Goal: Task Accomplishment & Management: Use online tool/utility

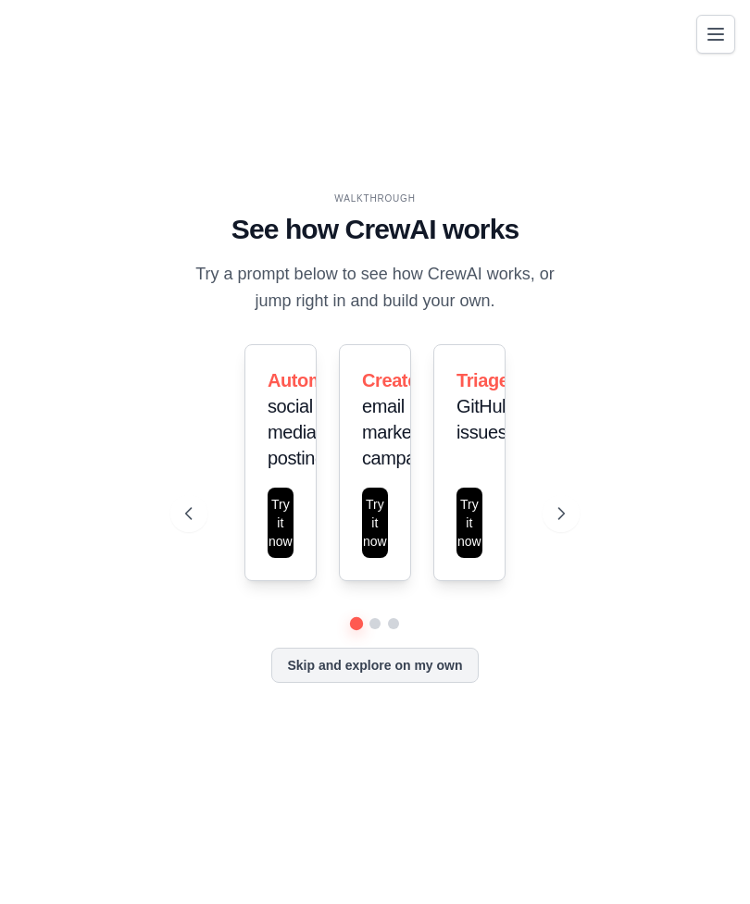
click at [718, 29] on icon "Toggle navigation" at bounding box center [715, 34] width 15 height 11
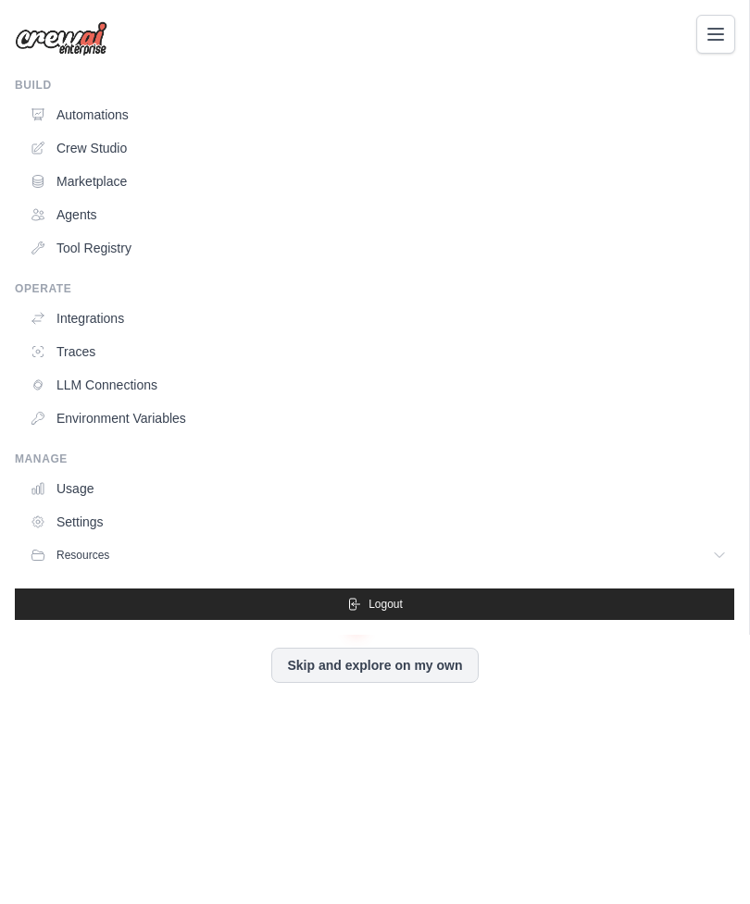
click at [445, 695] on div "biblestorykeepers@gmail.com Settings Build Automations Crew Studio Resources" at bounding box center [375, 452] width 750 height 904
click at [416, 694] on div "biblestorykeepers@gmail.com Settings Build Automations Crew Studio Resources" at bounding box center [375, 452] width 750 height 904
click at [409, 701] on div "biblestorykeepers@gmail.com Settings Build Automations Crew Studio Resources" at bounding box center [375, 452] width 750 height 904
click at [76, 519] on link "Settings" at bounding box center [378, 522] width 712 height 30
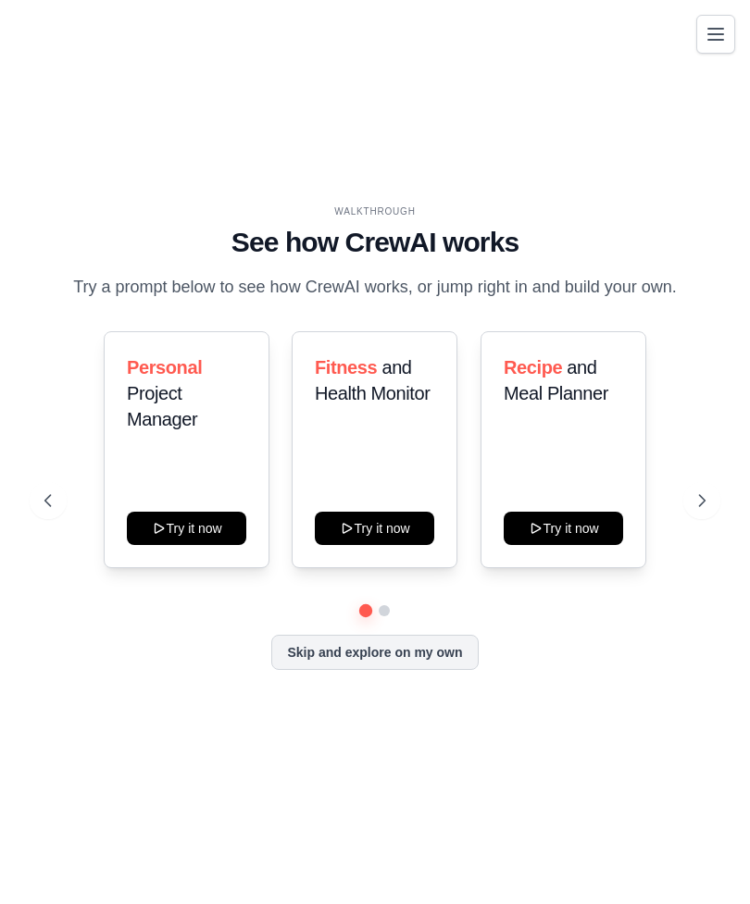
click at [430, 670] on button "Skip and explore on my own" at bounding box center [374, 652] width 206 height 35
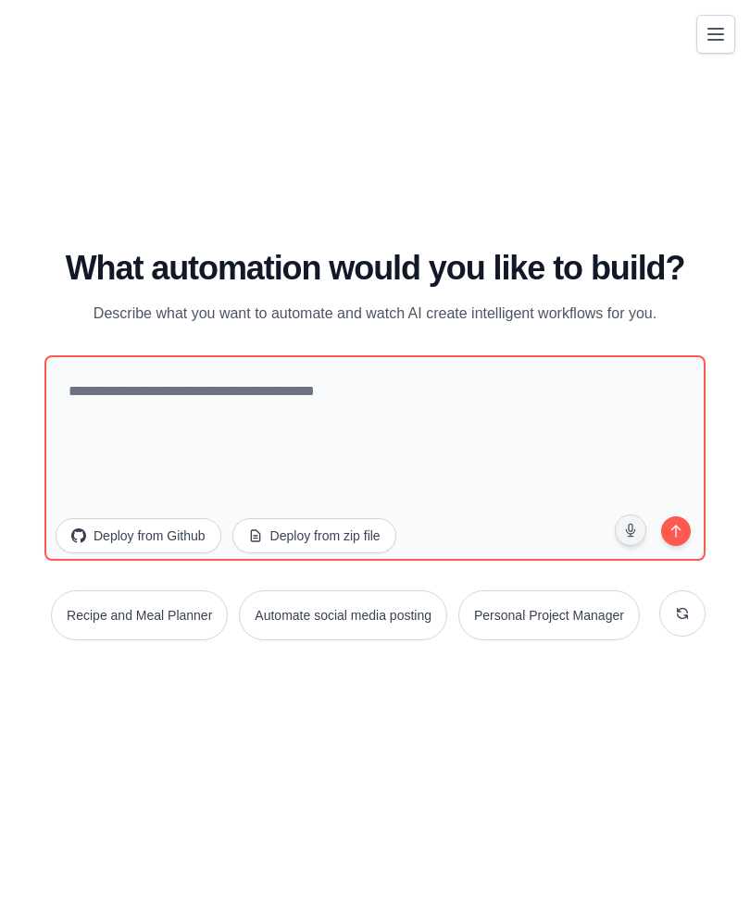
click at [692, 637] on button at bounding box center [682, 613] width 46 height 46
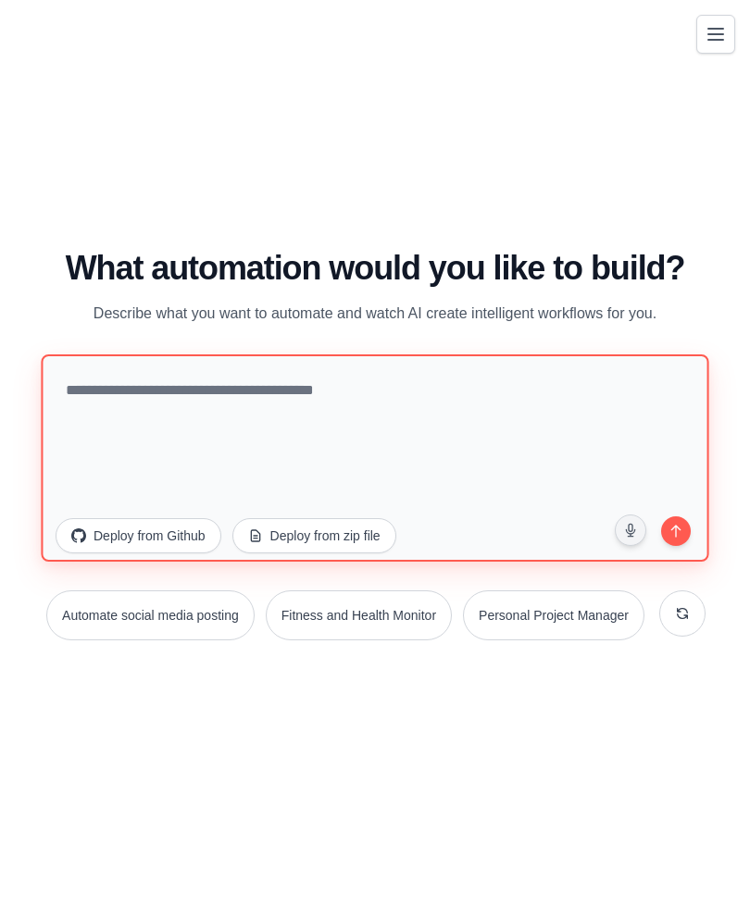
click at [618, 458] on textarea at bounding box center [374, 457] width 667 height 207
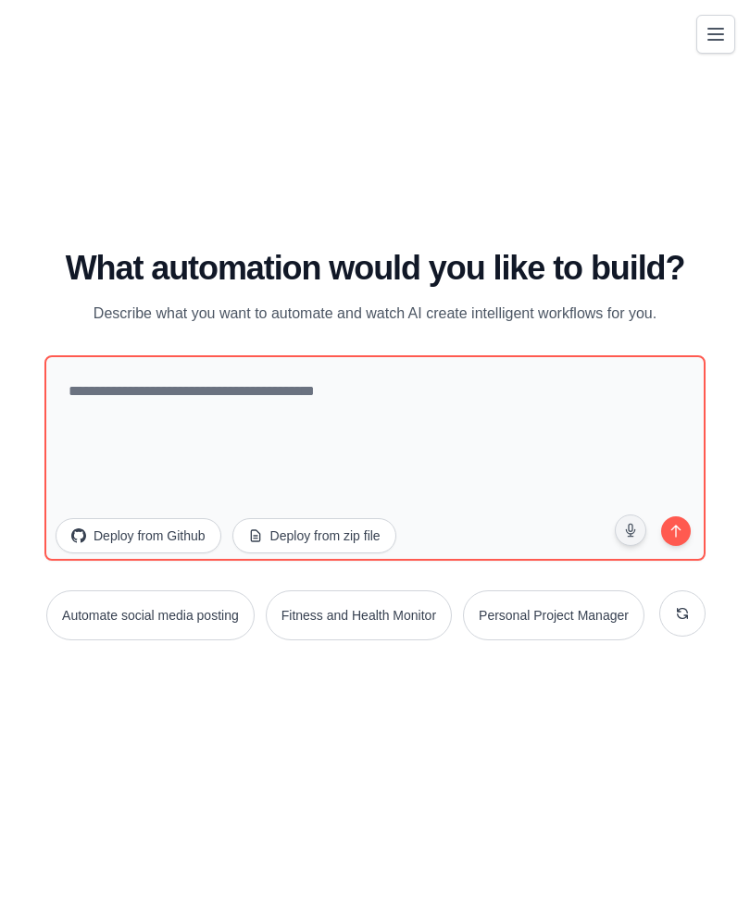
click at [103, 326] on p "Describe what you want to automate and watch AI create intelligent workflows fo…" at bounding box center [375, 314] width 622 height 24
copy p "Describe what you want to automate and watch AI create intelligent workflows fo…"
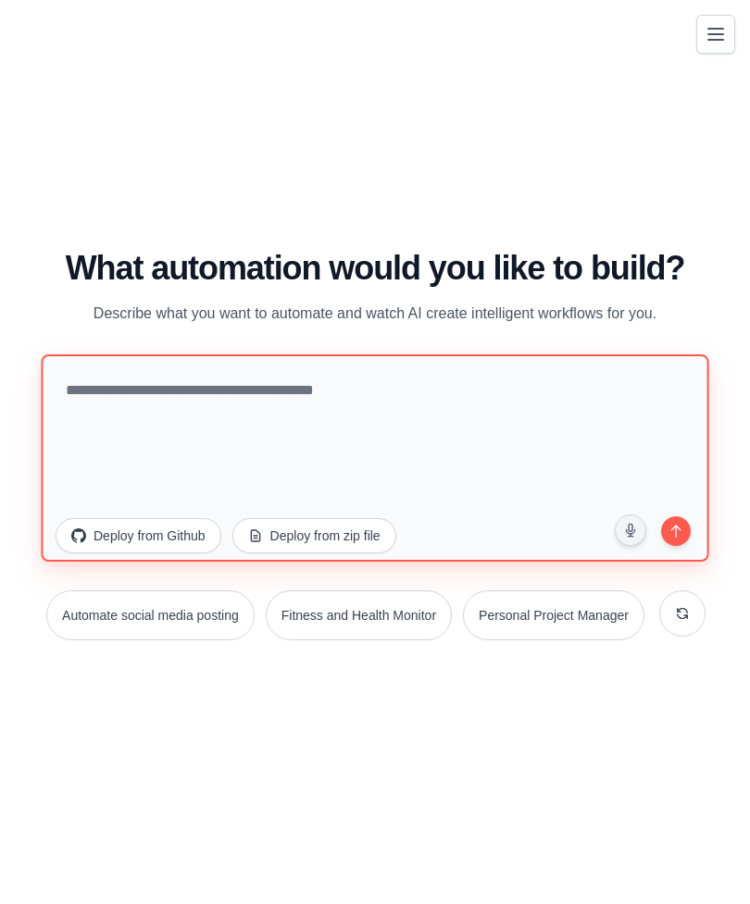
click at [172, 434] on textarea at bounding box center [374, 457] width 667 height 207
click at [94, 420] on textarea at bounding box center [374, 457] width 667 height 207
paste textarea "**********"
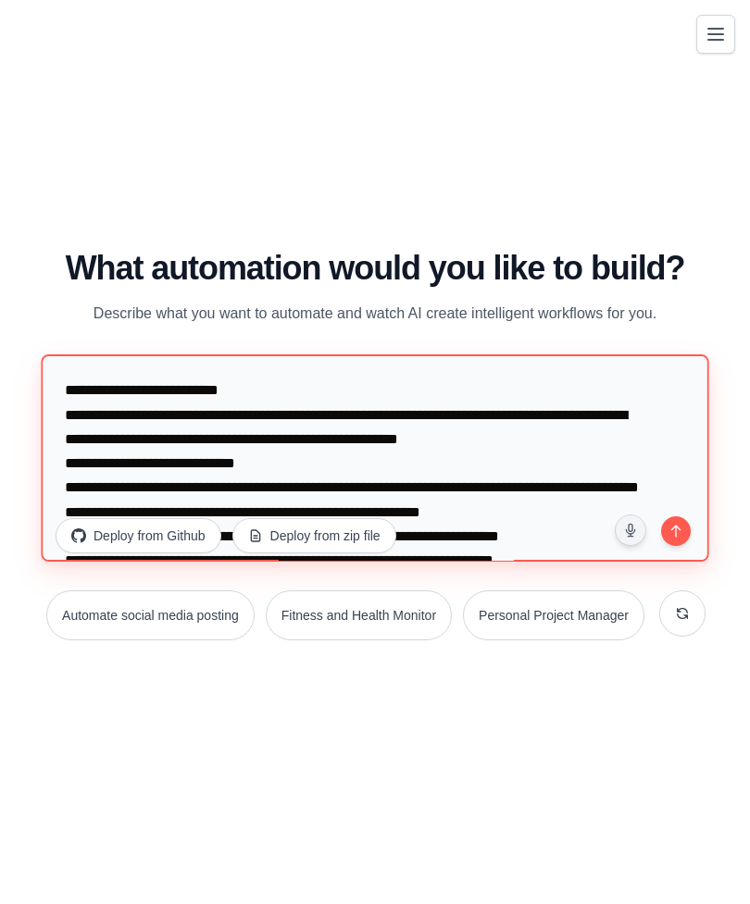
scroll to position [1564, 0]
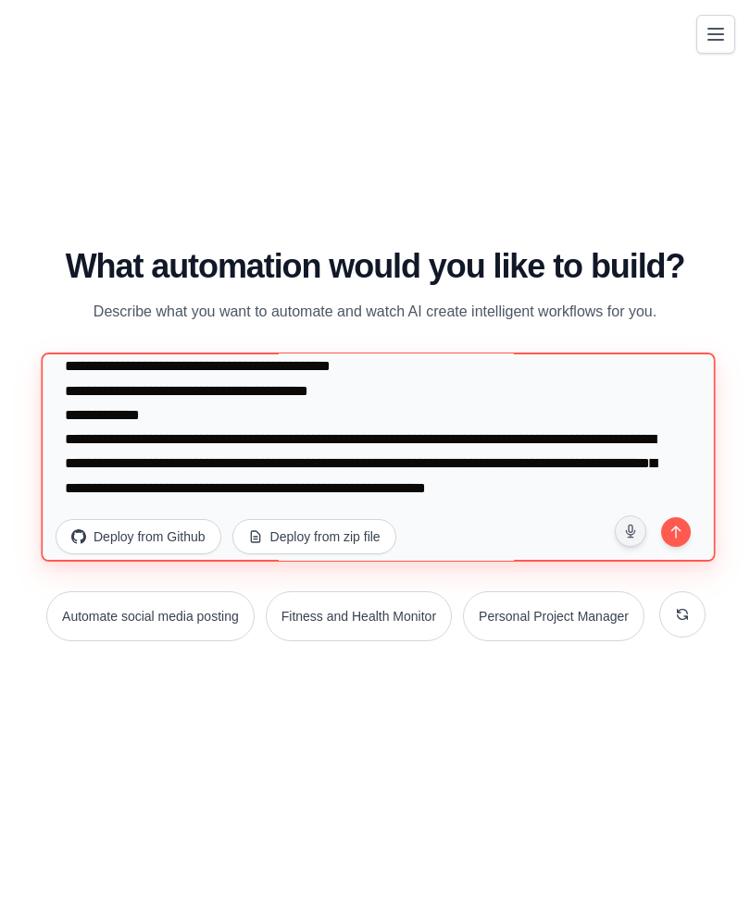
click at [680, 562] on textarea at bounding box center [378, 457] width 674 height 209
type textarea "**********"
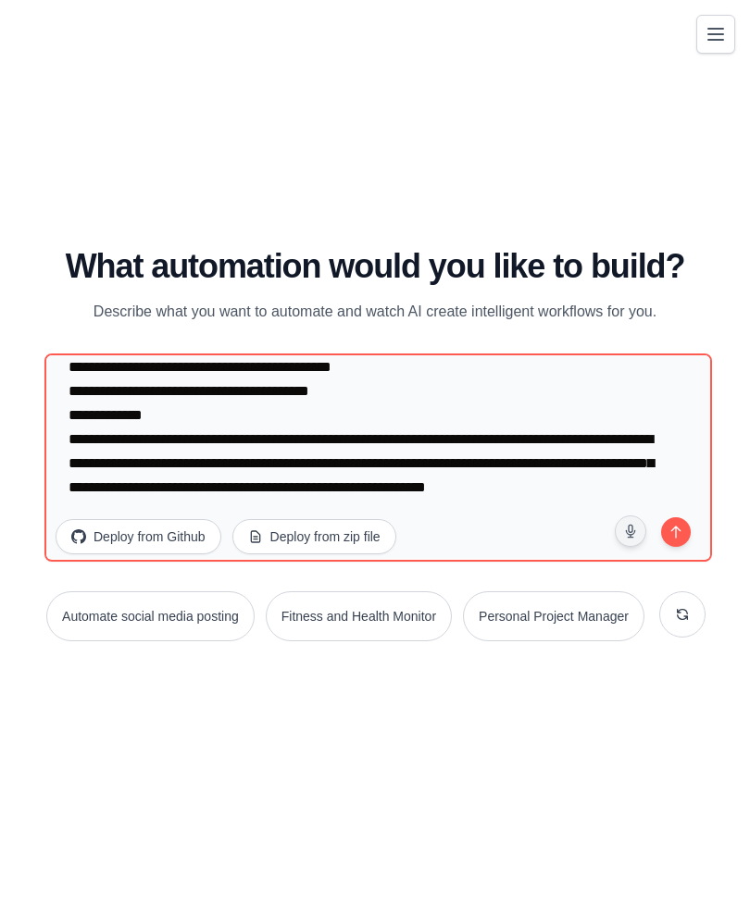
click at [682, 549] on button "submit" at bounding box center [675, 531] width 35 height 35
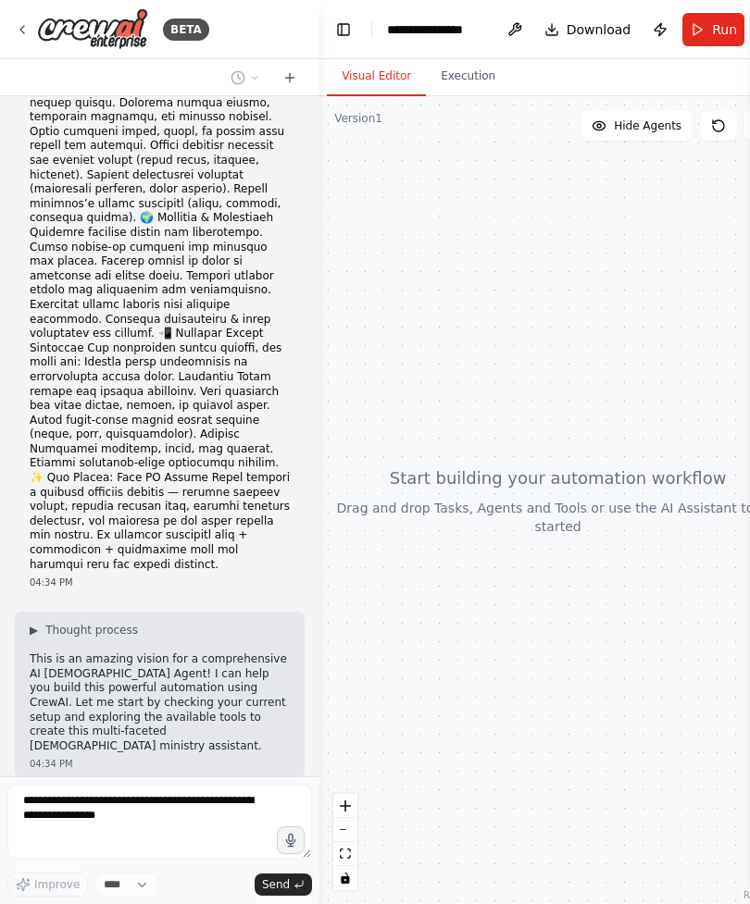
scroll to position [935, 0]
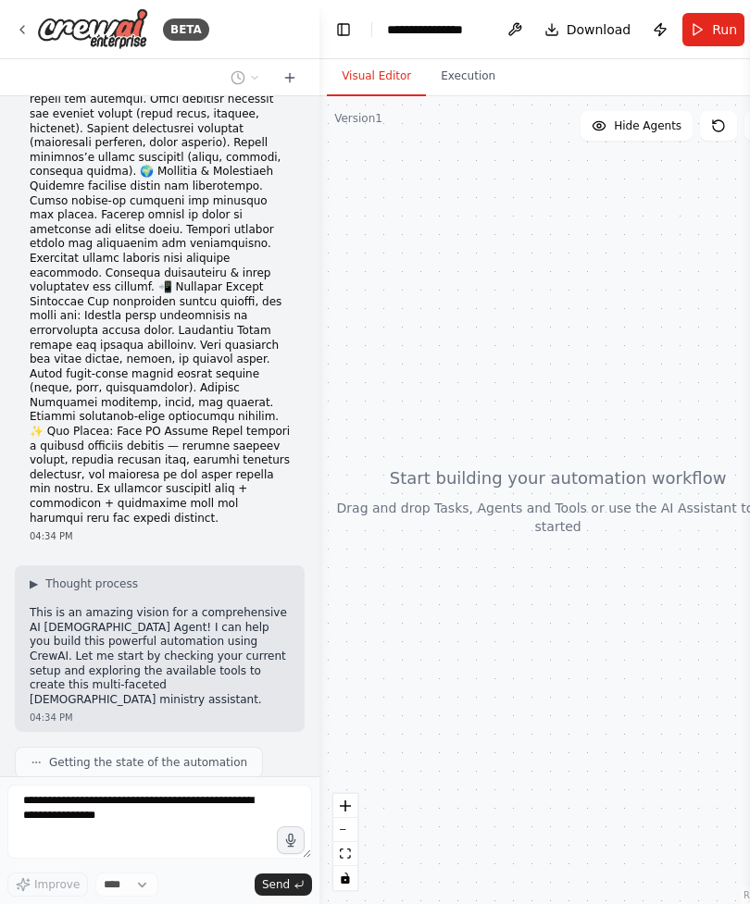
click at [147, 872] on div "Improve **** Send" at bounding box center [159, 841] width 304 height 112
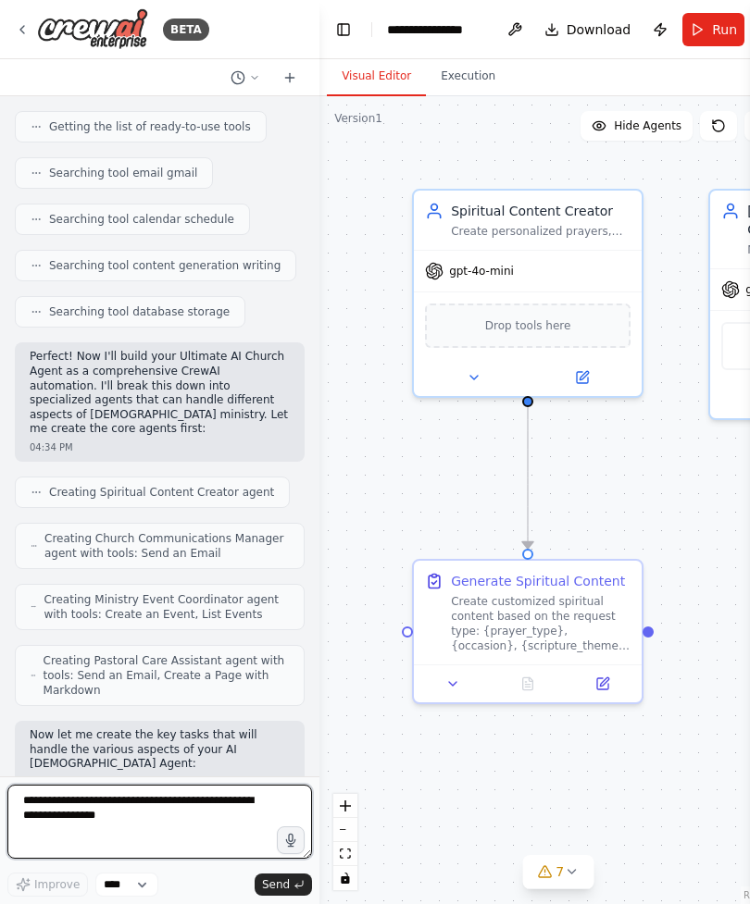
scroll to position [2001, 0]
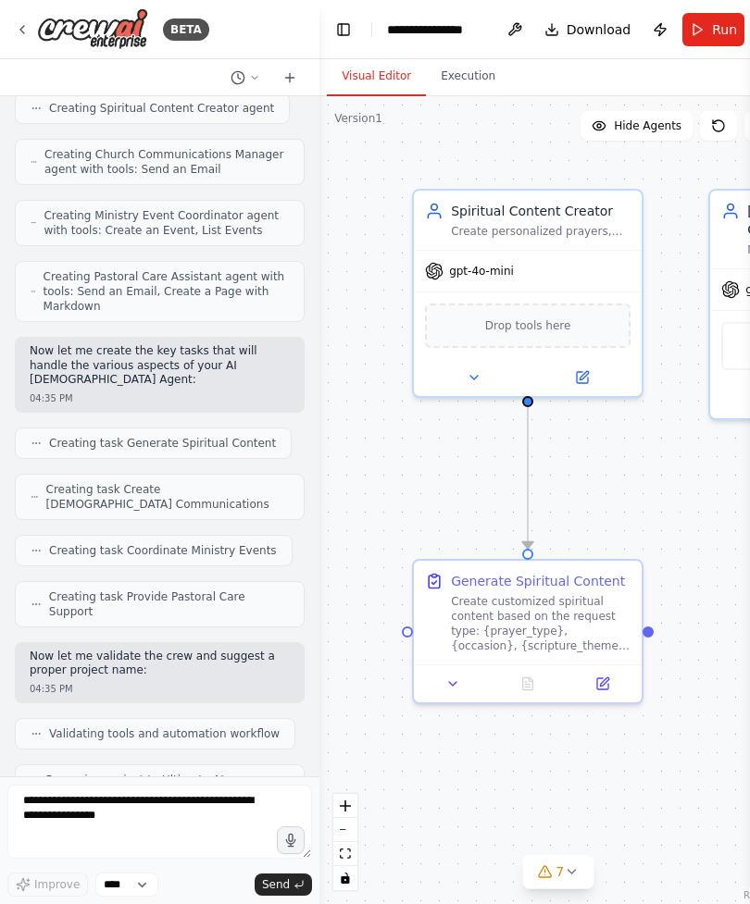
click at [337, 820] on button "zoom out" at bounding box center [345, 830] width 24 height 24
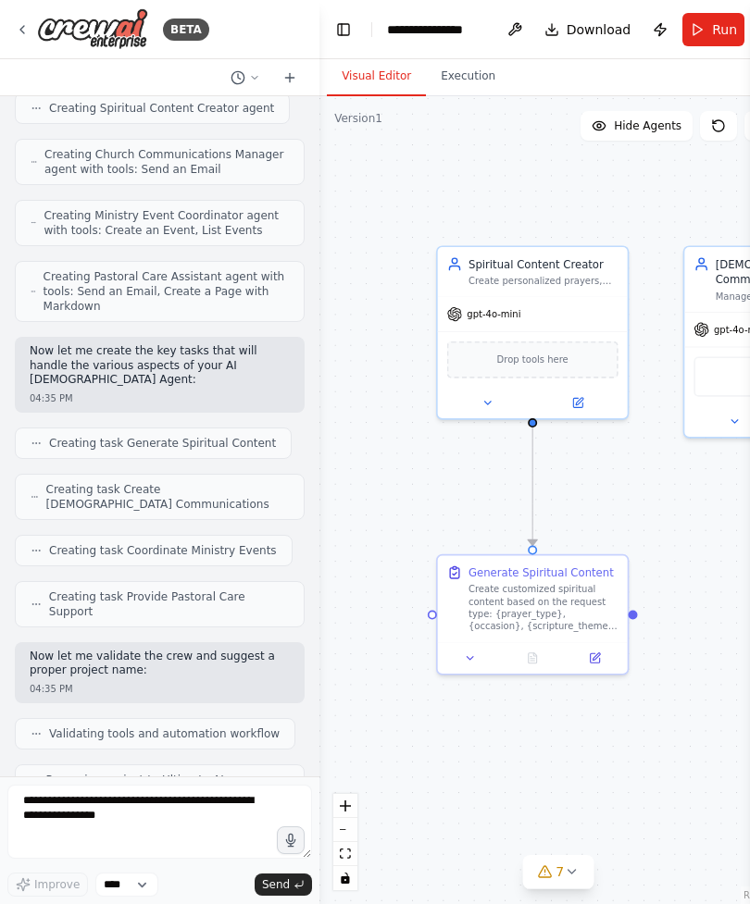
click at [343, 837] on button "zoom out" at bounding box center [345, 830] width 24 height 24
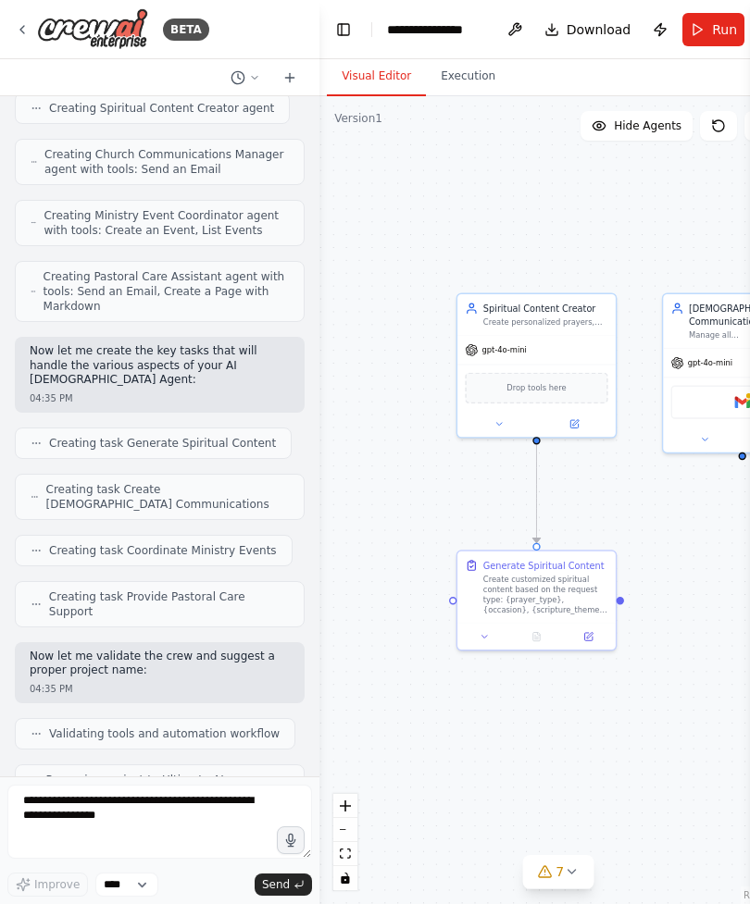
click at [346, 829] on icon "zoom out" at bounding box center [345, 830] width 11 height 2
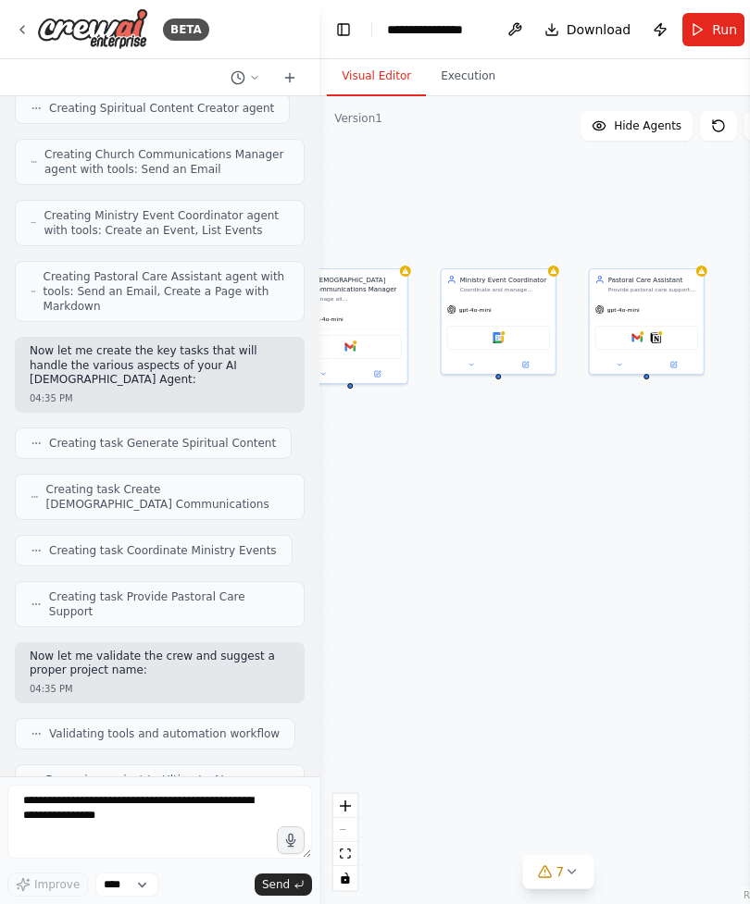
click at [330, 818] on div ".deletable-edge-delete-btn { width: 20px; height: 20px; border: 0px solid #ffff…" at bounding box center [557, 500] width 477 height 808
click at [332, 821] on div ".deletable-edge-delete-btn { width: 20px; height: 20px; border: 0px solid #ffff…" at bounding box center [557, 500] width 477 height 808
click at [176, 819] on textarea at bounding box center [159, 822] width 304 height 74
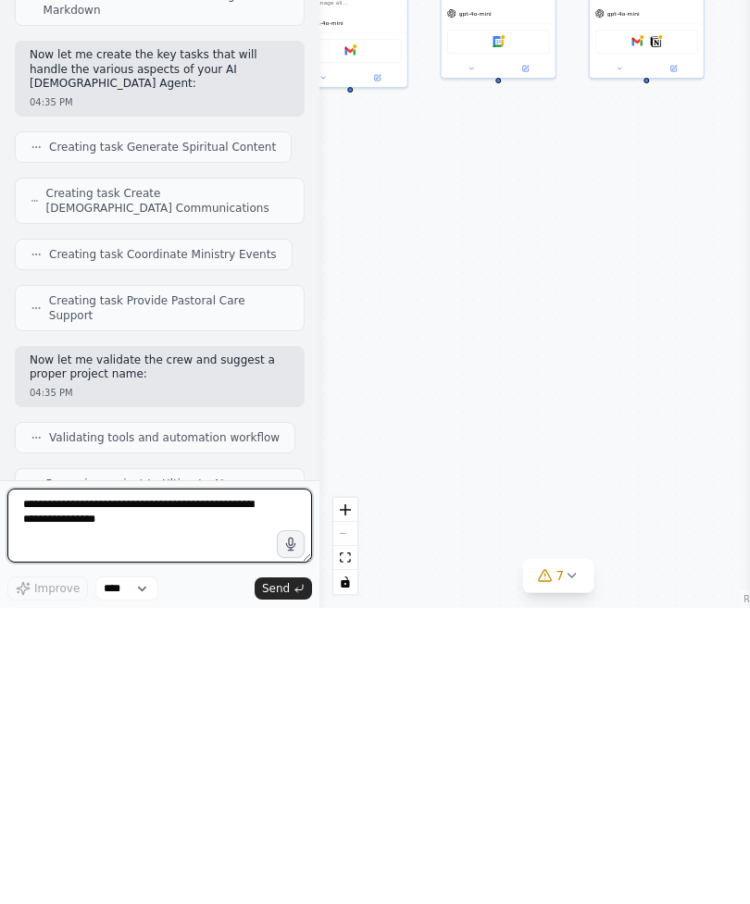
paste textarea "**********"
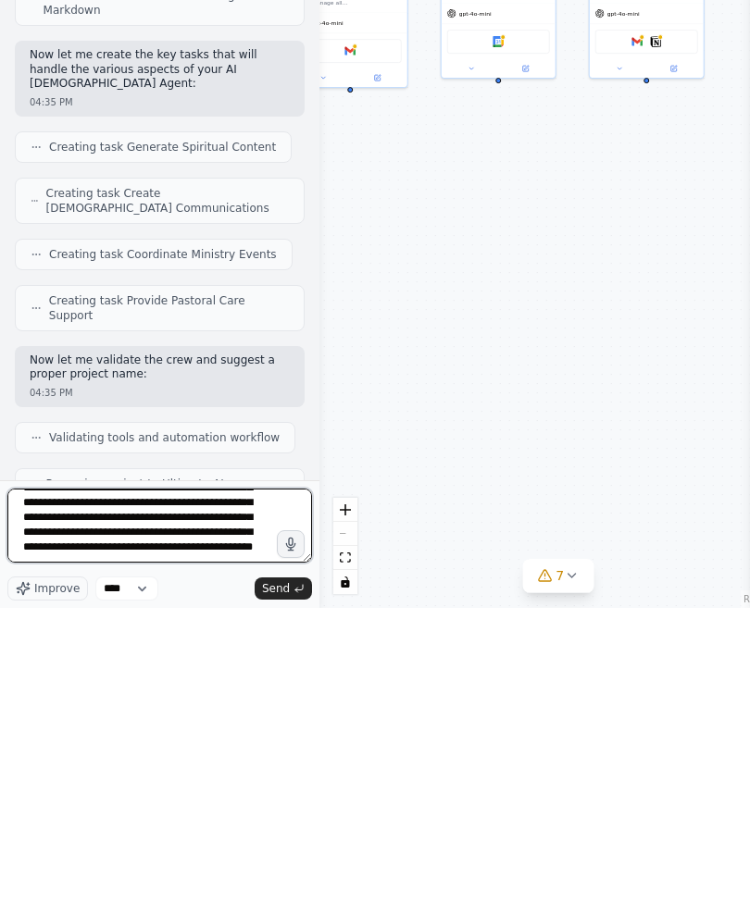
scroll to position [2363, 0]
type textarea "**********"
click at [267, 877] on span "Send" at bounding box center [276, 884] width 28 height 15
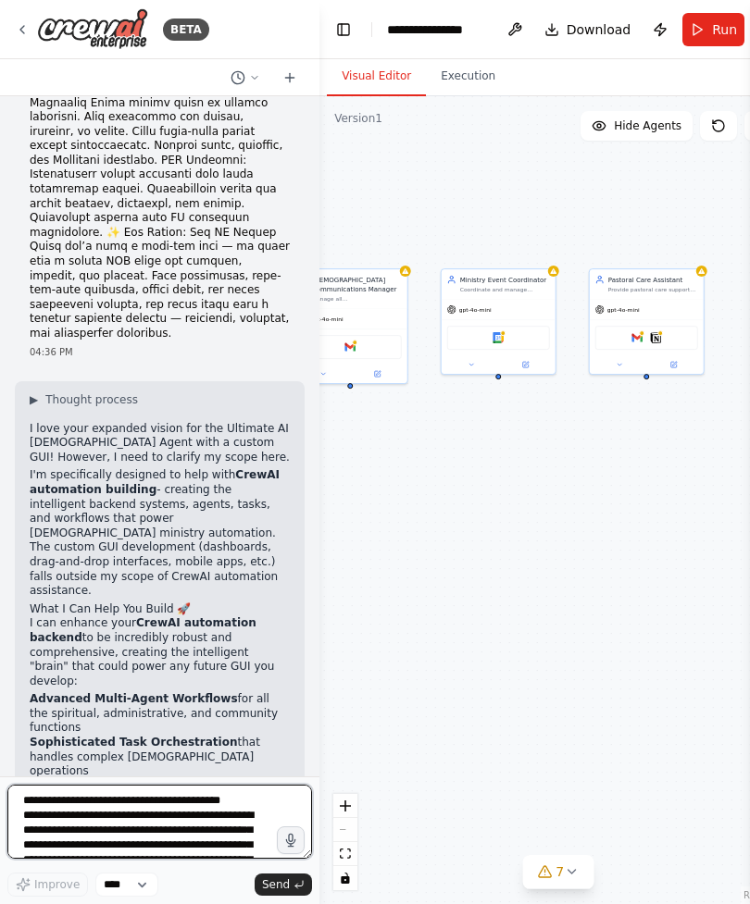
scroll to position [5279, 0]
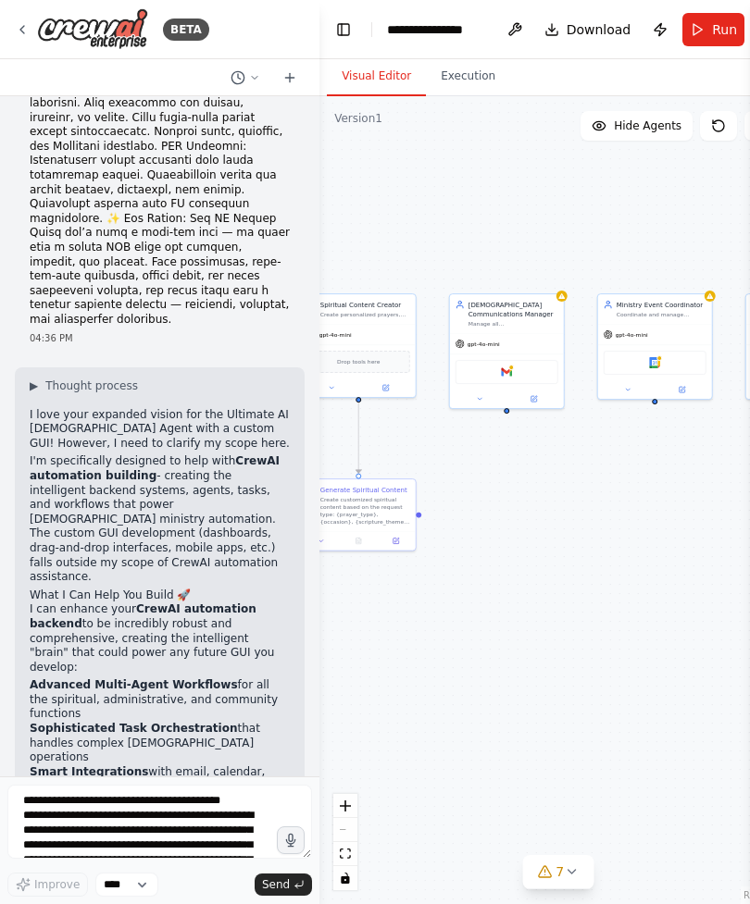
click at [564, 866] on icon at bounding box center [571, 871] width 15 height 15
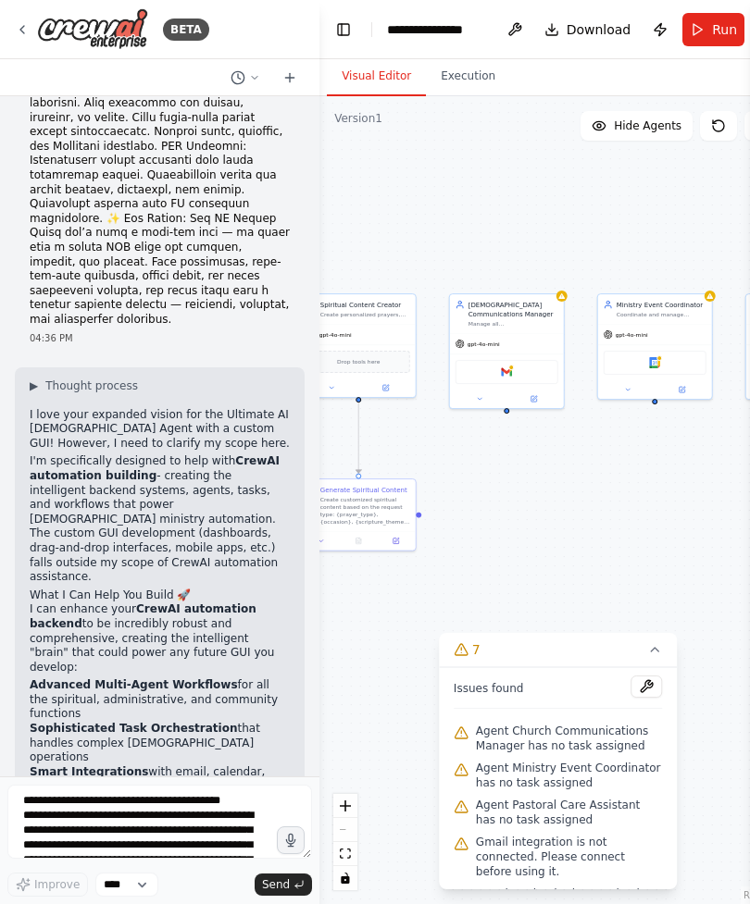
click at [634, 694] on button at bounding box center [645, 687] width 31 height 22
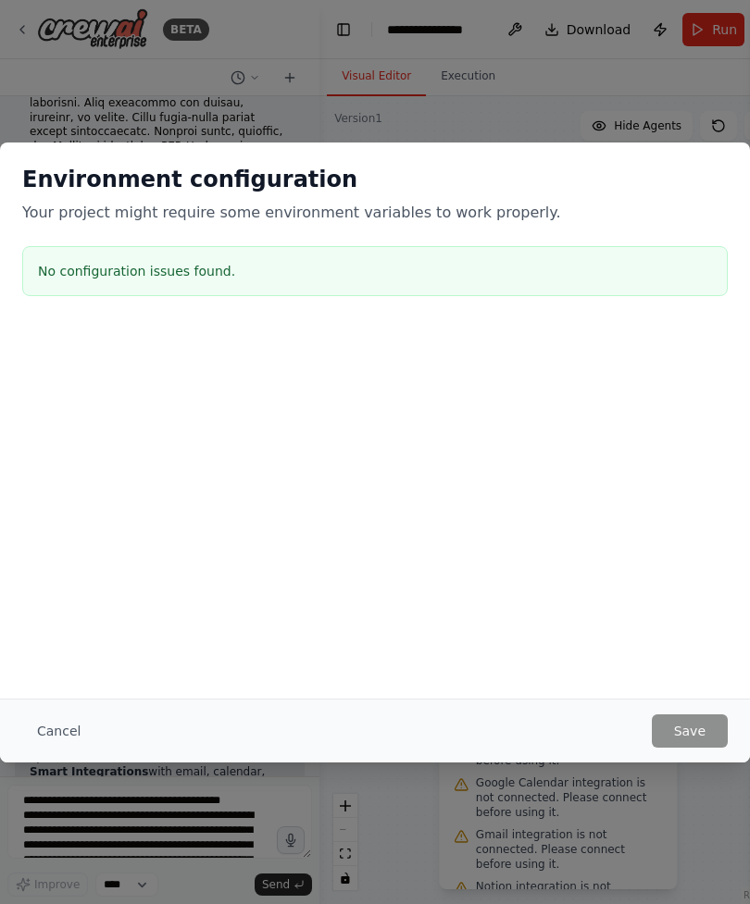
click at [78, 722] on button "Cancel" at bounding box center [58, 730] width 73 height 33
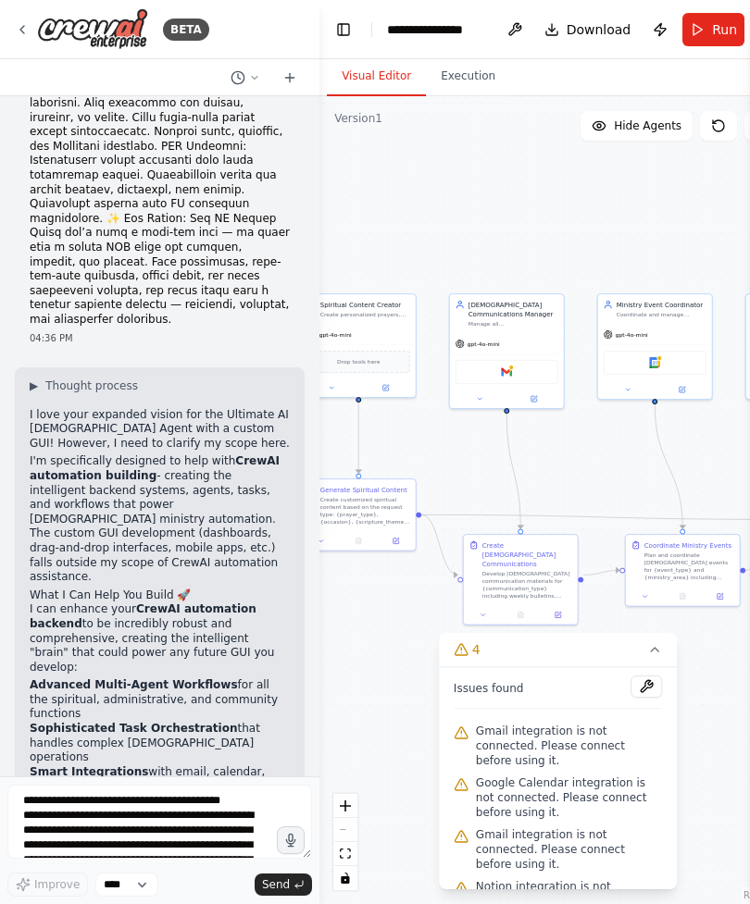
click at [644, 695] on button at bounding box center [645, 687] width 31 height 22
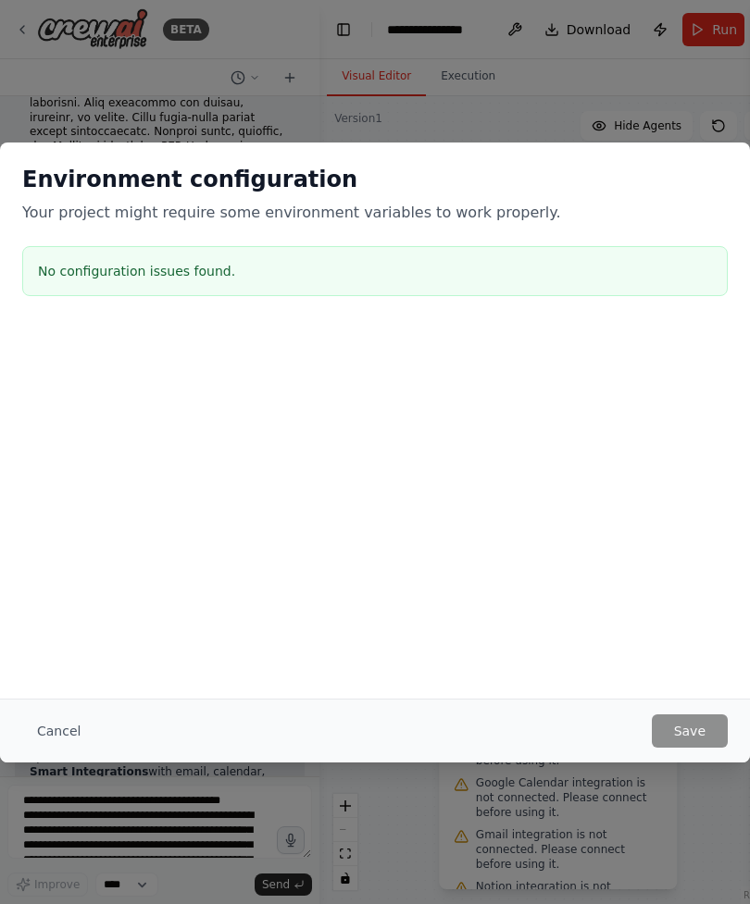
click at [68, 729] on button "Cancel" at bounding box center [58, 730] width 73 height 33
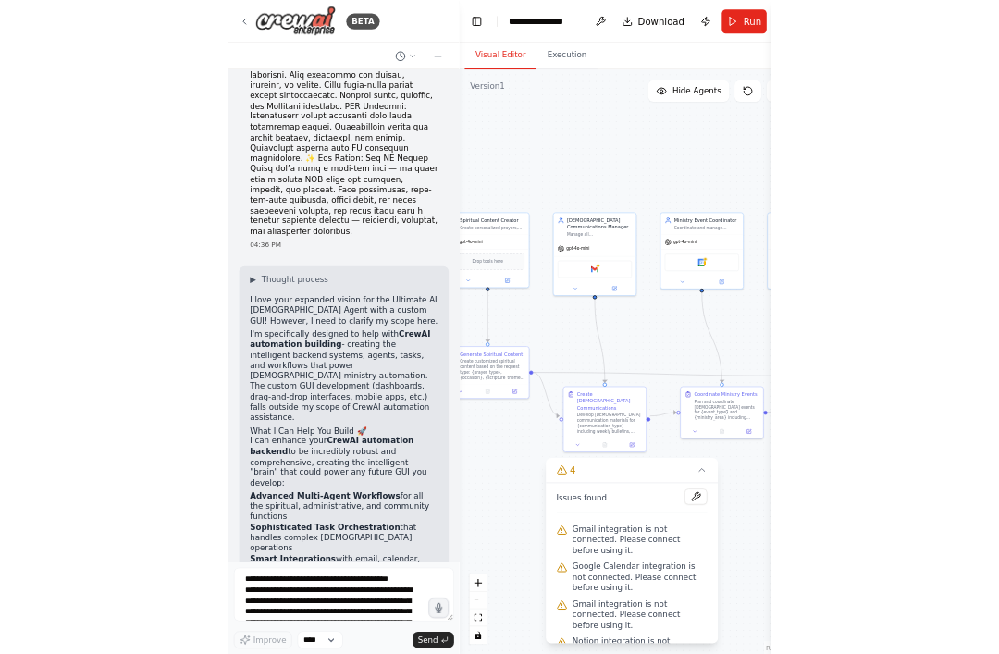
scroll to position [0, 0]
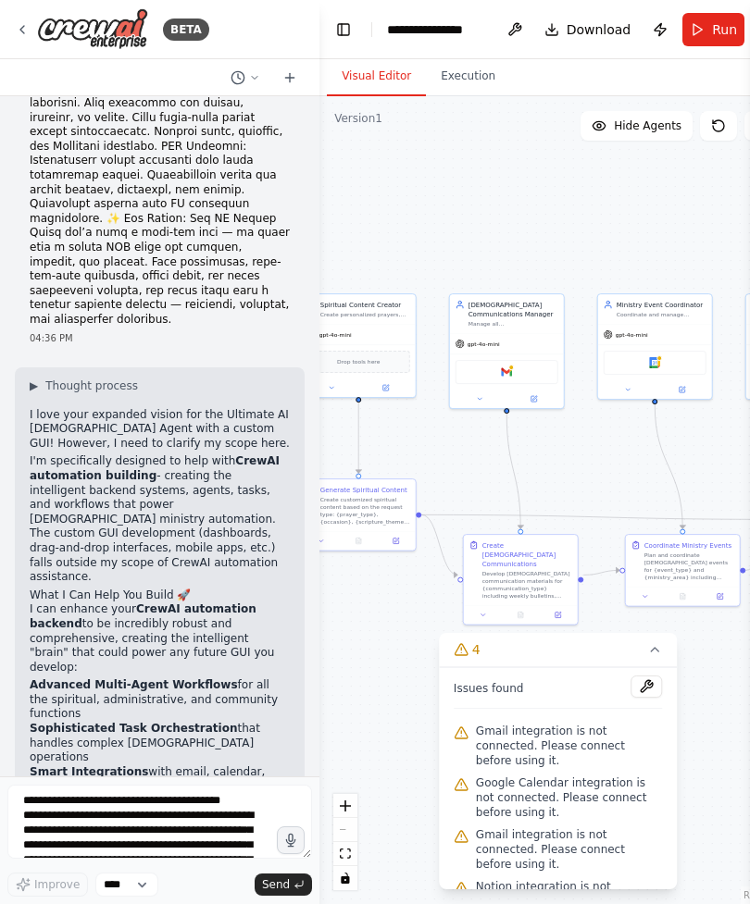
click at [662, 651] on button "4" at bounding box center [558, 650] width 239 height 34
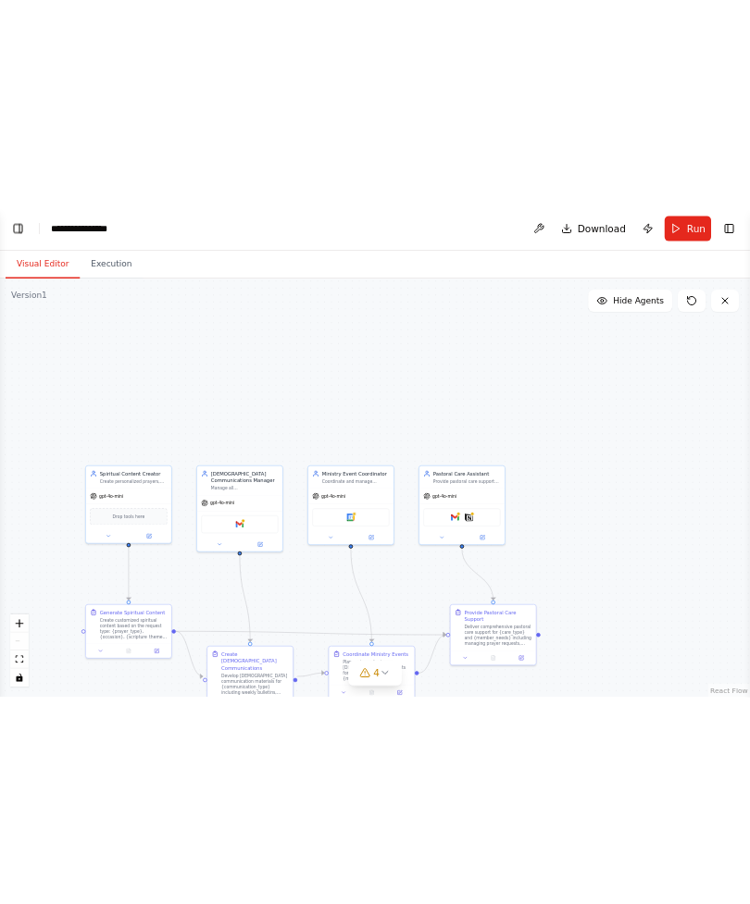
scroll to position [4012, 0]
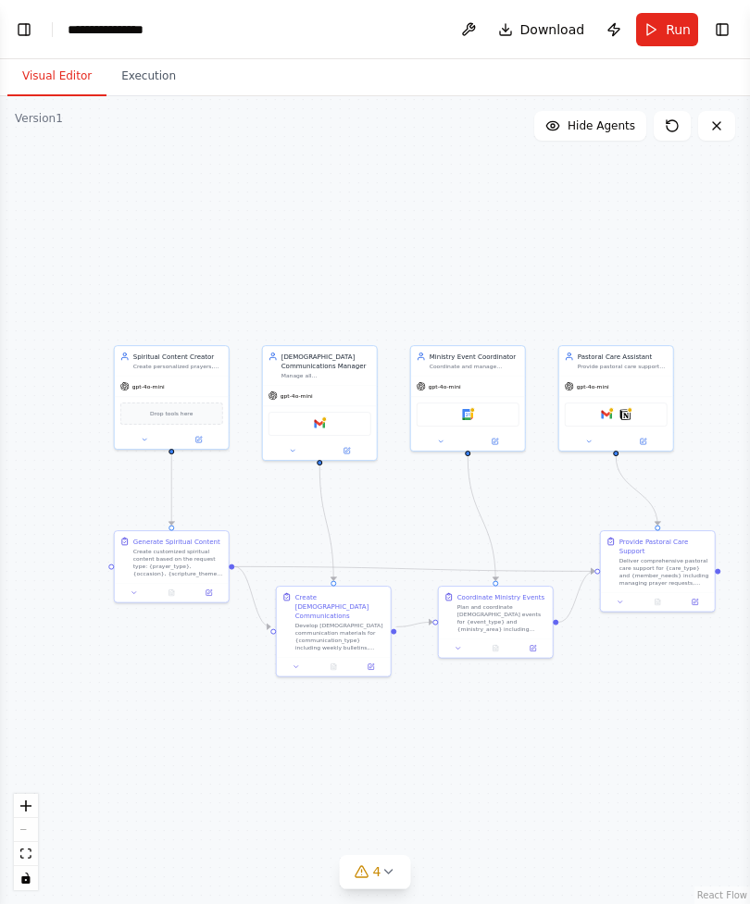
click at [147, 57] on button "Execution" at bounding box center [148, 76] width 84 height 39
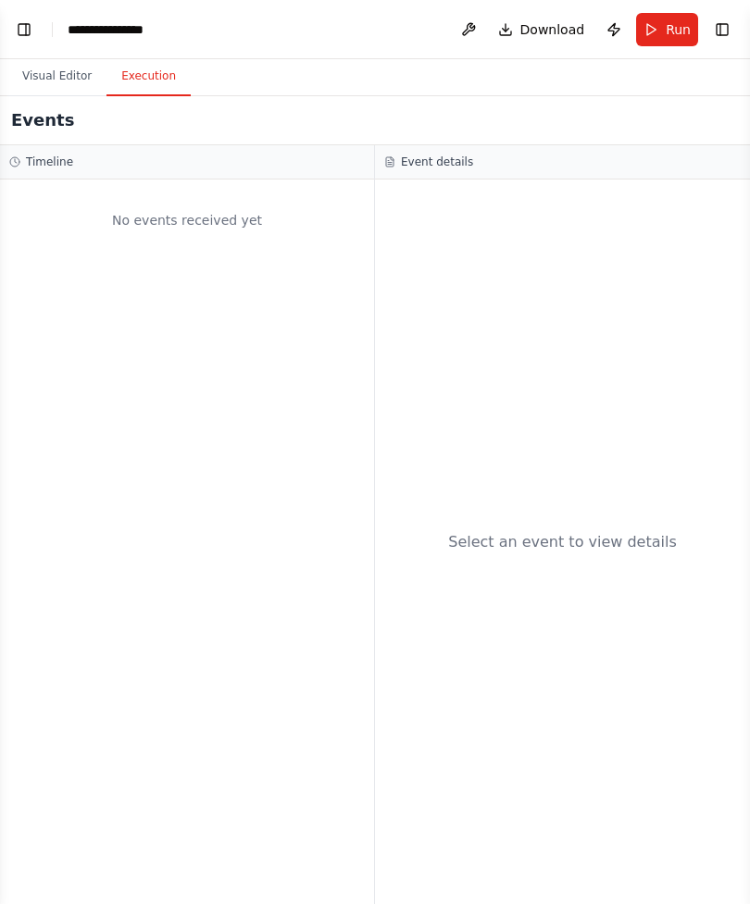
scroll to position [0, 0]
click at [469, 32] on button at bounding box center [468, 29] width 30 height 33
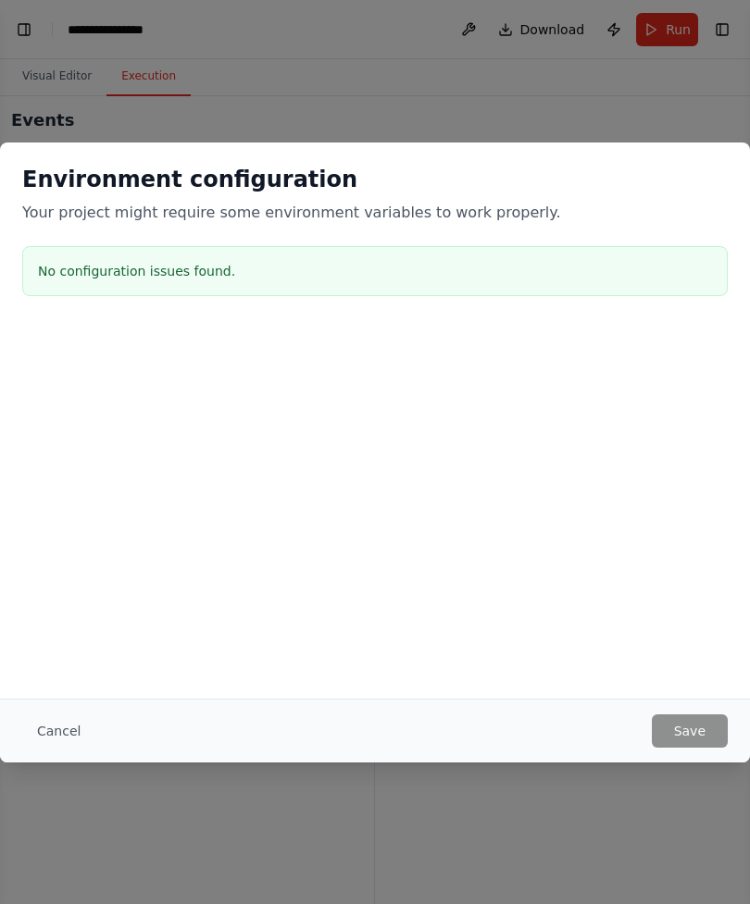
click at [746, 717] on div "Cancel Save" at bounding box center [375, 731] width 750 height 64
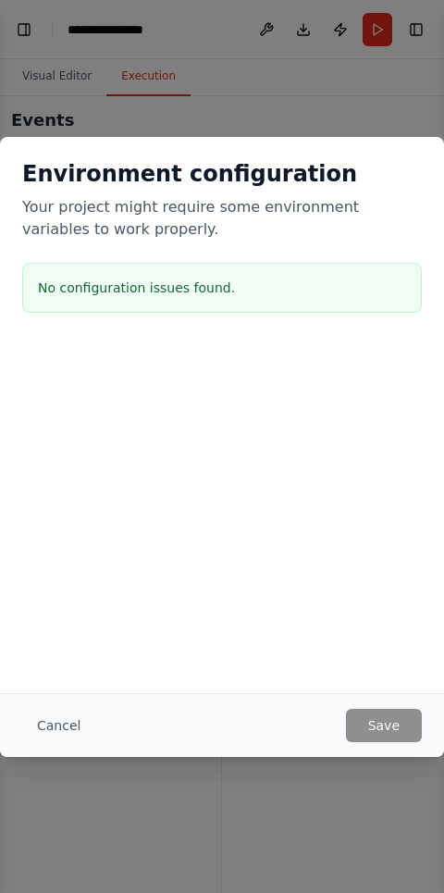
select select "****"
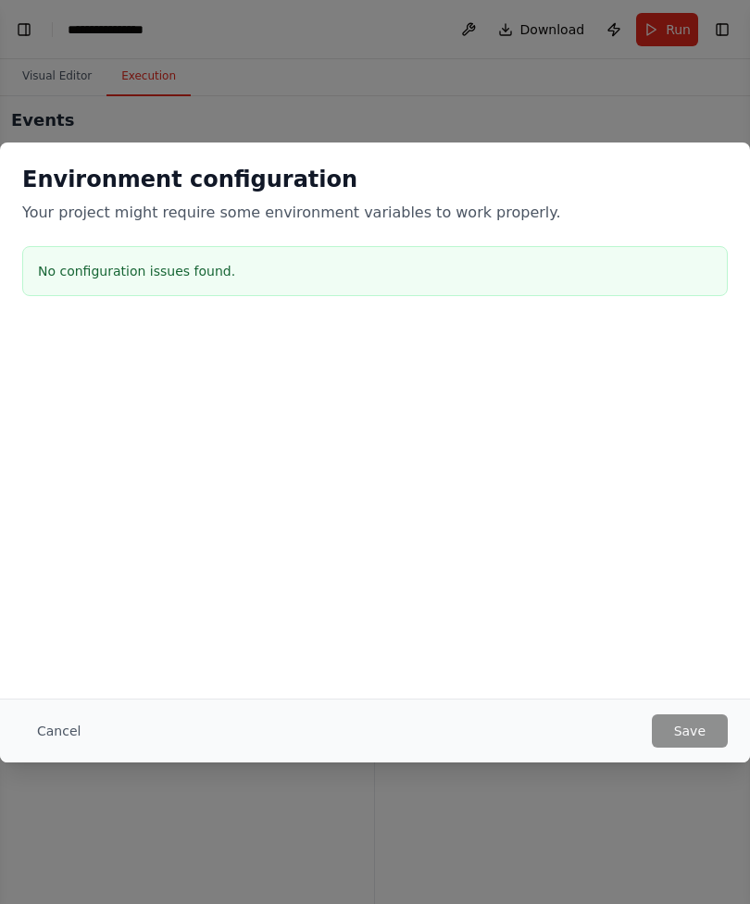
scroll to position [5279, 0]
click at [47, 724] on button "Cancel" at bounding box center [58, 730] width 73 height 33
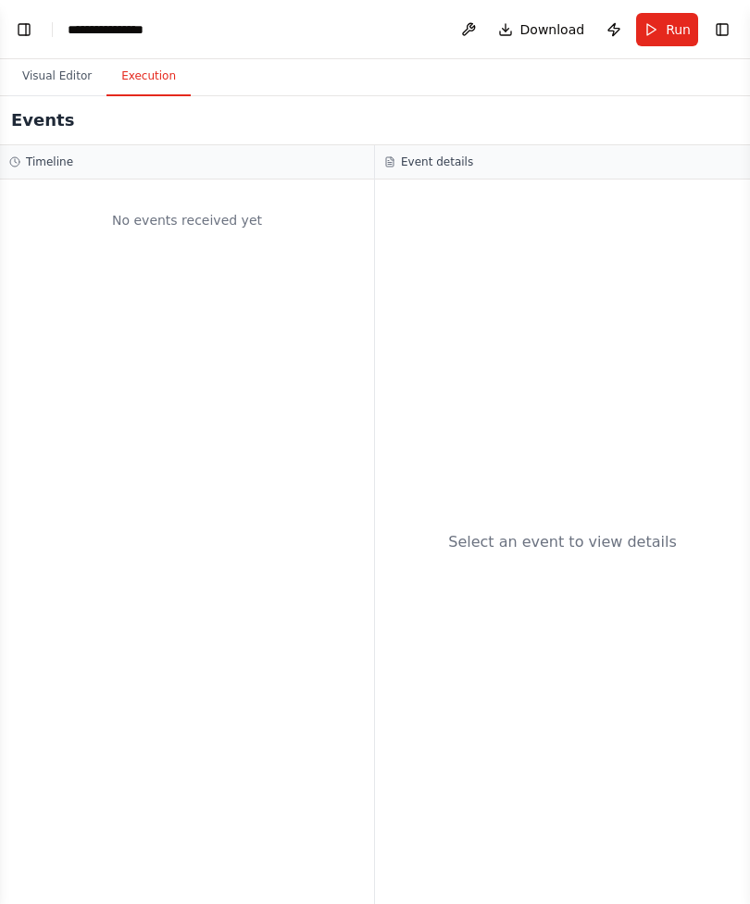
click at [36, 80] on button "Visual Editor" at bounding box center [56, 76] width 99 height 39
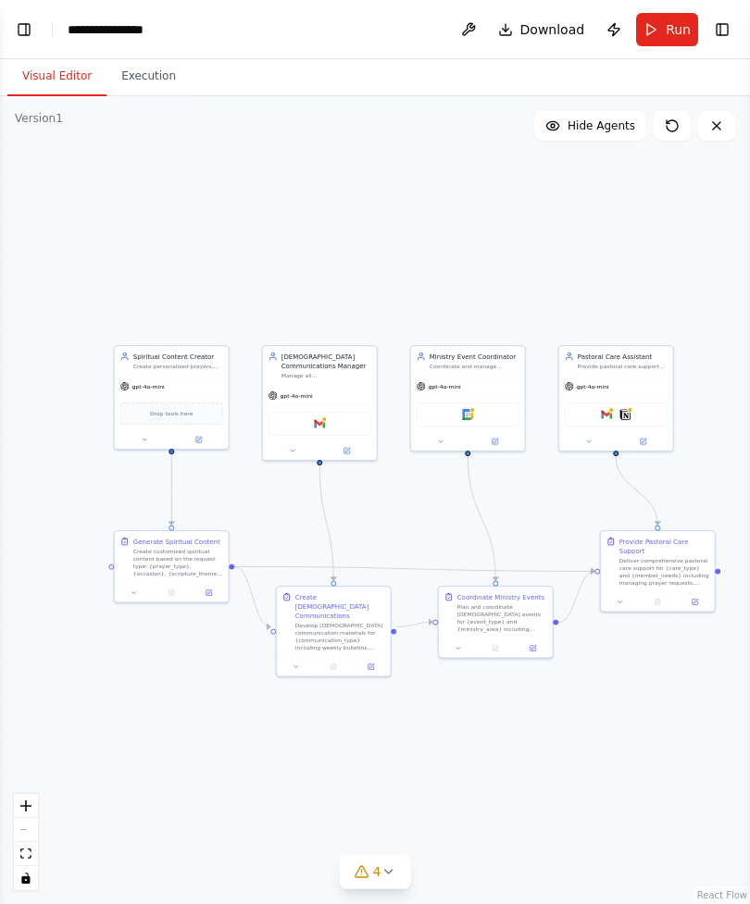
click at [608, 21] on button "Publish" at bounding box center [614, 29] width 30 height 33
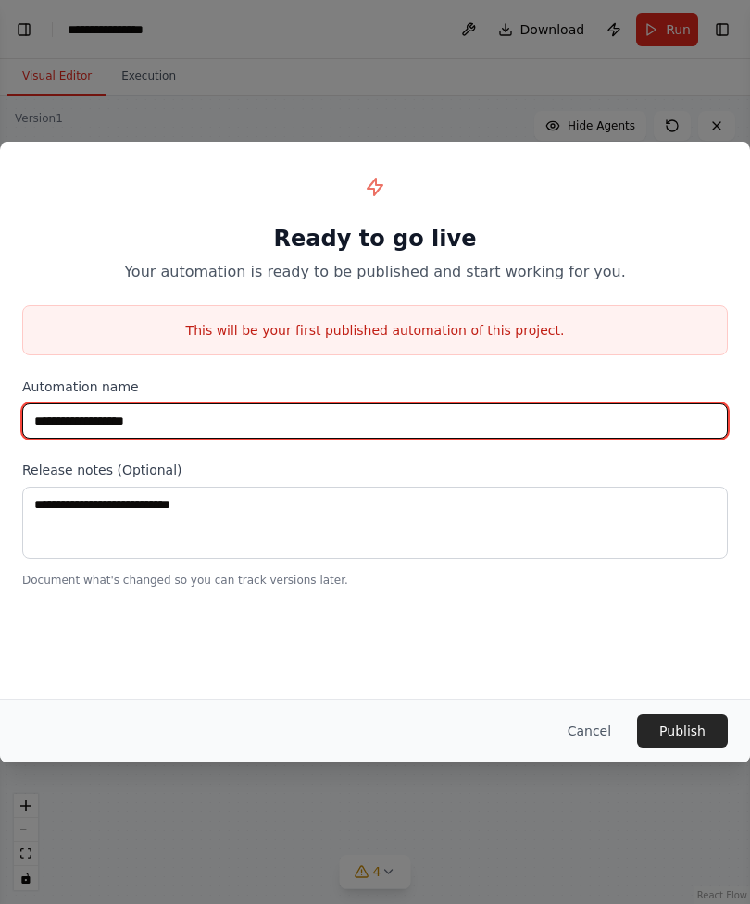
click at [140, 426] on input "**********" at bounding box center [374, 420] width 705 height 35
paste input "text"
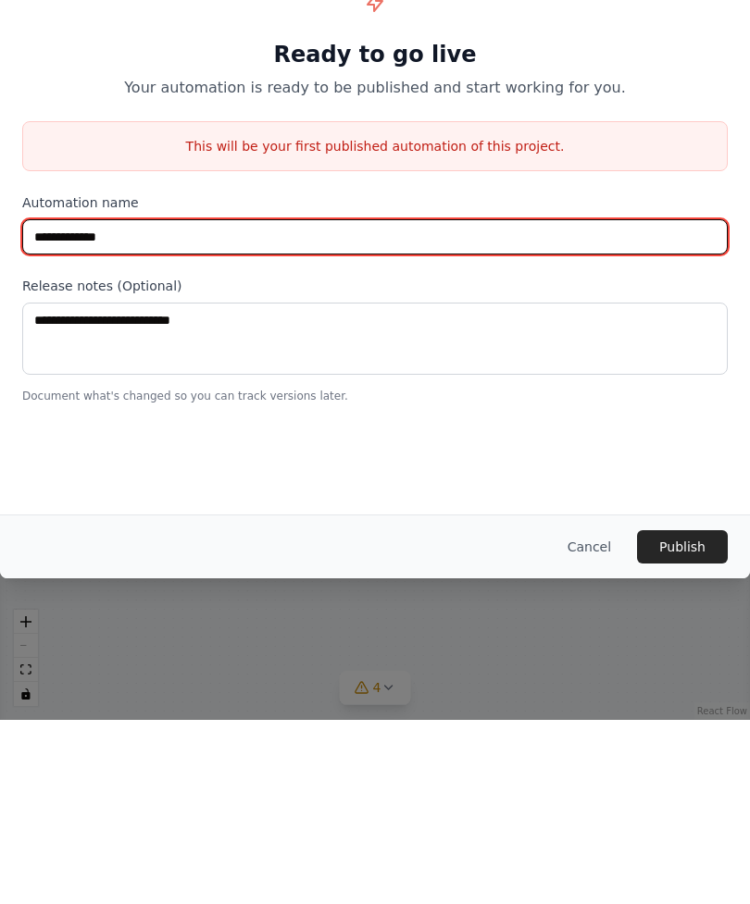
type input "**********"
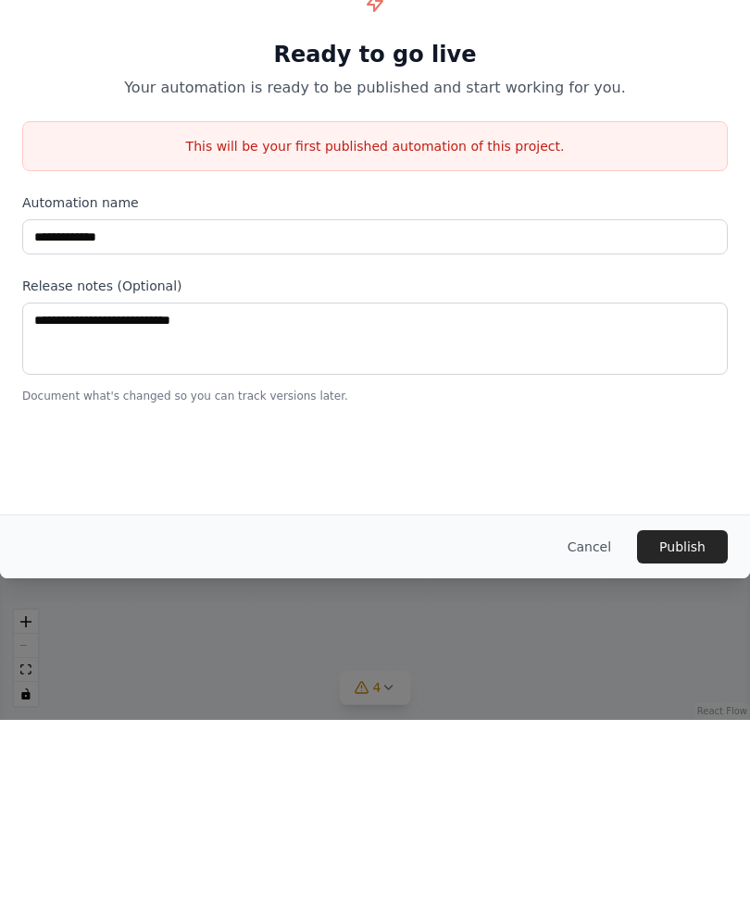
click at [664, 714] on button "Publish" at bounding box center [682, 730] width 91 height 33
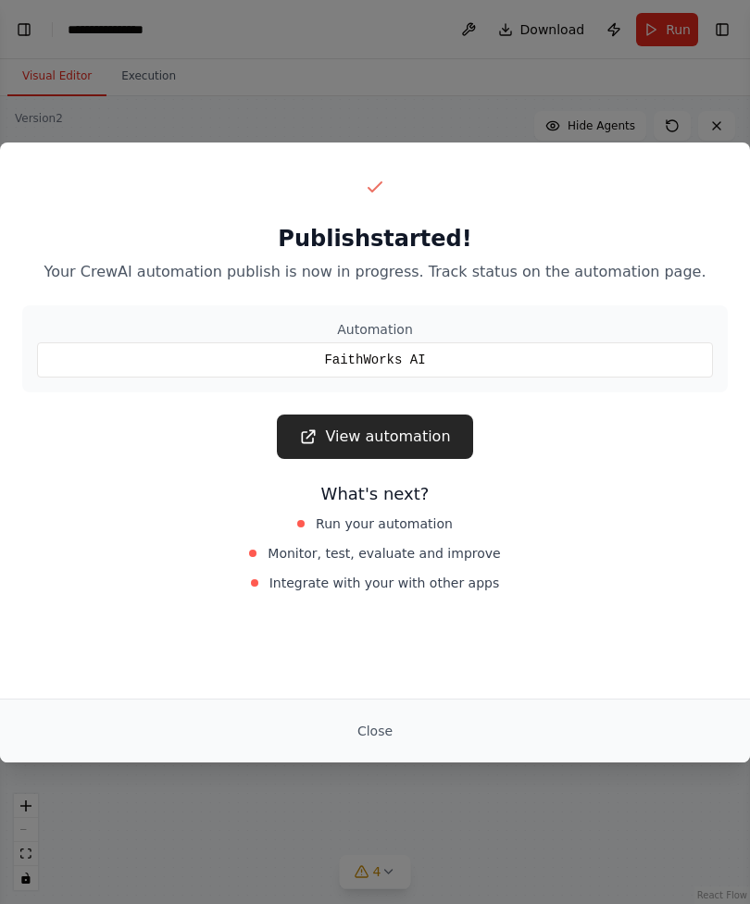
click at [324, 439] on link "View automation" at bounding box center [374, 437] width 195 height 44
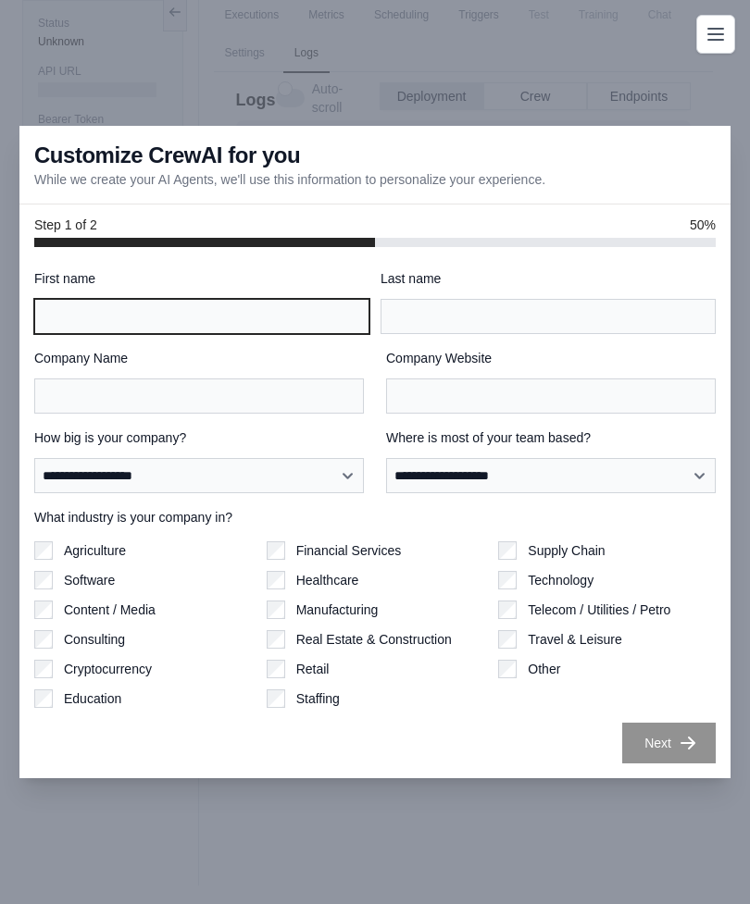
click at [51, 334] on input "First name" at bounding box center [201, 316] width 335 height 35
type input "****"
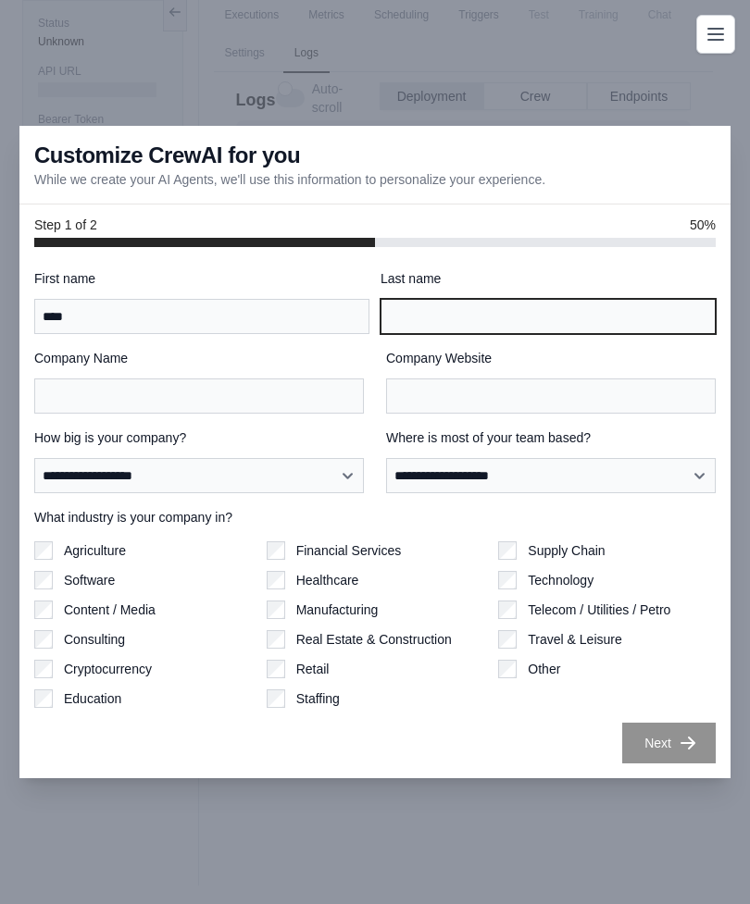
click at [416, 334] on input "Last name" at bounding box center [547, 316] width 335 height 35
type input "*******"
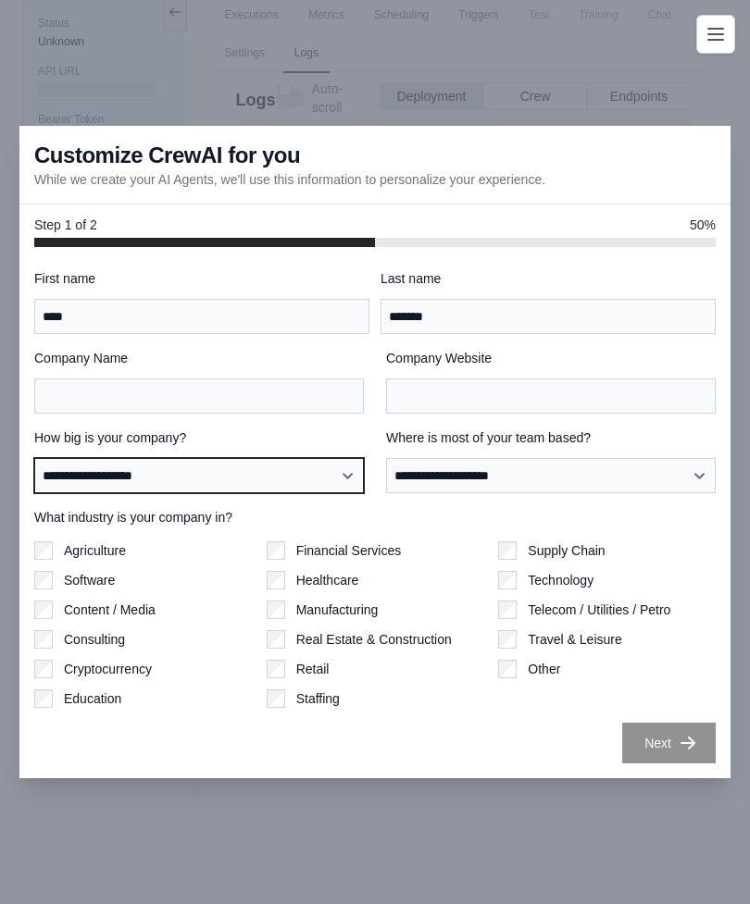
click at [68, 493] on select "**********" at bounding box center [198, 475] width 329 height 35
select select "**********"
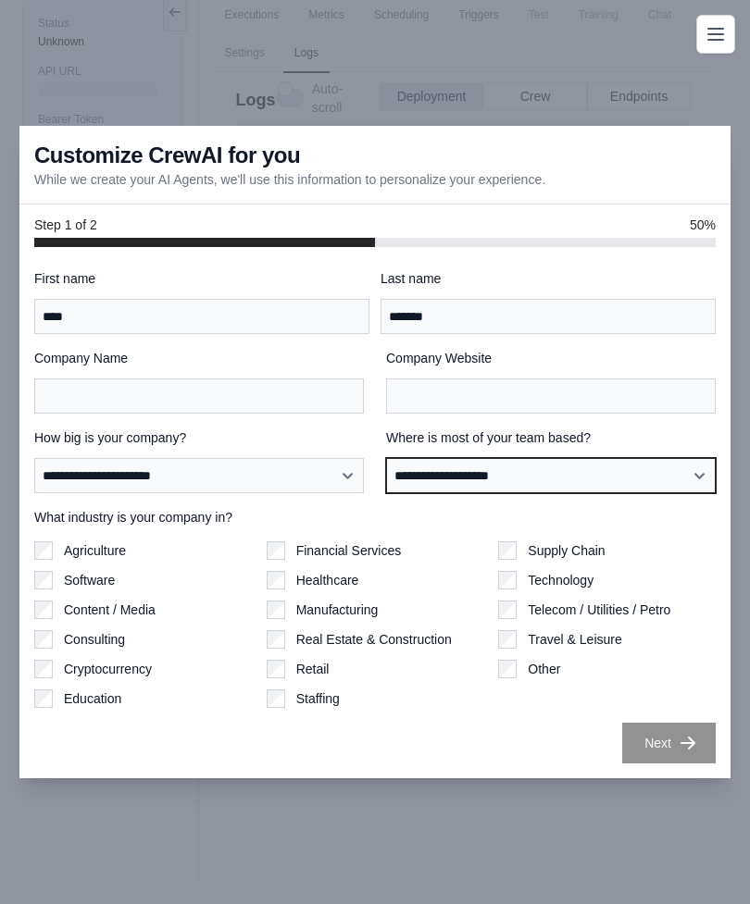
click at [428, 493] on select "**********" at bounding box center [550, 475] width 329 height 35
select select "**********"
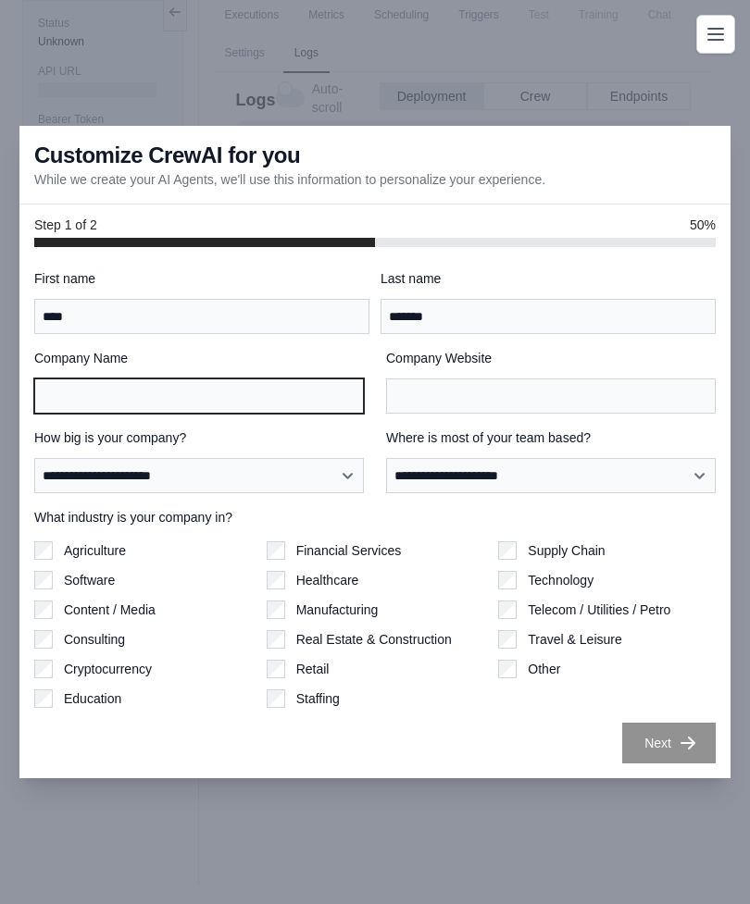
click at [82, 414] on input "Company Name" at bounding box center [198, 396] width 329 height 35
type input "***"
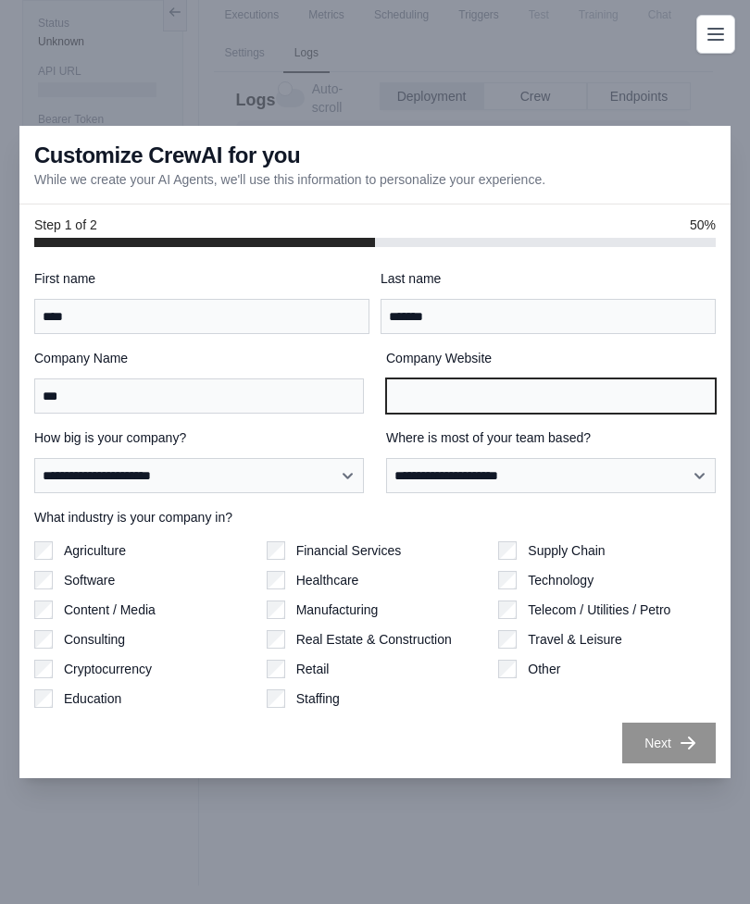
click at [425, 414] on input "Company Website" at bounding box center [550, 396] width 329 height 35
type input "***"
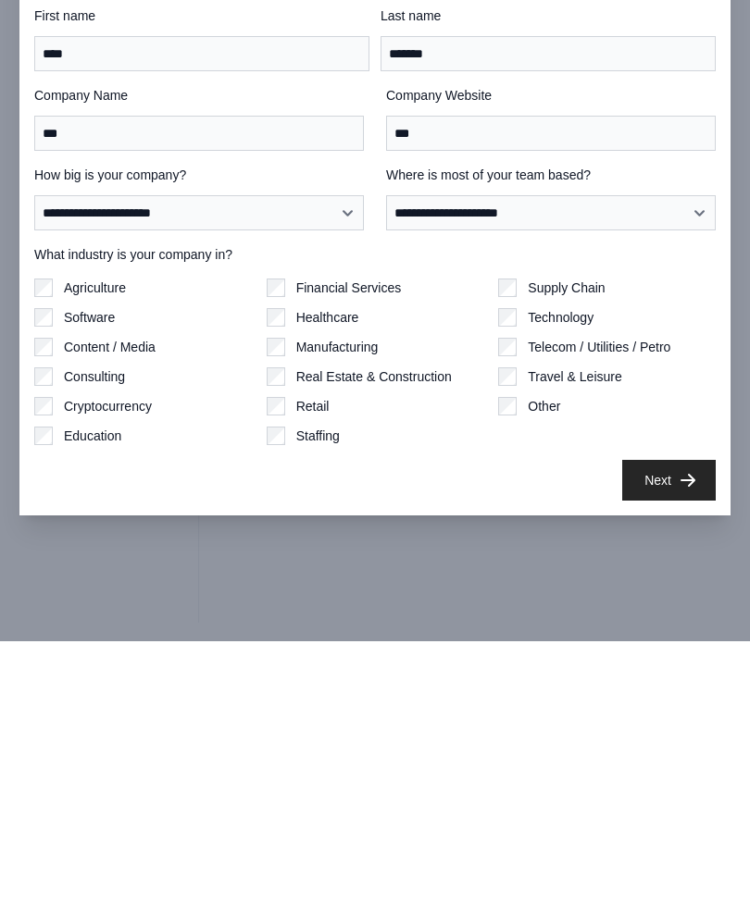
click at [653, 723] on button "Next" at bounding box center [668, 743] width 93 height 41
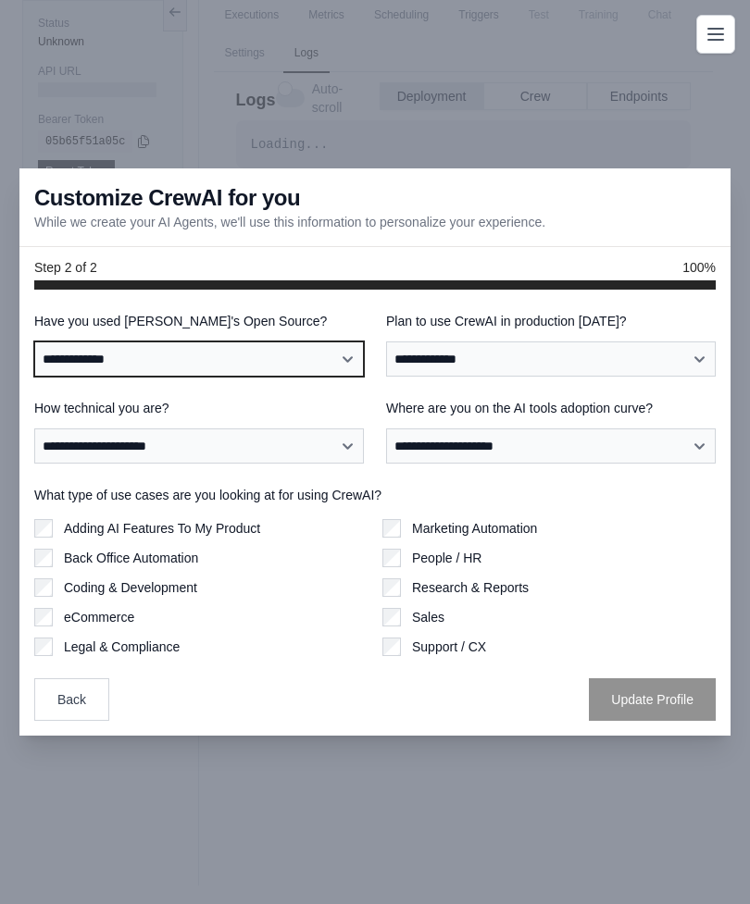
click at [233, 341] on select "**********" at bounding box center [198, 358] width 329 height 35
select select "**********"
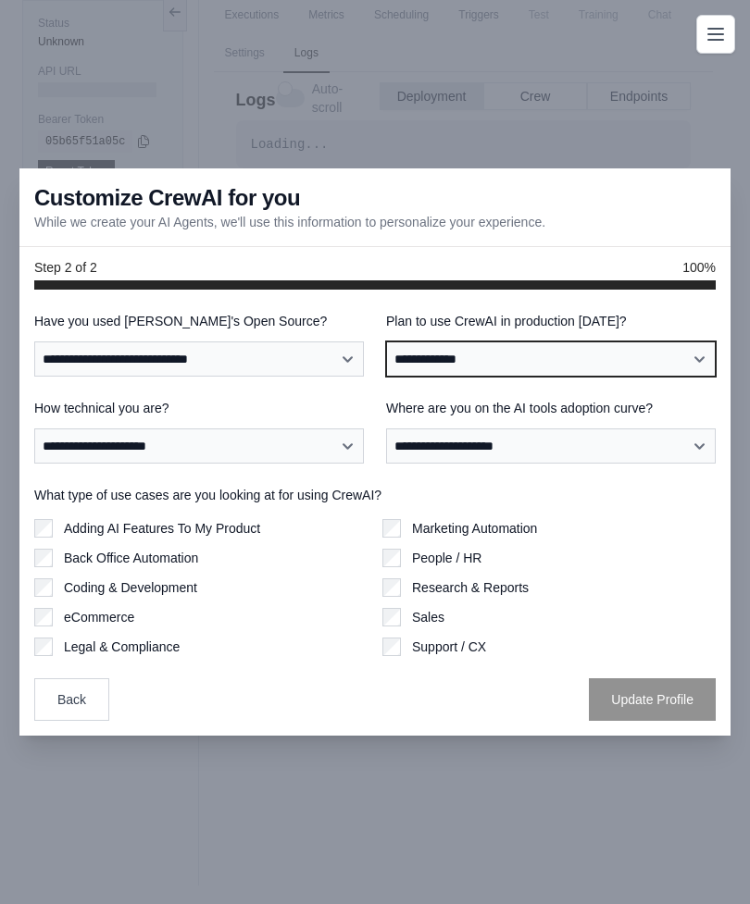
click at [411, 341] on select "**********" at bounding box center [550, 358] width 329 height 35
click at [418, 341] on select "**********" at bounding box center [550, 358] width 329 height 35
select select "****"
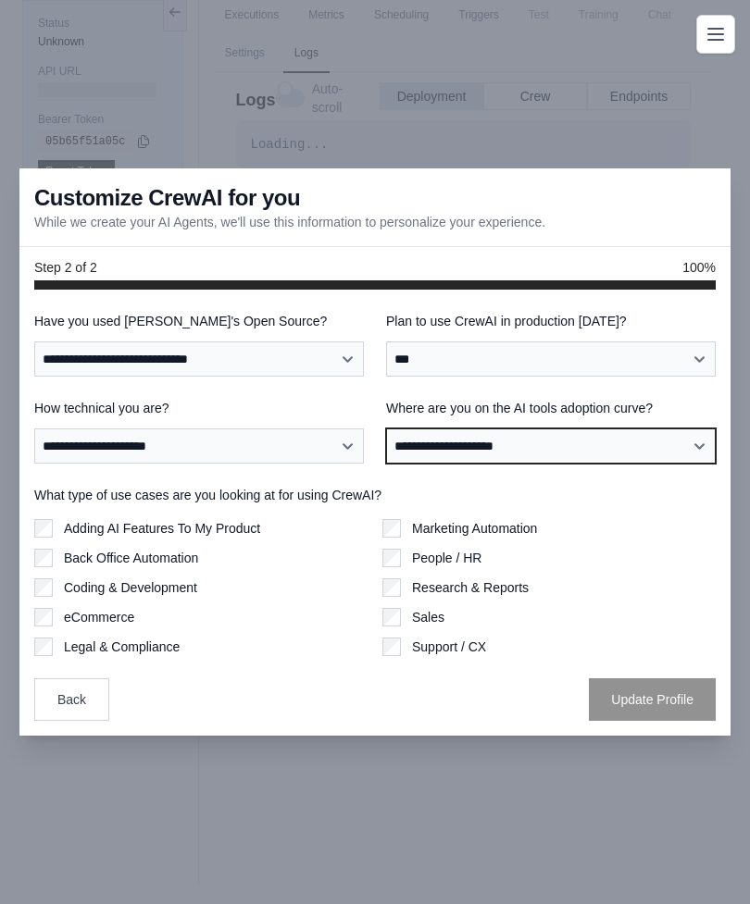
click at [441, 428] on select "**********" at bounding box center [550, 445] width 329 height 35
select select "**********"
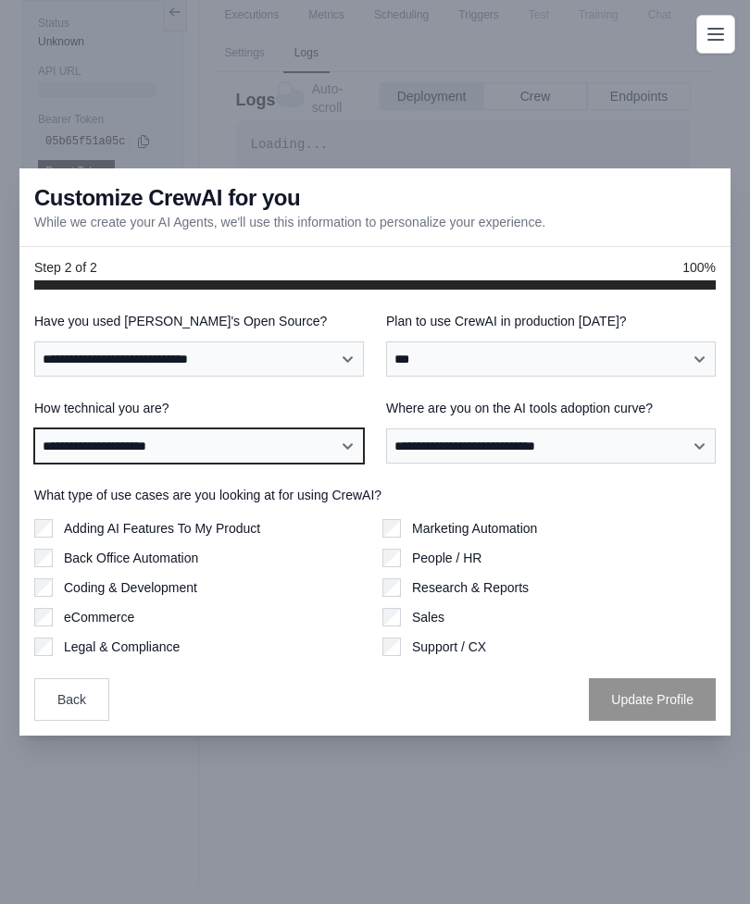
click at [326, 428] on select "**********" at bounding box center [198, 445] width 329 height 35
select select "**********"
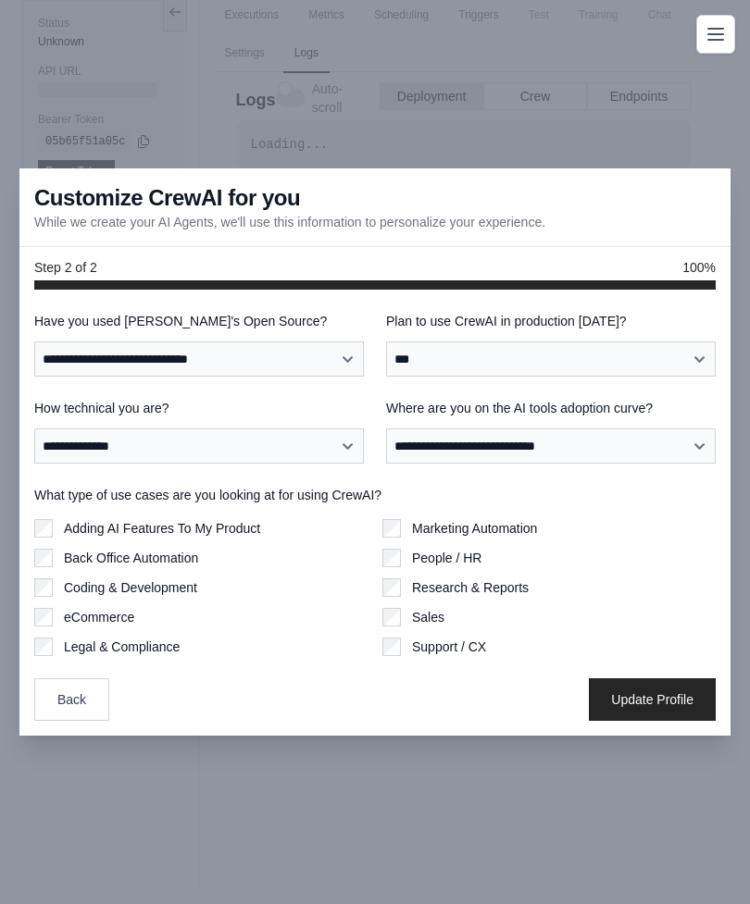
click at [621, 678] on button "Update Profile" at bounding box center [652, 699] width 127 height 43
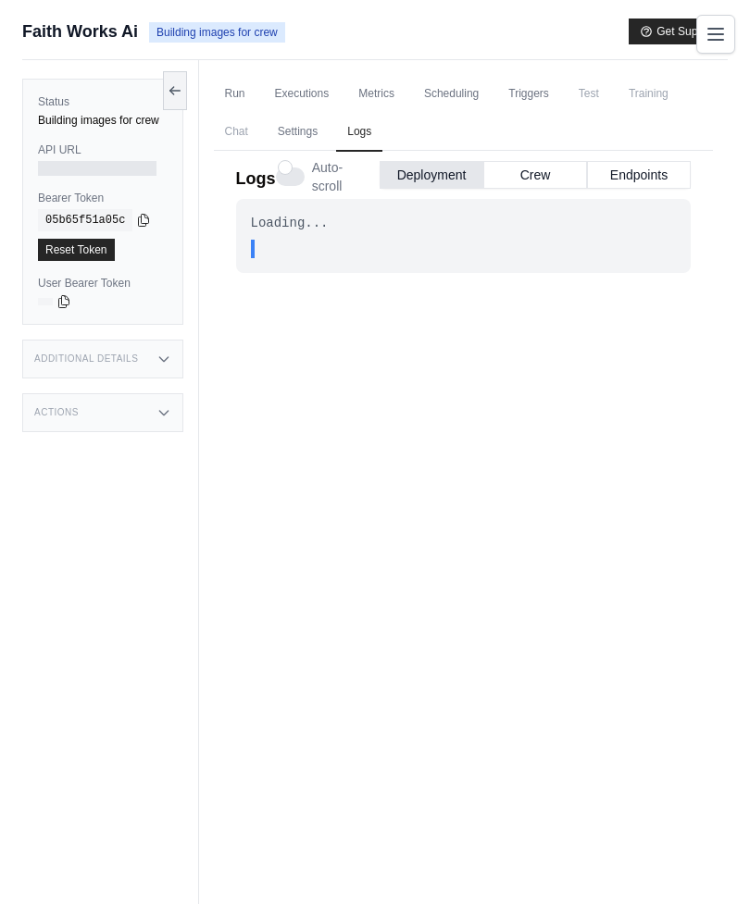
click at [714, 31] on icon "Toggle navigation" at bounding box center [715, 34] width 22 height 22
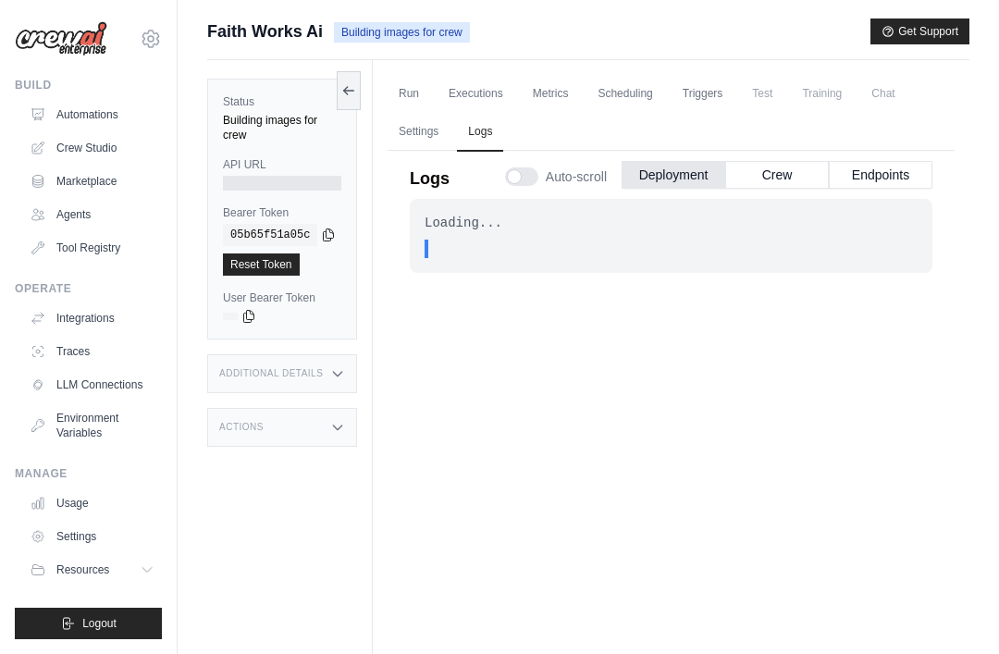
click at [322, 371] on h3 "Additional Details" at bounding box center [271, 373] width 104 height 11
click at [233, 379] on div "Additional Details" at bounding box center [282, 373] width 150 height 39
click at [749, 181] on button "Endpoints" at bounding box center [881, 175] width 104 height 28
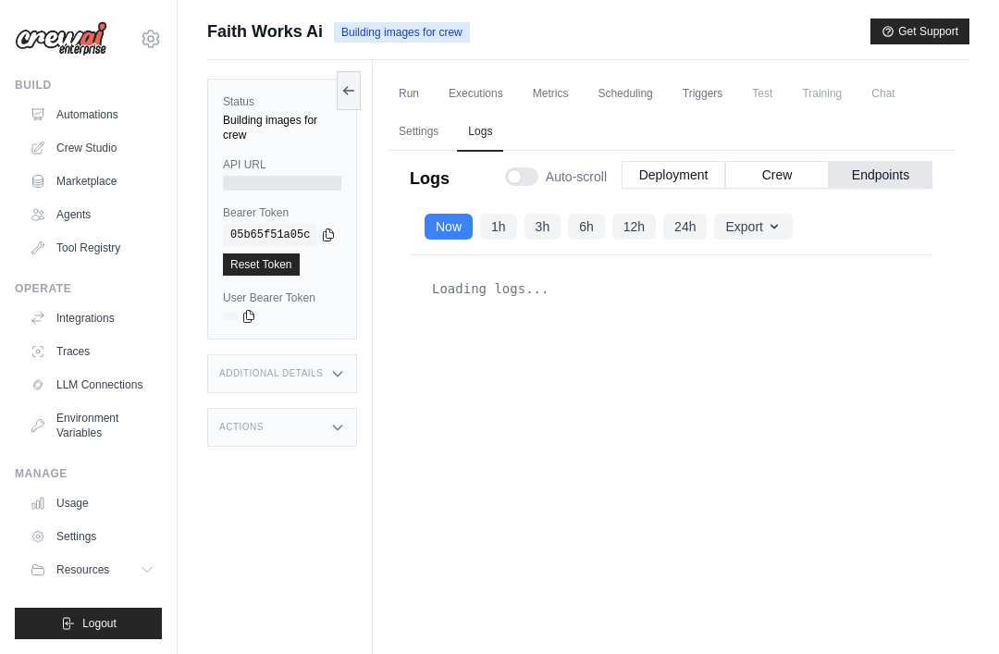
click at [749, 171] on button "Crew" at bounding box center [778, 175] width 104 height 28
click at [142, 569] on icon at bounding box center [147, 570] width 15 height 15
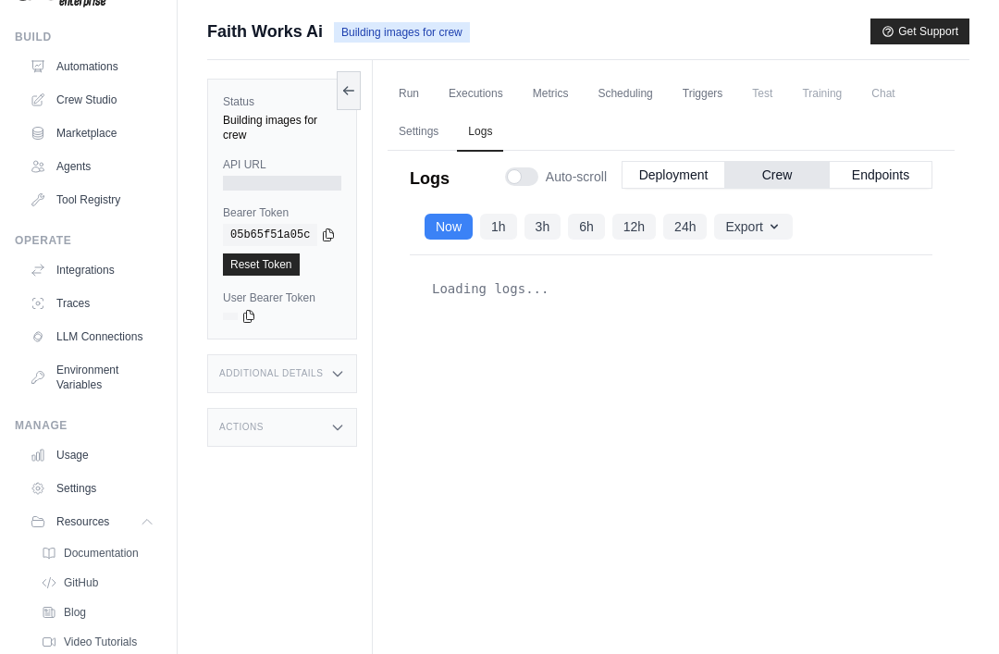
scroll to position [44, 0]
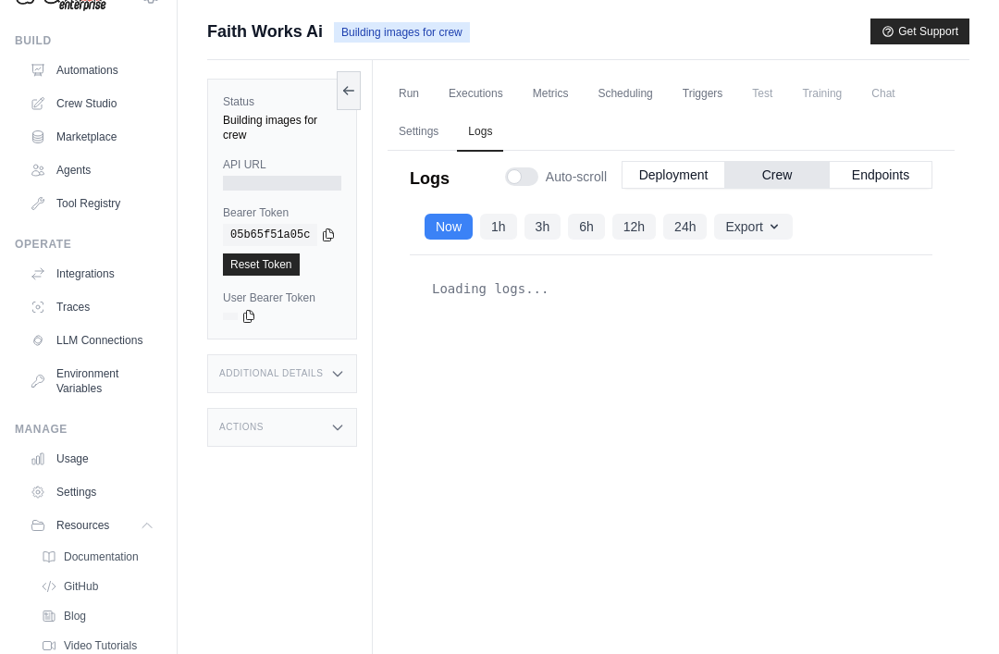
click at [330, 443] on div "Actions" at bounding box center [282, 427] width 150 height 39
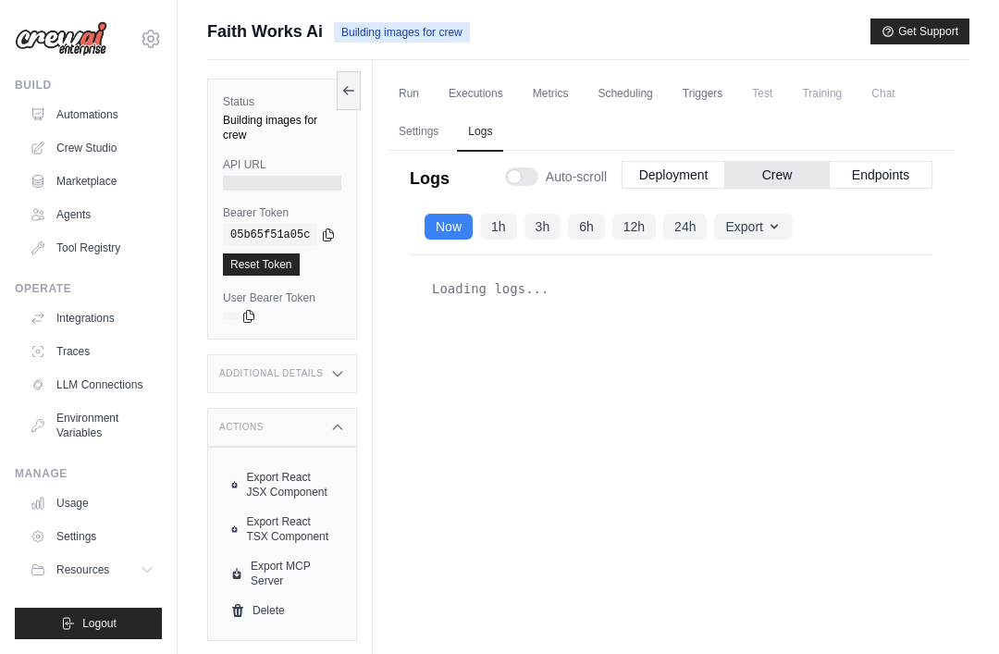
scroll to position [0, 0]
click at [630, 170] on button "Deployment" at bounding box center [674, 175] width 104 height 28
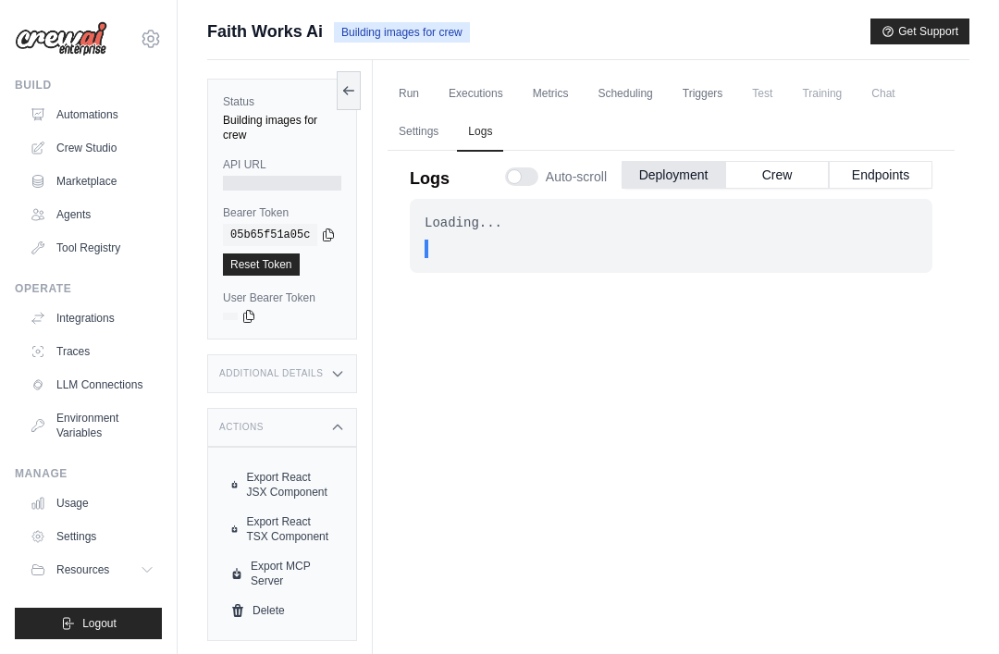
click at [397, 98] on link "Run" at bounding box center [409, 94] width 43 height 39
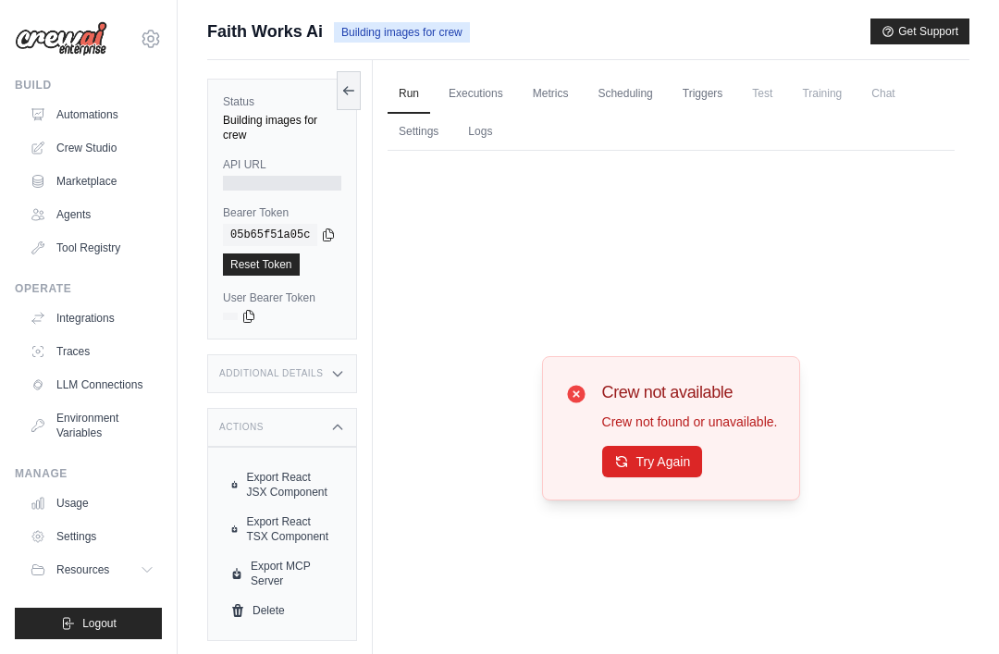
click at [615, 469] on icon at bounding box center [622, 461] width 15 height 15
click at [458, 87] on link "Executions" at bounding box center [476, 94] width 77 height 39
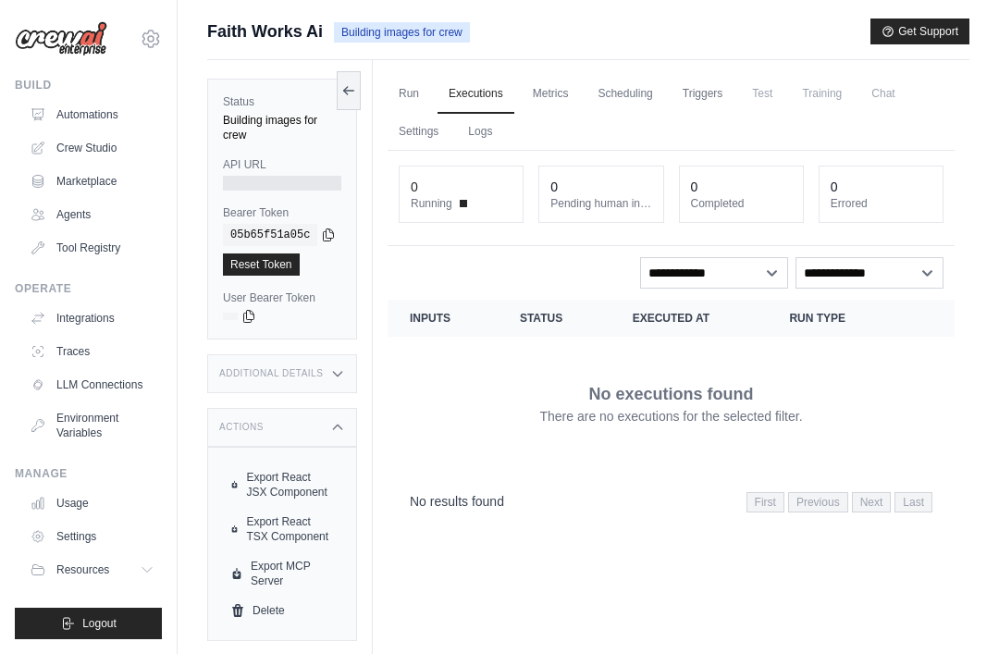
click at [540, 90] on link "Metrics" at bounding box center [551, 94] width 58 height 39
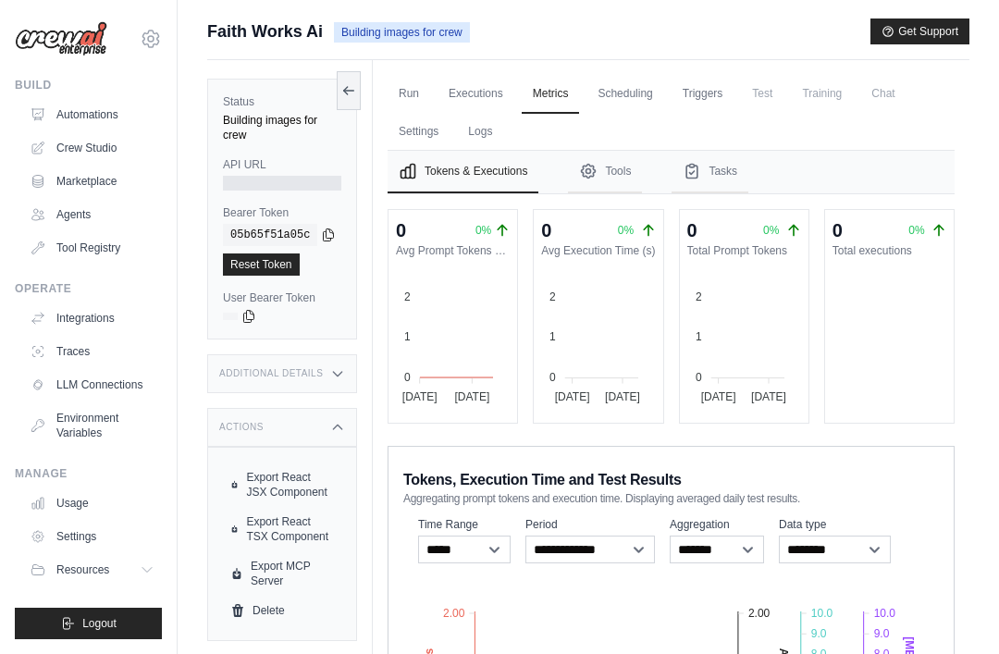
click at [405, 98] on link "Run" at bounding box center [409, 94] width 43 height 39
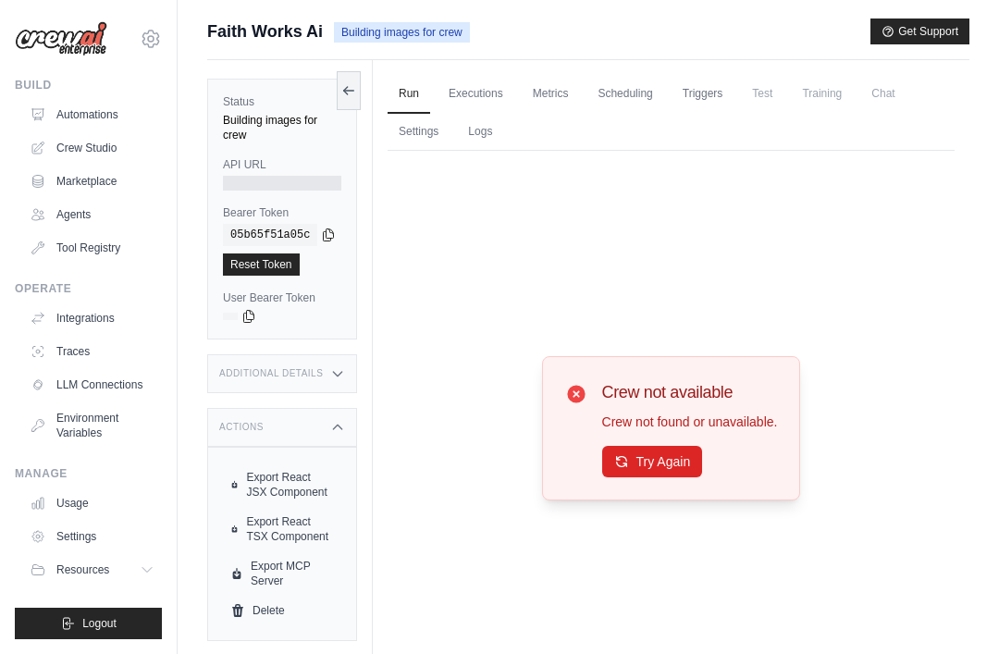
click at [651, 478] on button "Try Again" at bounding box center [652, 461] width 101 height 31
click at [749, 94] on span "Test" at bounding box center [762, 93] width 43 height 37
click at [749, 99] on span "Training" at bounding box center [822, 93] width 62 height 37
click at [749, 90] on span "Chat" at bounding box center [883, 93] width 45 height 37
click at [631, 110] on link "Scheduling" at bounding box center [625, 94] width 77 height 39
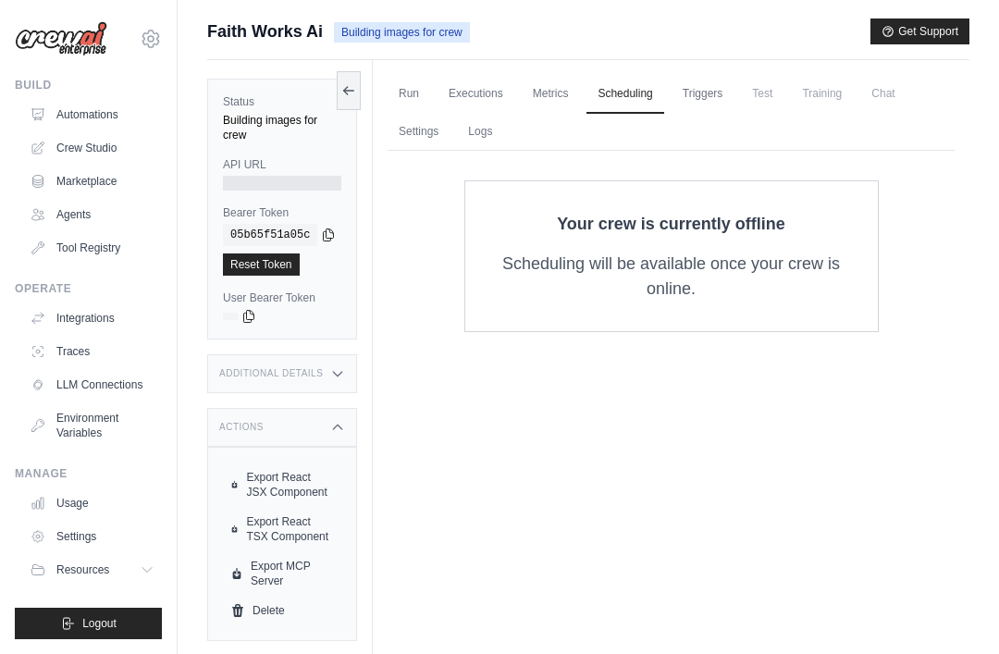
click at [418, 136] on link "Settings" at bounding box center [419, 132] width 62 height 39
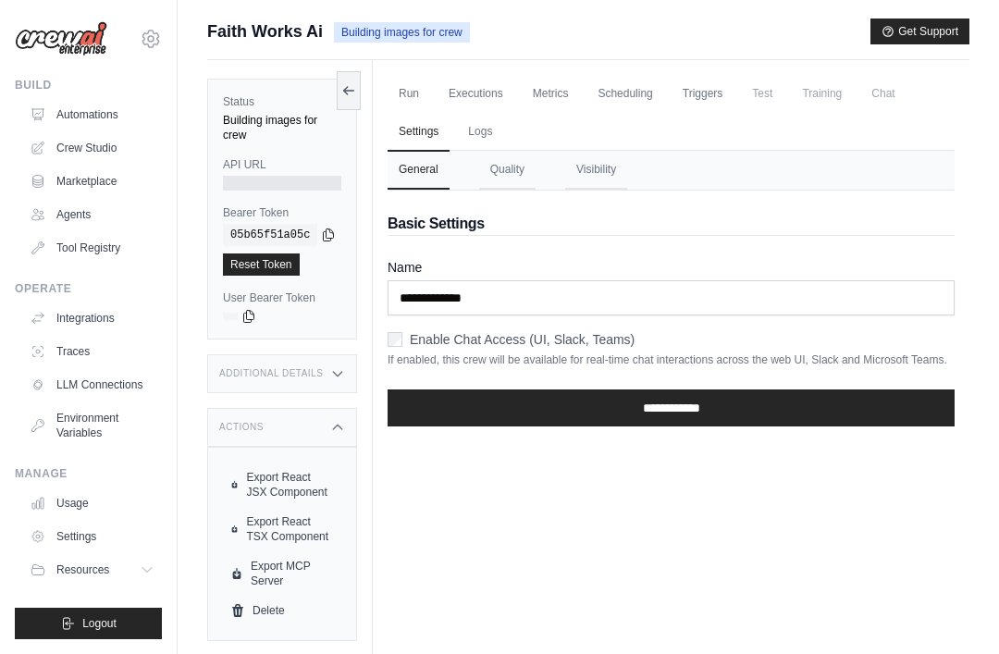
click at [468, 405] on input "**********" at bounding box center [671, 408] width 567 height 37
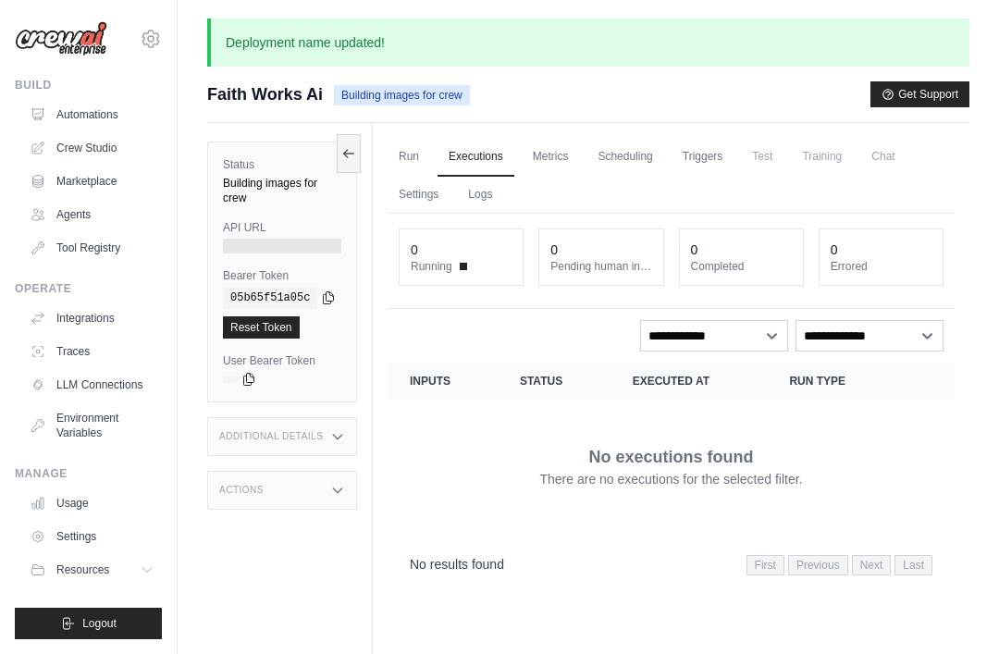
click at [428, 209] on link "Settings" at bounding box center [419, 195] width 62 height 39
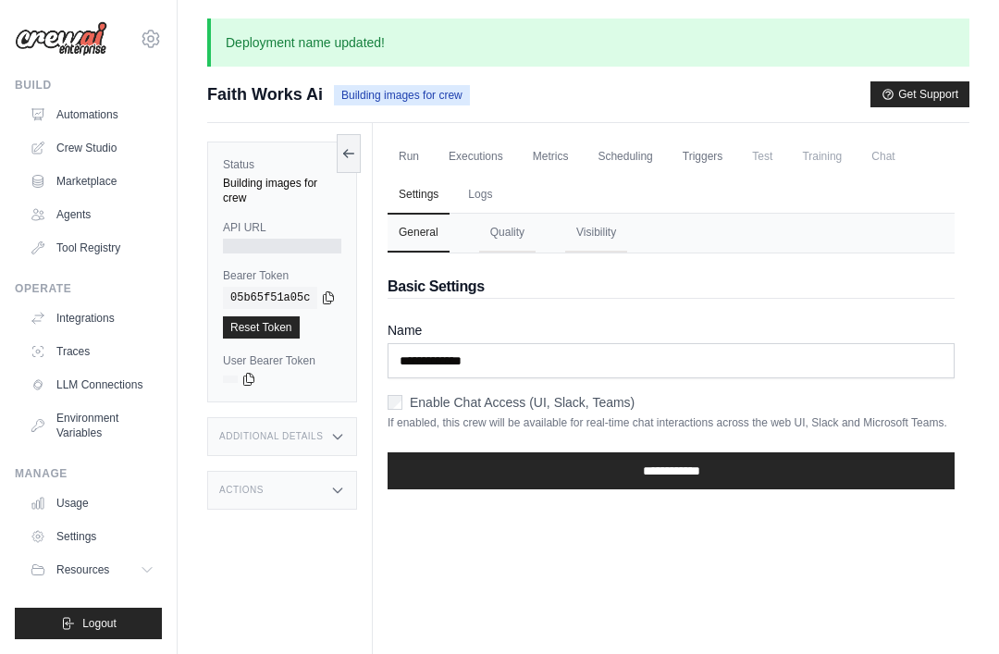
click at [514, 240] on button "Quality" at bounding box center [507, 233] width 56 height 39
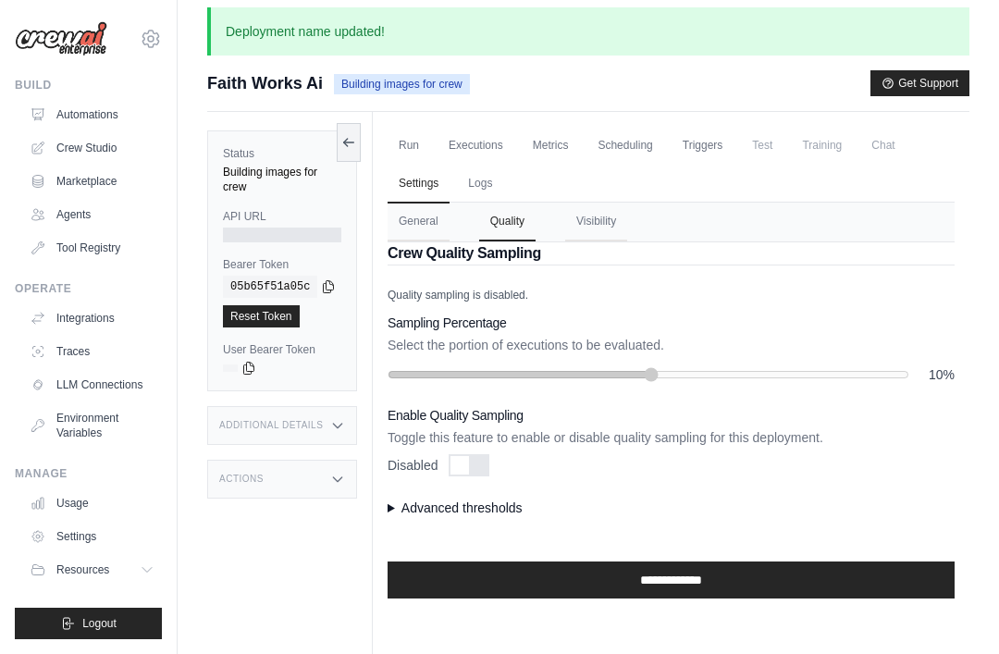
scroll to position [16, 0]
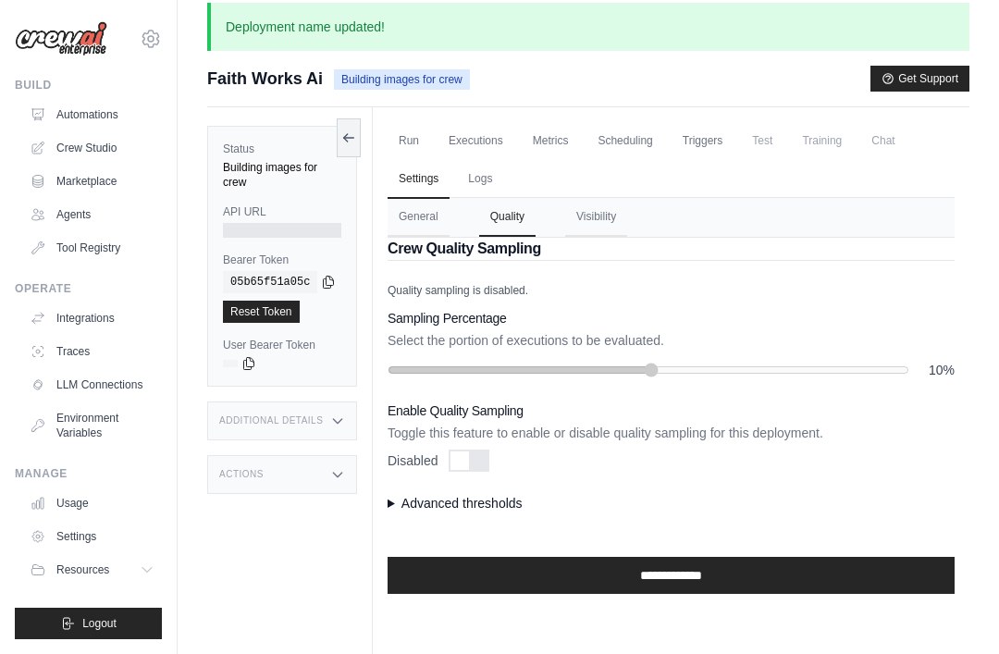
click at [400, 503] on summary "Advanced thresholds" at bounding box center [671, 503] width 567 height 19
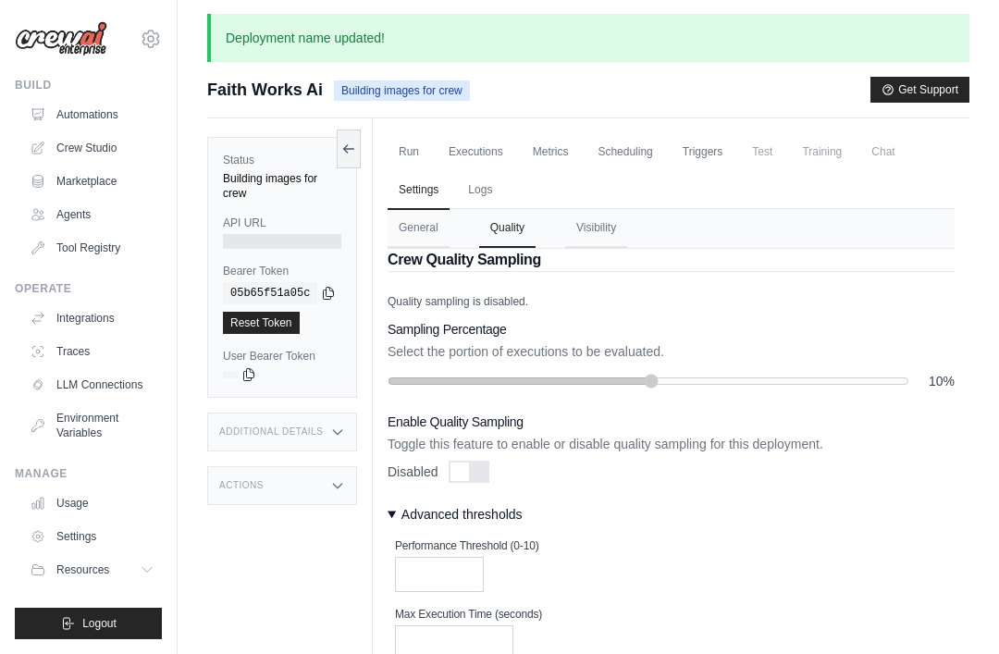
scroll to position [3, 0]
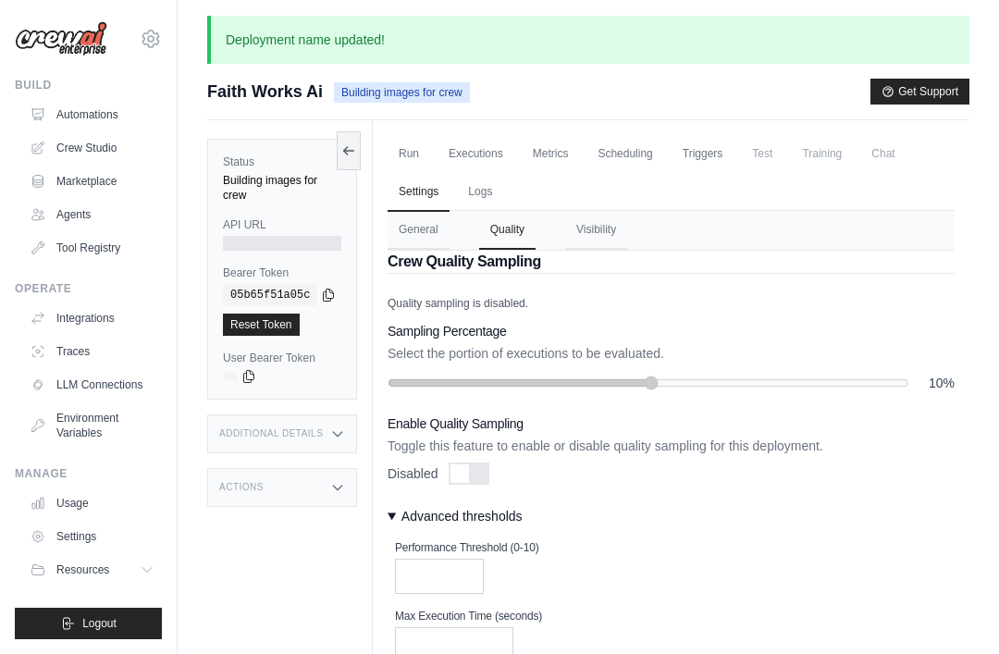
click at [595, 224] on button "Visibility" at bounding box center [596, 230] width 62 height 39
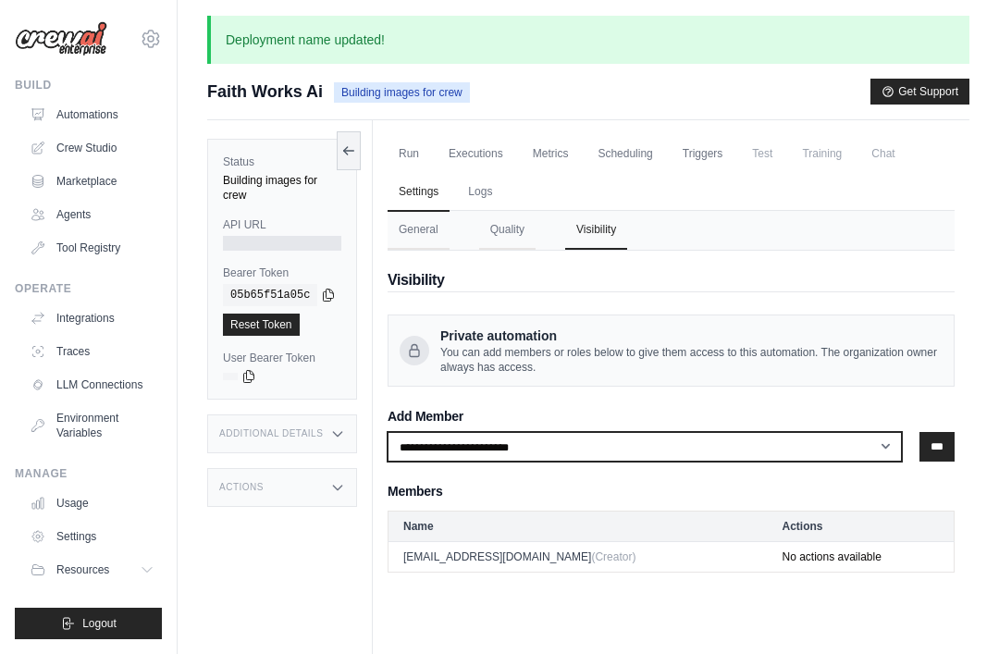
click at [749, 457] on select "**********" at bounding box center [645, 447] width 515 height 30
select select "**********"
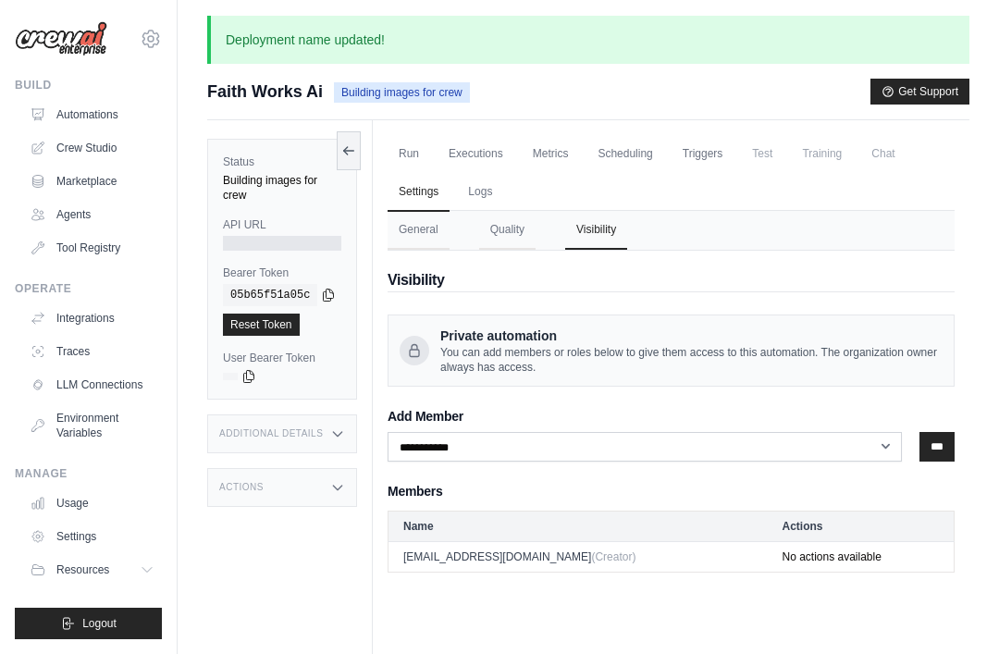
click at [749, 457] on input "***" at bounding box center [937, 447] width 35 height 30
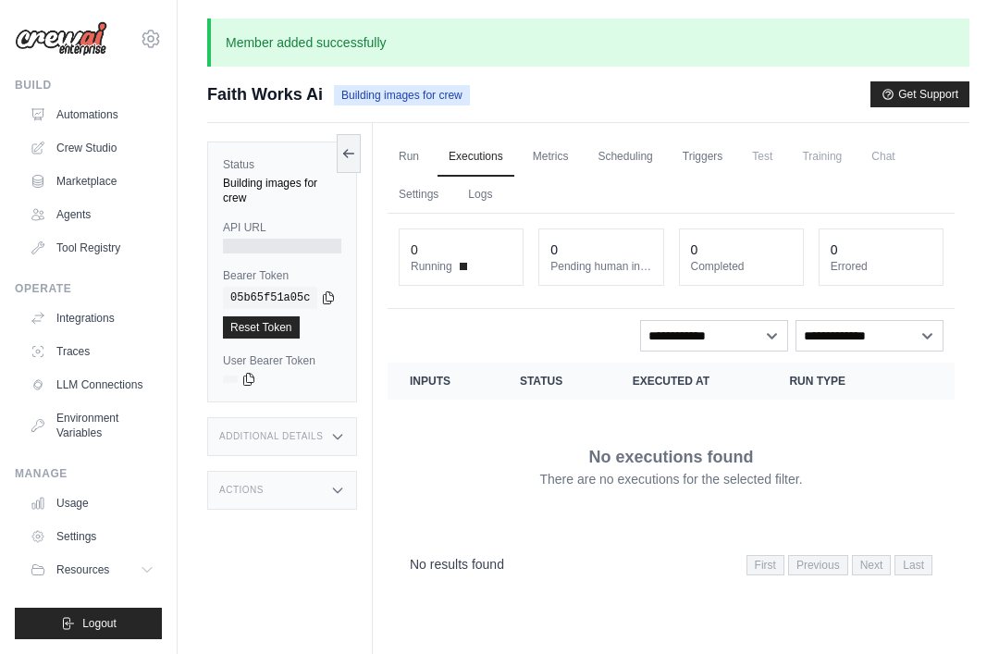
click at [749, 453] on td "No executions found There are no executions for the selected filter." at bounding box center [671, 466] width 567 height 133
click at [749, 153] on span "Training" at bounding box center [822, 156] width 62 height 37
click at [68, 106] on link "Automations" at bounding box center [92, 115] width 140 height 30
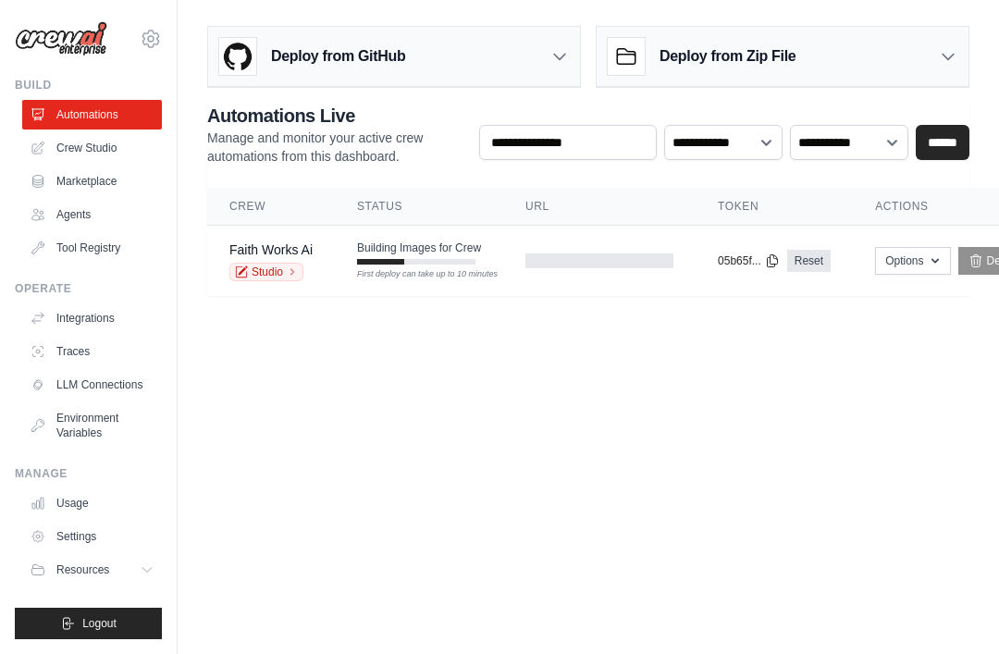
click at [749, 263] on button "Options" at bounding box center [912, 261] width 75 height 28
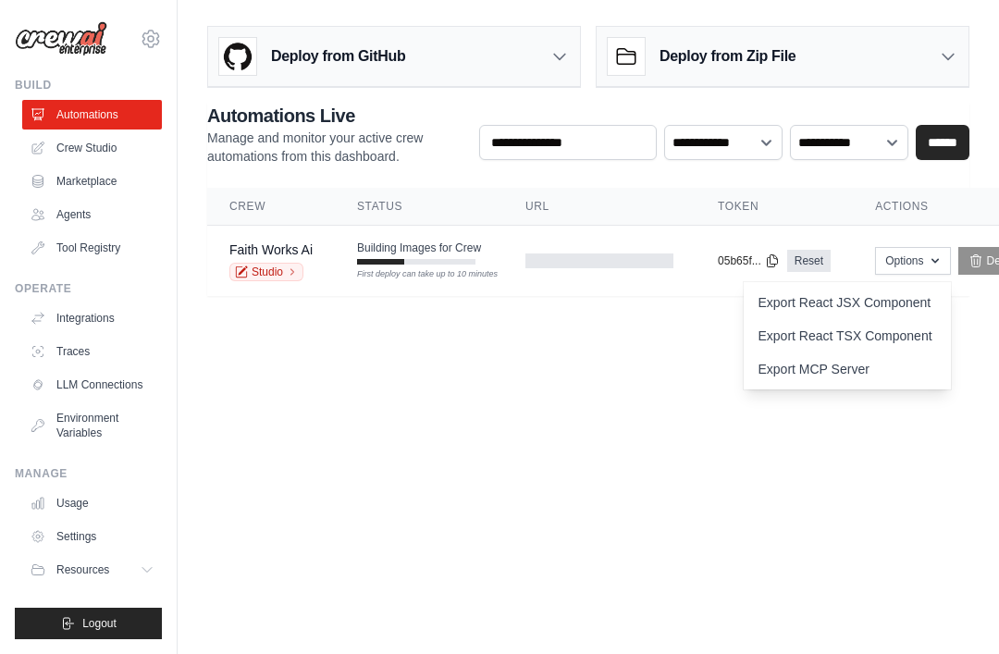
click at [749, 510] on body "biblestorykeepers@gmail.com Settings Build Automations Crew Studio" at bounding box center [499, 327] width 999 height 654
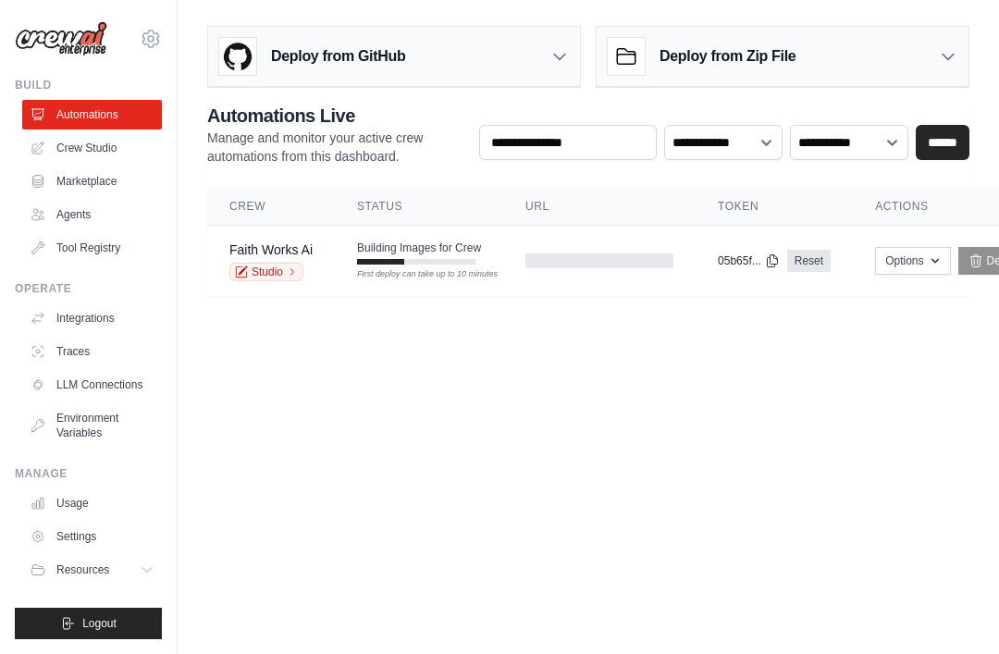
click at [281, 279] on link "Studio" at bounding box center [267, 272] width 74 height 19
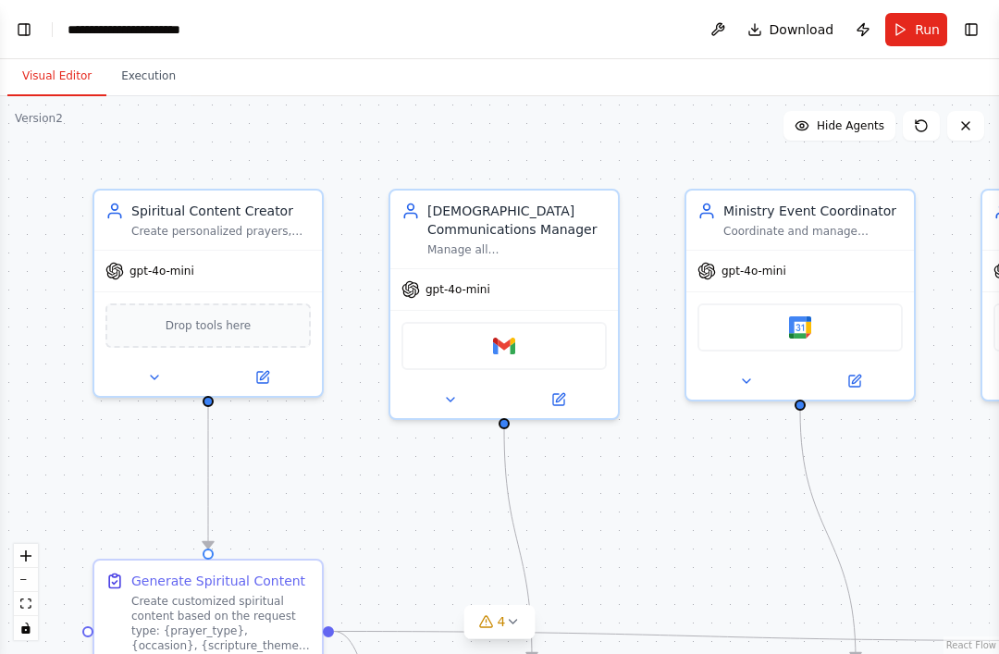
scroll to position [4262, 0]
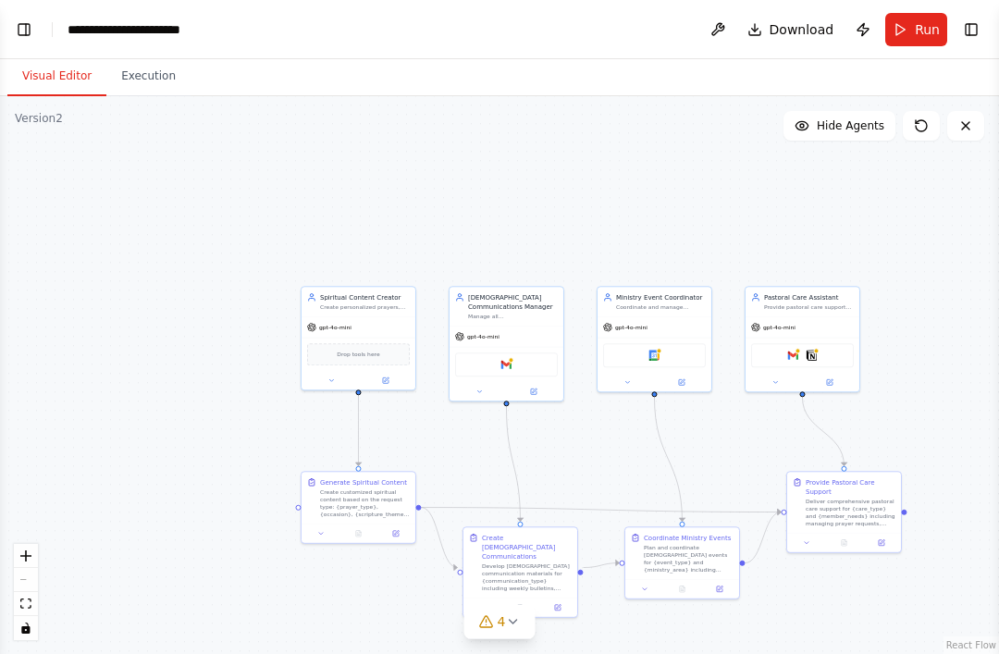
click at [13, 634] on div ".deletable-edge-delete-btn { width: 20px; height: 20px; border: 0px solid #ffff…" at bounding box center [499, 375] width 999 height 558
click at [19, 568] on button "zoom in" at bounding box center [26, 556] width 24 height 24
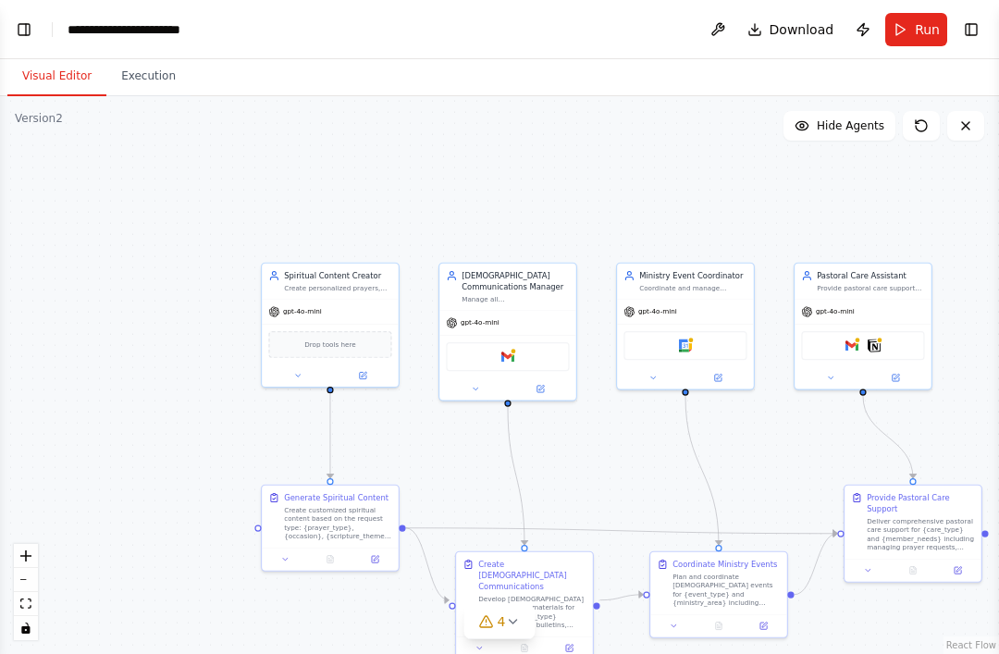
click at [31, 568] on button "zoom in" at bounding box center [26, 556] width 24 height 24
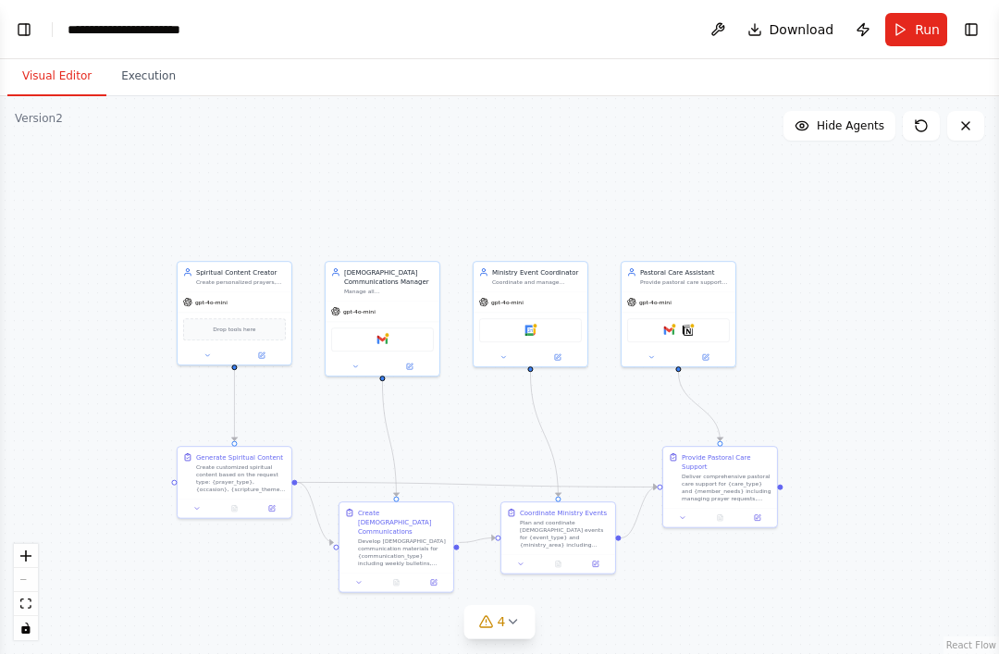
click at [793, 114] on button "Hide Agents" at bounding box center [840, 126] width 112 height 30
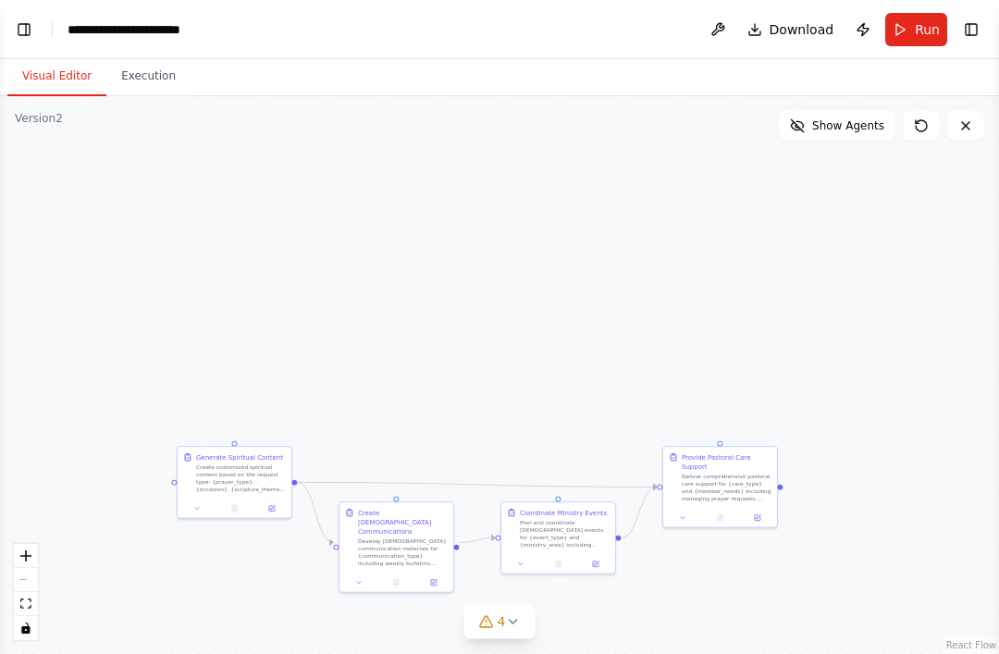
click at [798, 134] on button "Show Agents" at bounding box center [837, 126] width 117 height 30
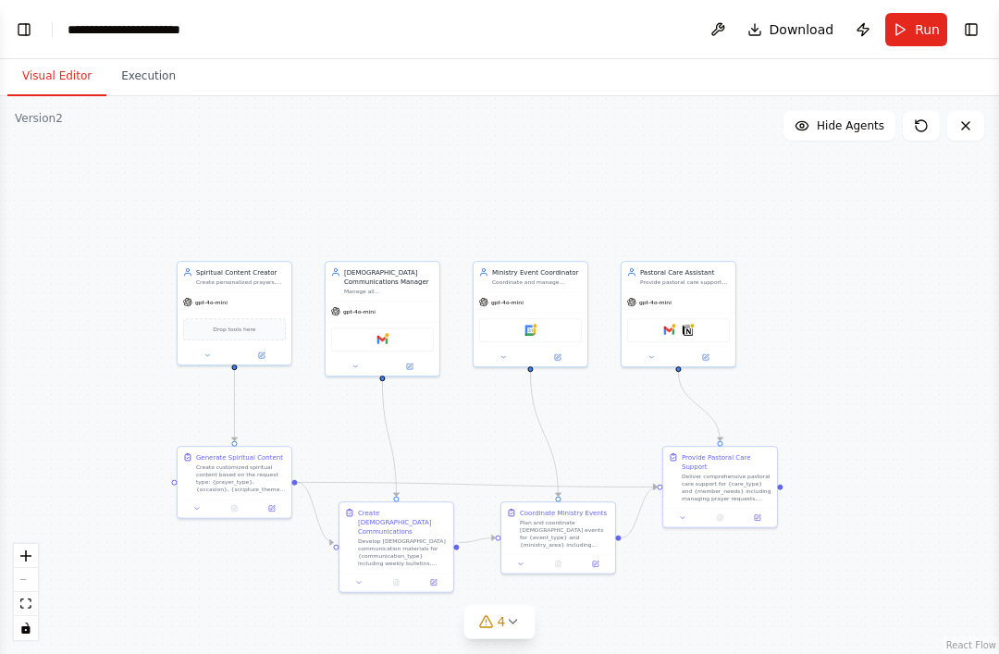
click at [722, 38] on button at bounding box center [718, 29] width 30 height 33
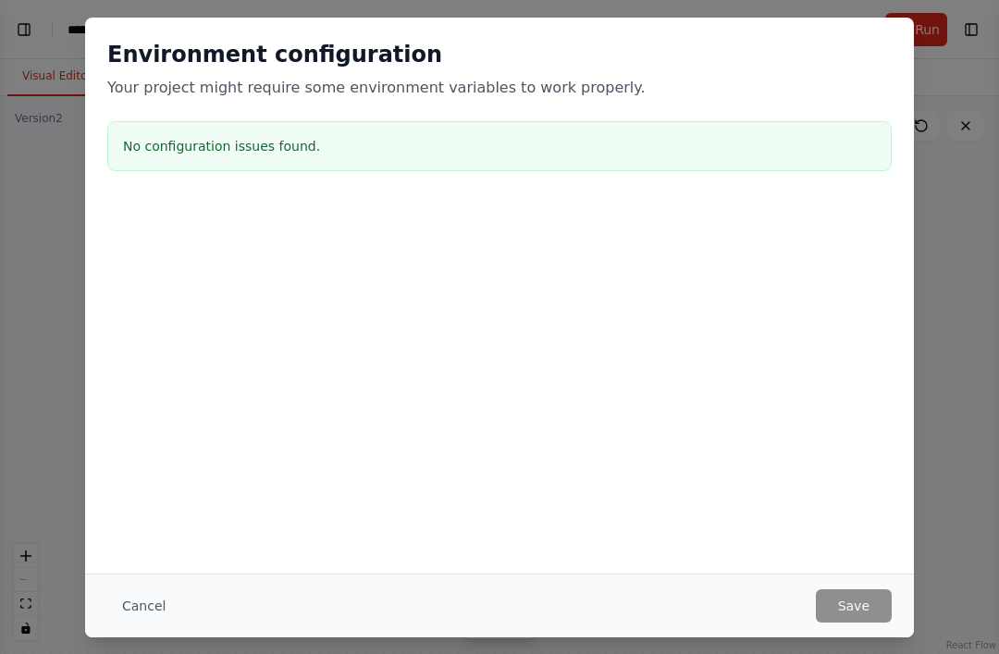
click at [130, 609] on button "Cancel" at bounding box center [143, 606] width 73 height 33
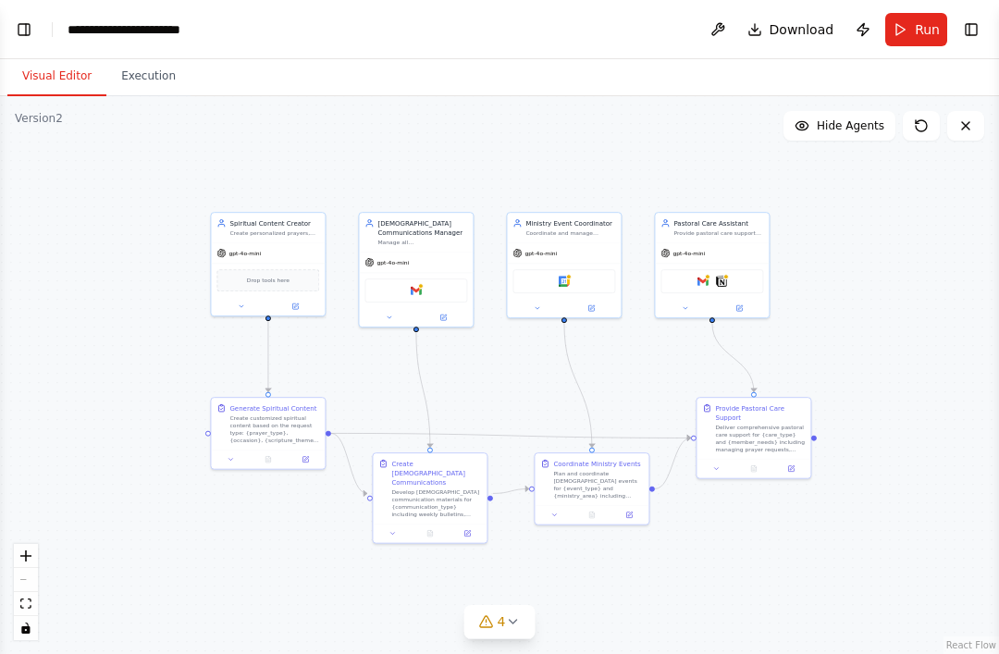
click at [908, 13] on button "Run" at bounding box center [917, 29] width 62 height 33
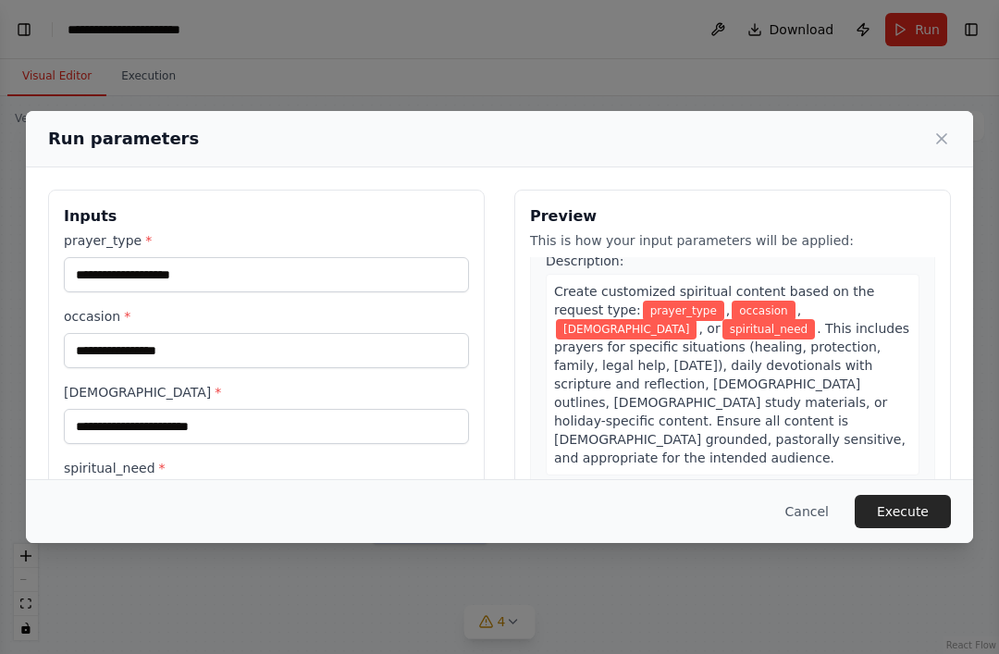
scroll to position [48, 0]
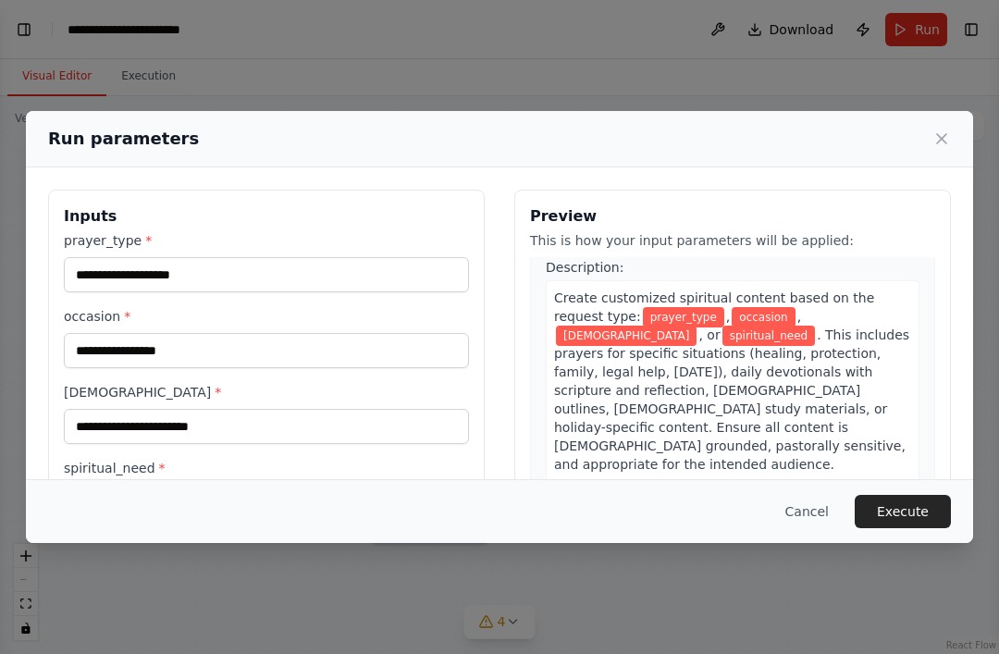
click at [869, 424] on div "Create customized spiritual content based on the request type: prayer_type , oc…" at bounding box center [733, 381] width 374 height 202
click at [858, 420] on div "Create customized spiritual content based on the request type: prayer_type , oc…" at bounding box center [733, 381] width 374 height 202
click at [891, 383] on span ". This includes prayers for specific situations (healing, protection, family, l…" at bounding box center [731, 400] width 355 height 144
click at [861, 351] on span ". This includes prayers for specific situations (healing, protection, family, l…" at bounding box center [731, 400] width 355 height 144
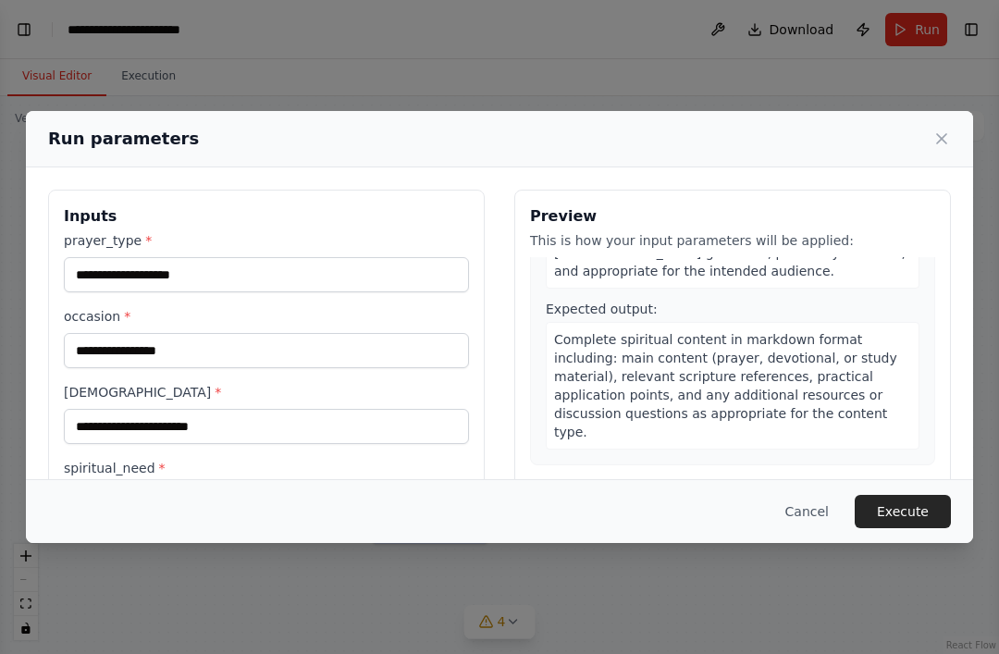
scroll to position [236, 0]
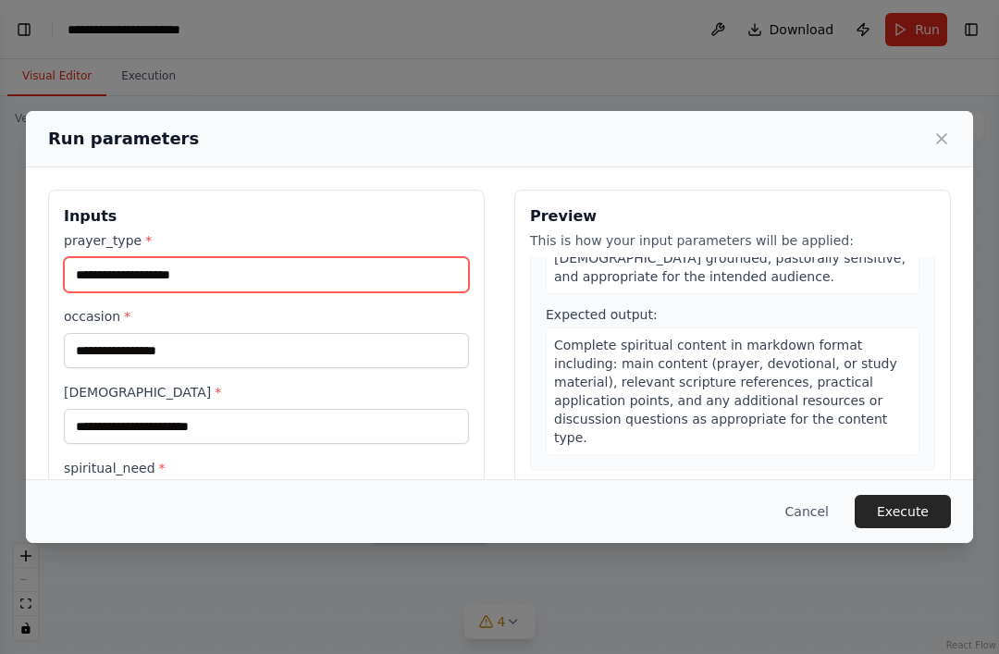
click at [104, 257] on input "prayer_type *" at bounding box center [266, 274] width 405 height 35
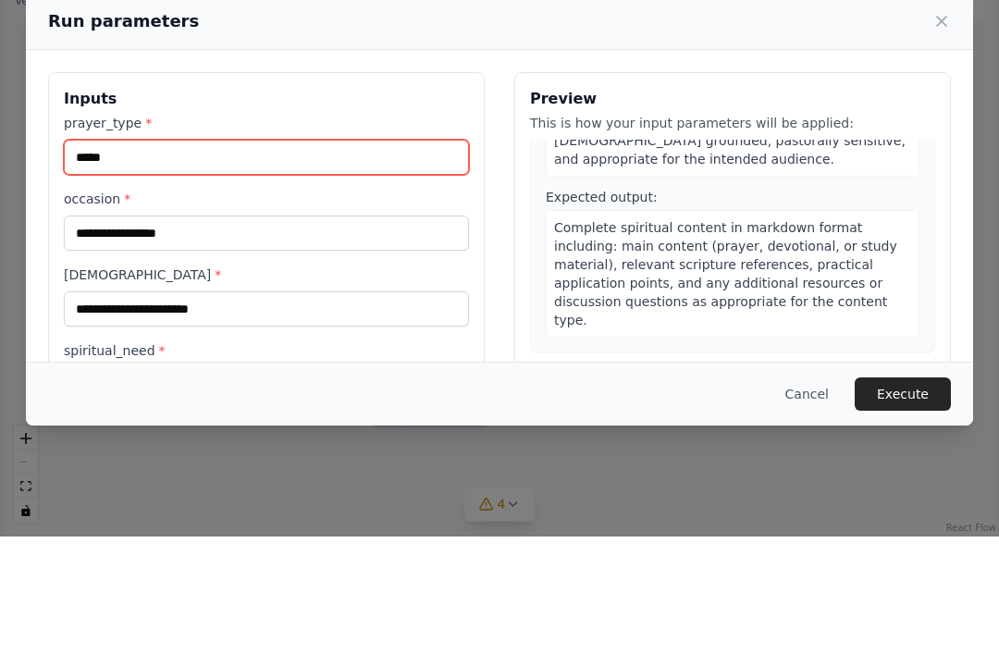
type input "*****"
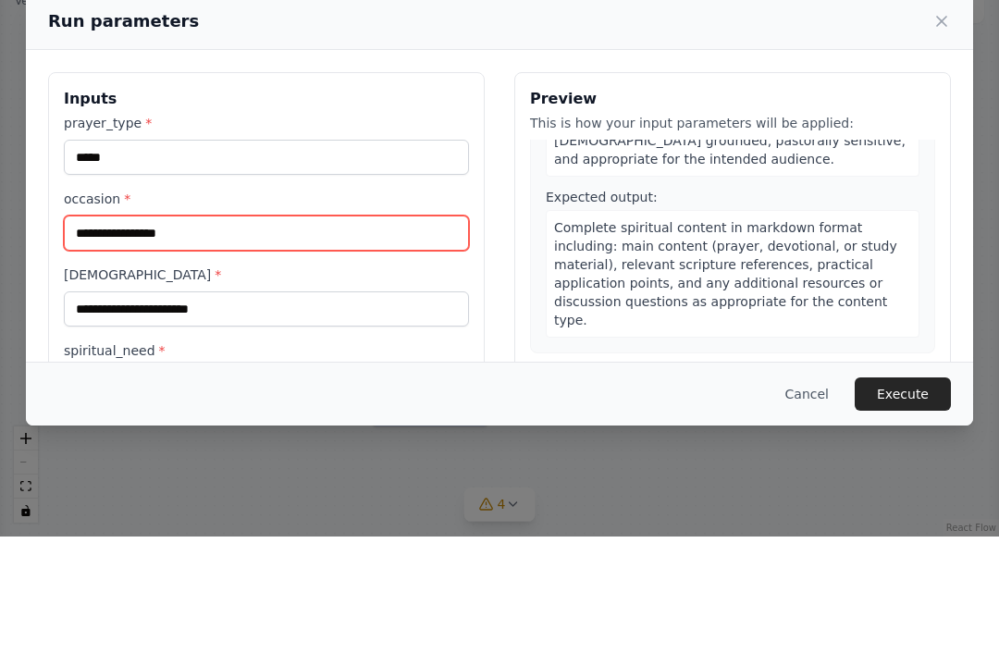
click at [118, 333] on input "occasion *" at bounding box center [266, 350] width 405 height 35
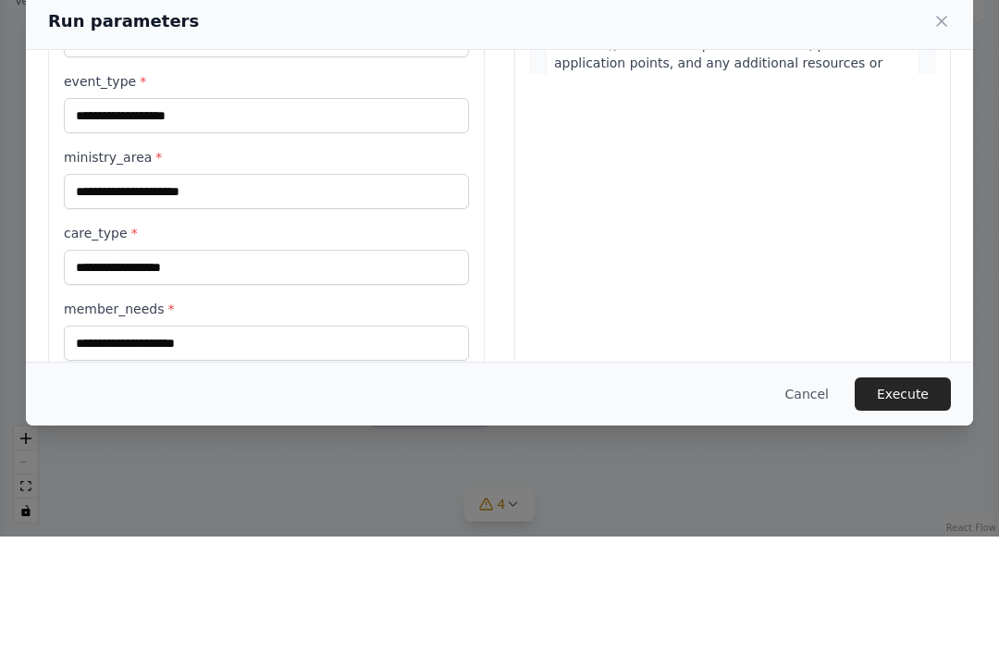
scroll to position [419, 0]
type input "*****"
click at [918, 234] on div "Preview This is how your input parameters will be applied: 1 Generate Spiritual…" at bounding box center [733, 133] width 437 height 726
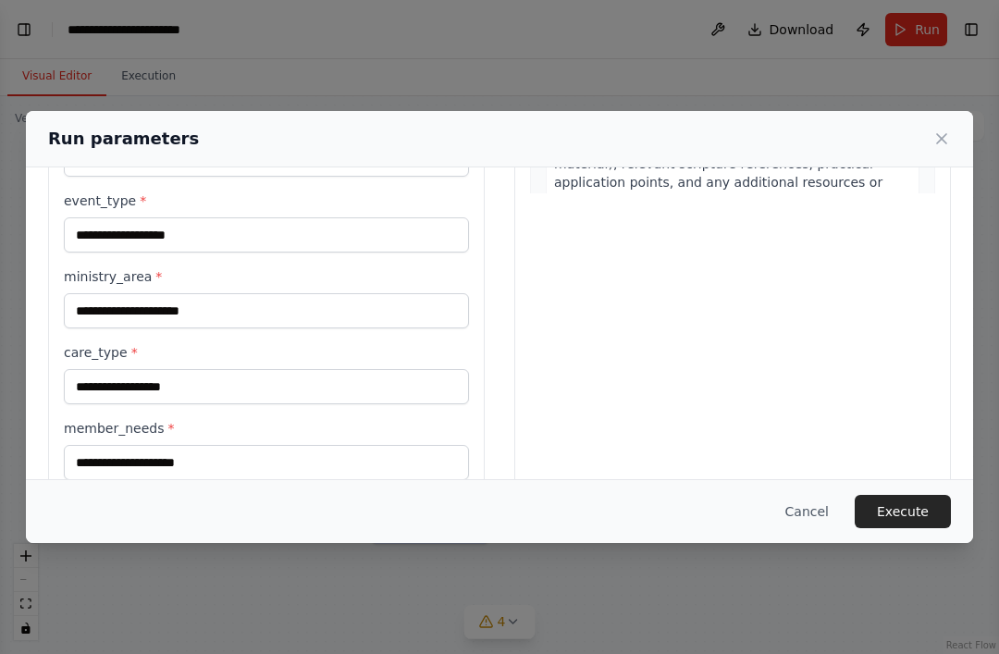
click at [905, 528] on button "Execute" at bounding box center [903, 511] width 96 height 33
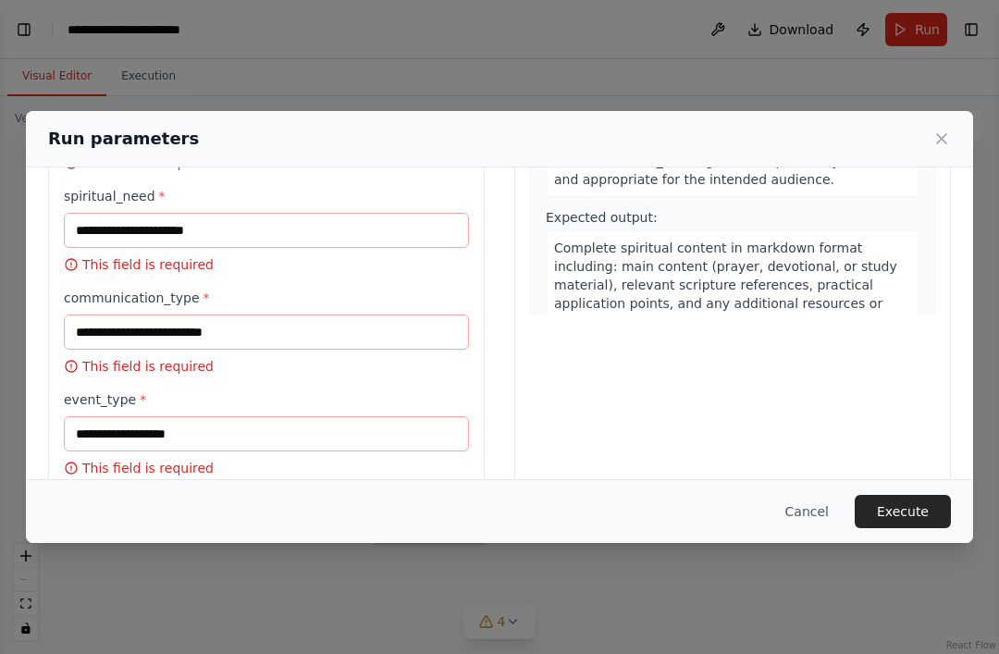
scroll to position [289, 0]
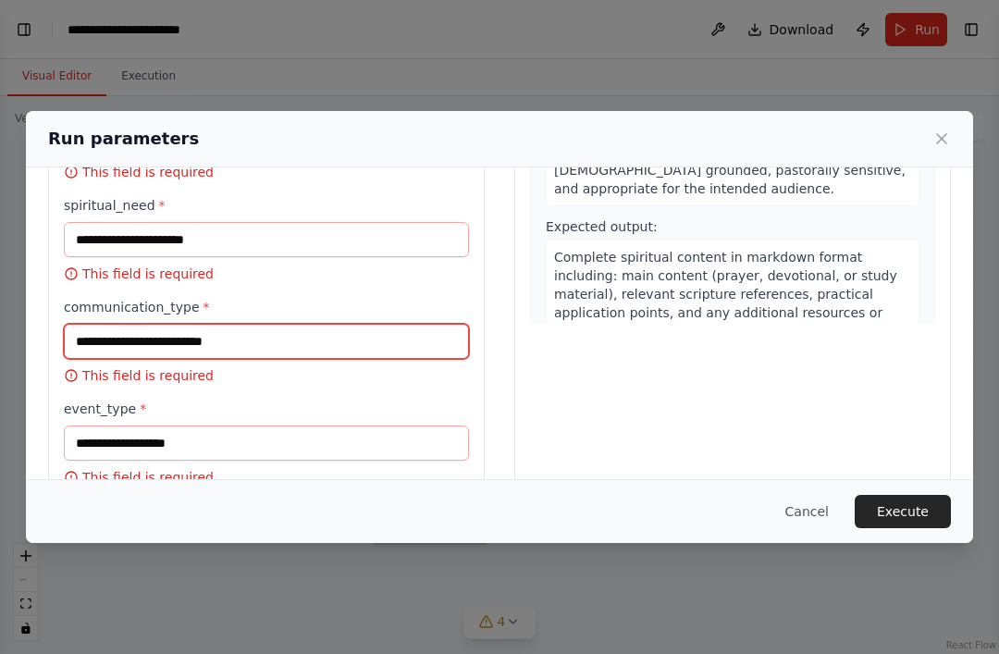
click at [129, 324] on input "communication_type *" at bounding box center [266, 341] width 405 height 35
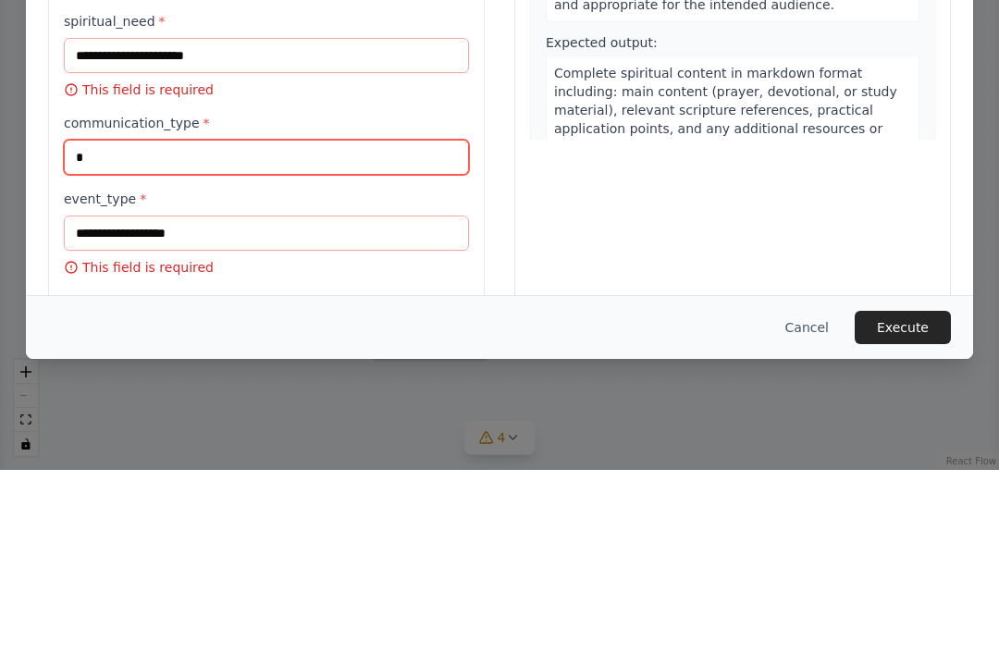
type input "*"
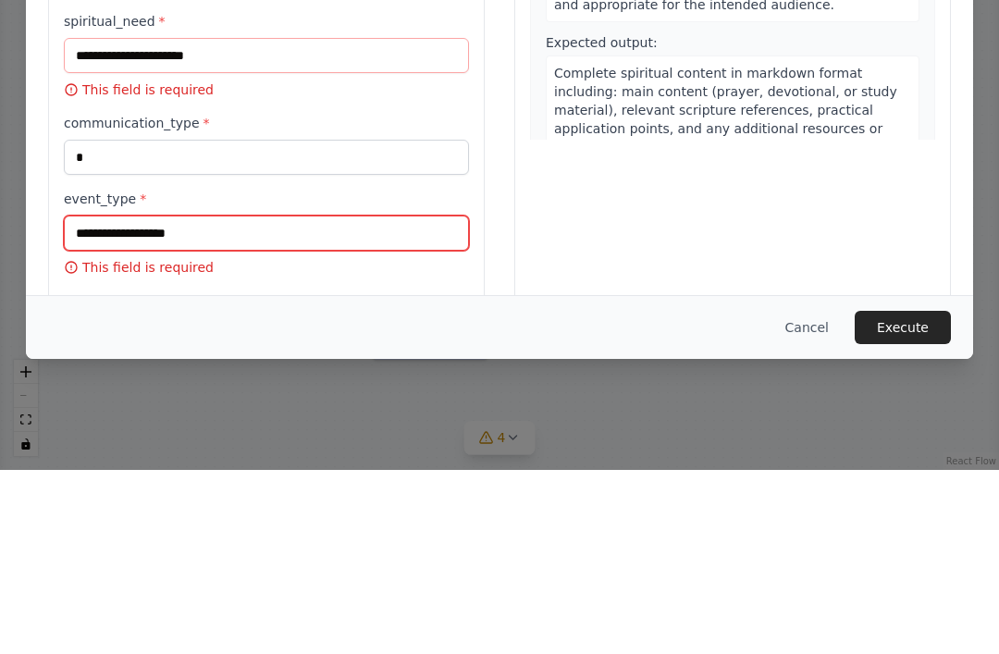
click at [104, 400] on input "event_type *" at bounding box center [266, 417] width 405 height 35
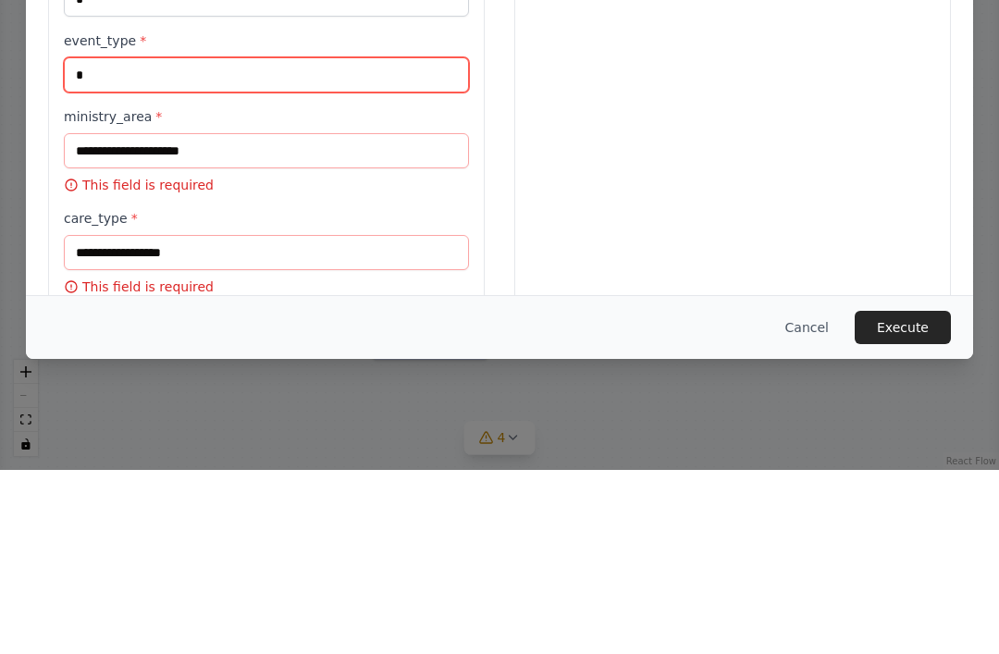
scroll to position [456, 0]
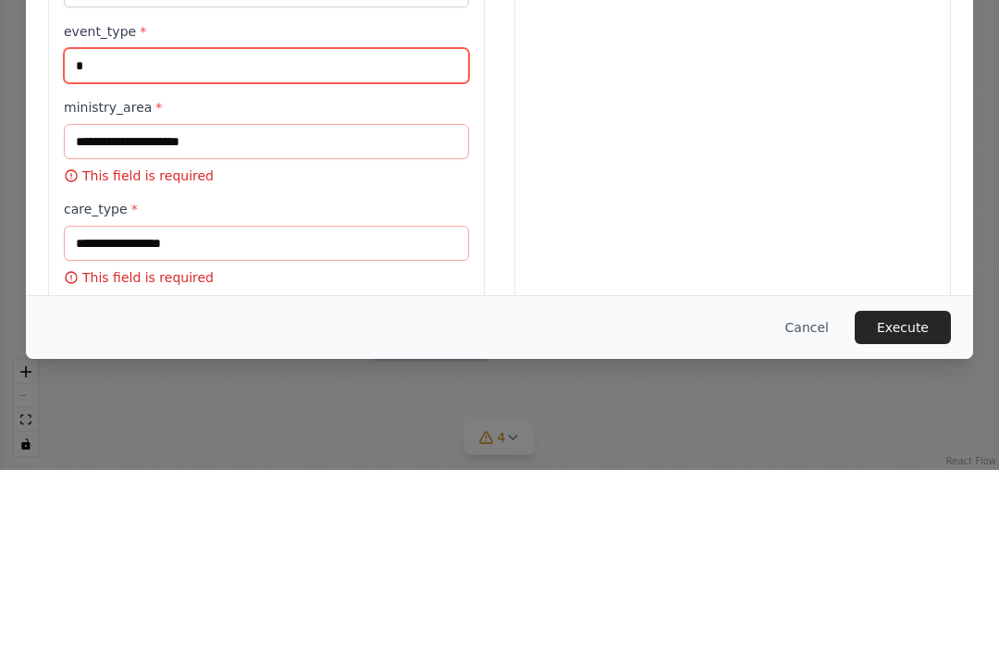
type input "*"
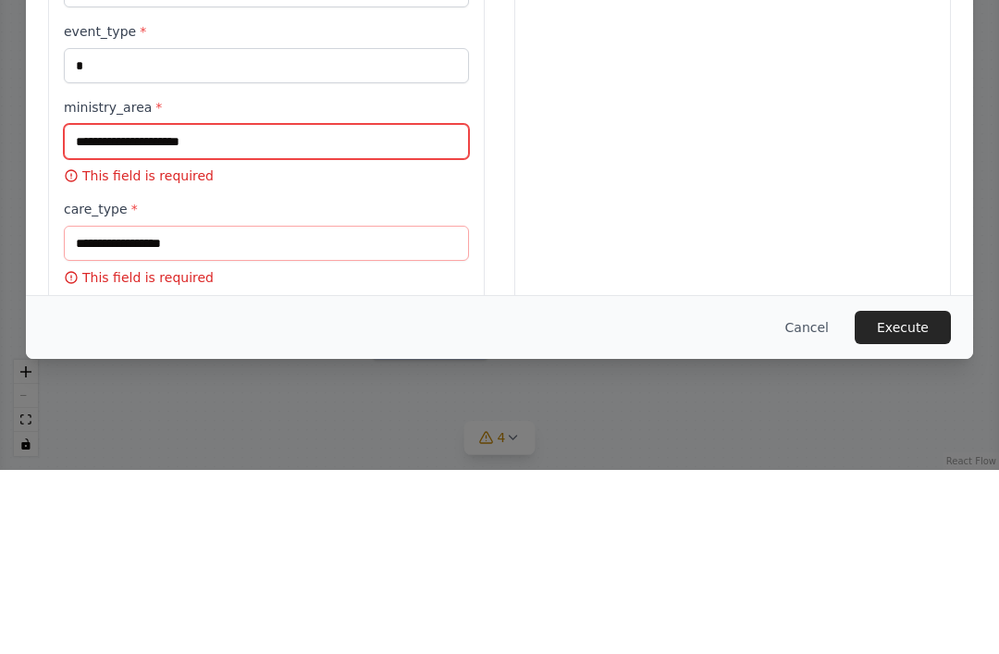
click at [110, 308] on input "ministry_area *" at bounding box center [266, 325] width 405 height 35
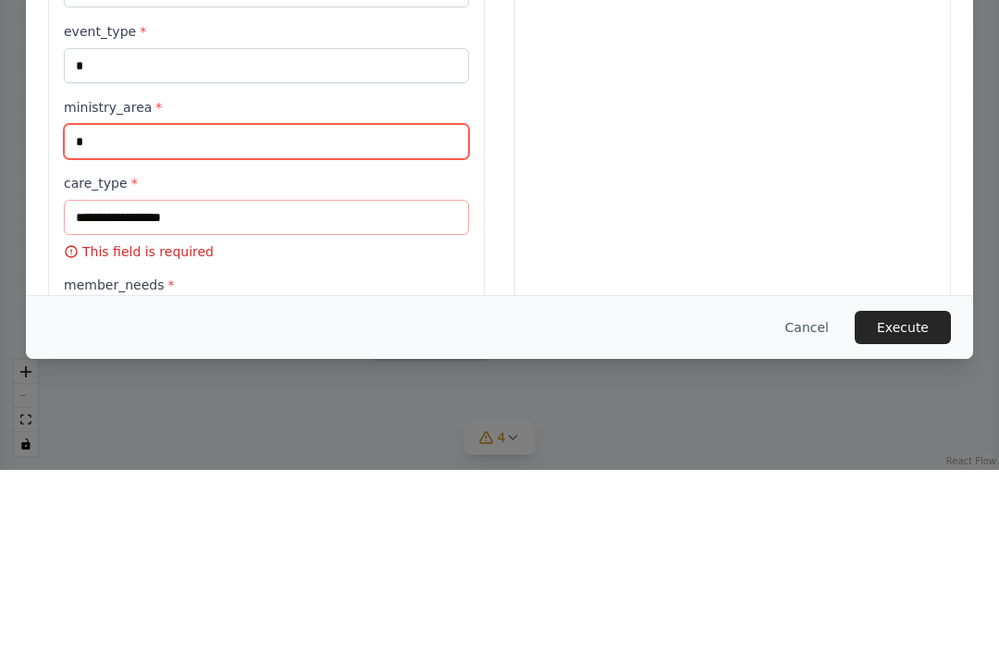
type input "*"
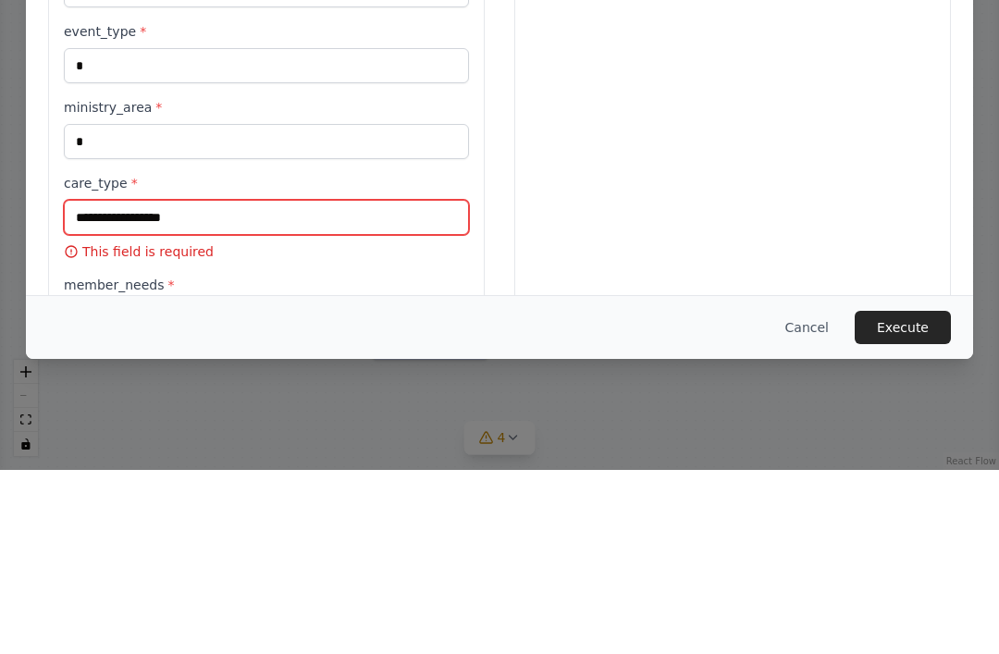
click at [177, 384] on input "care_type *" at bounding box center [266, 401] width 405 height 35
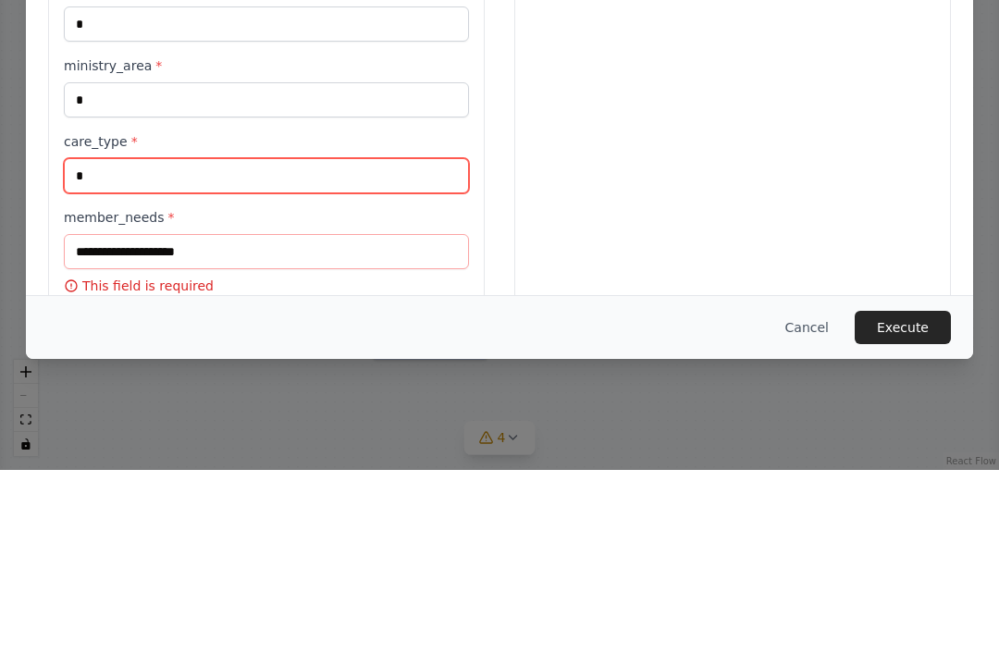
scroll to position [497, 0]
type input "*"
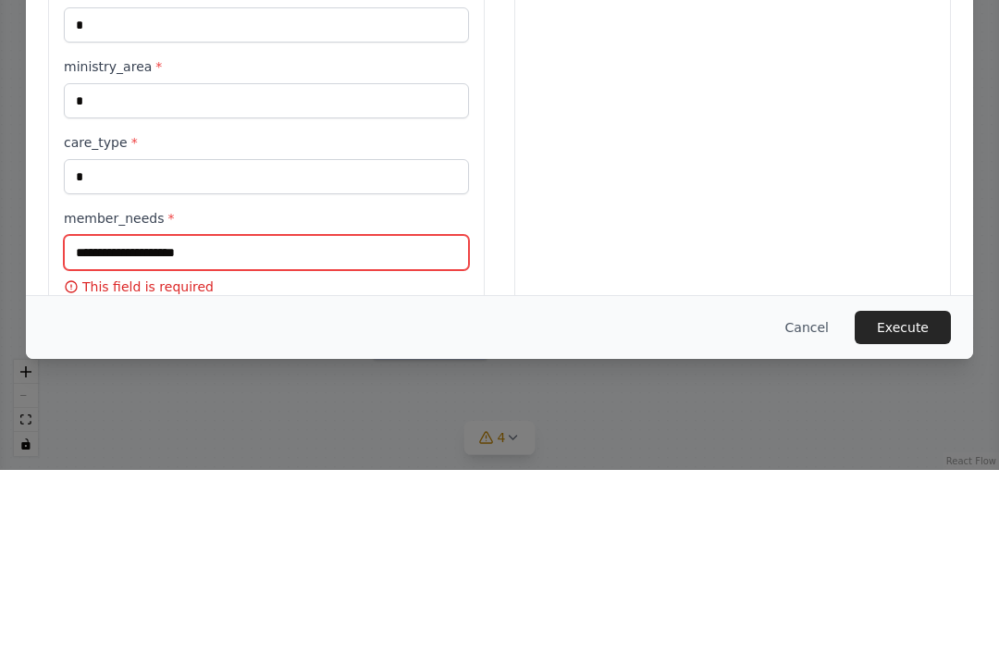
click at [93, 419] on input "member_needs *" at bounding box center [266, 436] width 405 height 35
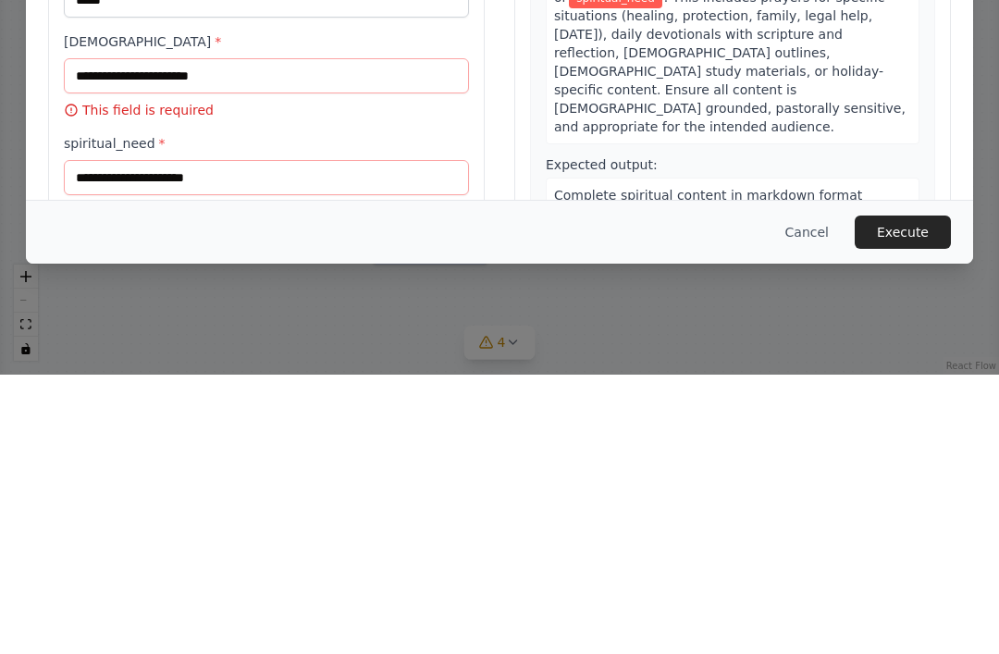
type input "*"
click at [374, 515] on label "communication_type *" at bounding box center [266, 524] width 405 height 19
click at [374, 541] on input "*" at bounding box center [266, 558] width 405 height 35
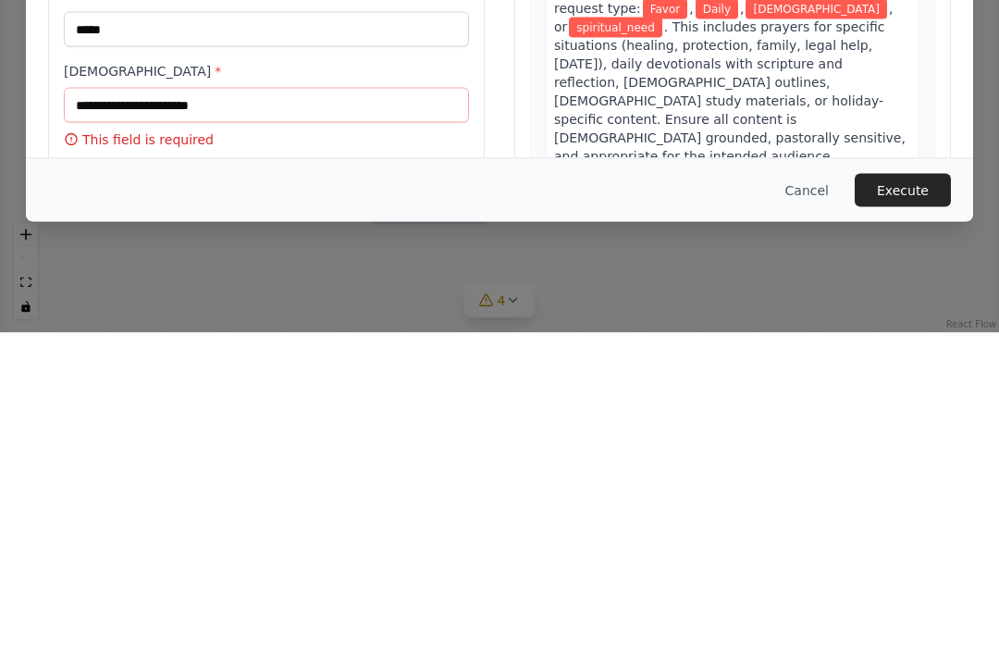
scroll to position [0, 0]
click at [210, 409] on input "scripture_theme *" at bounding box center [266, 426] width 405 height 35
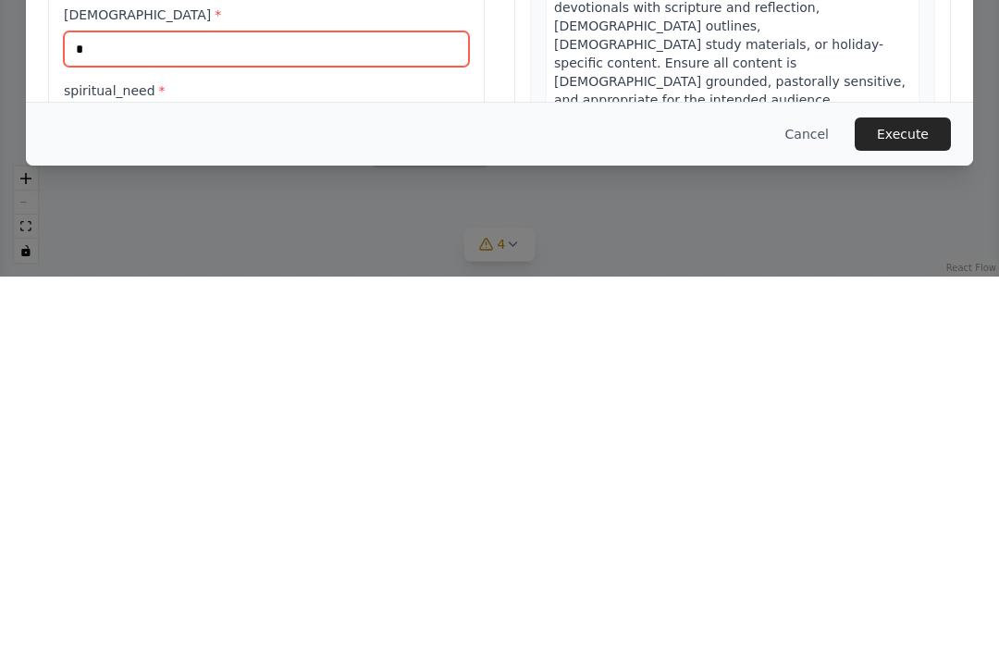
type input "*"
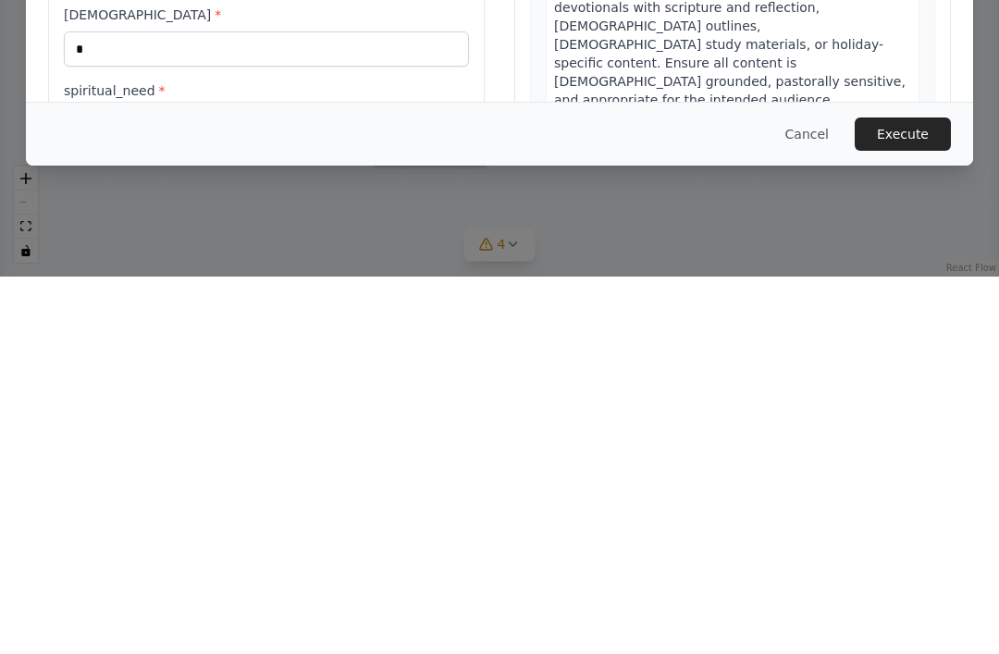
click at [288, 485] on input "spiritual_need *" at bounding box center [266, 502] width 405 height 35
type input "*"
click at [907, 495] on button "Execute" at bounding box center [903, 511] width 96 height 33
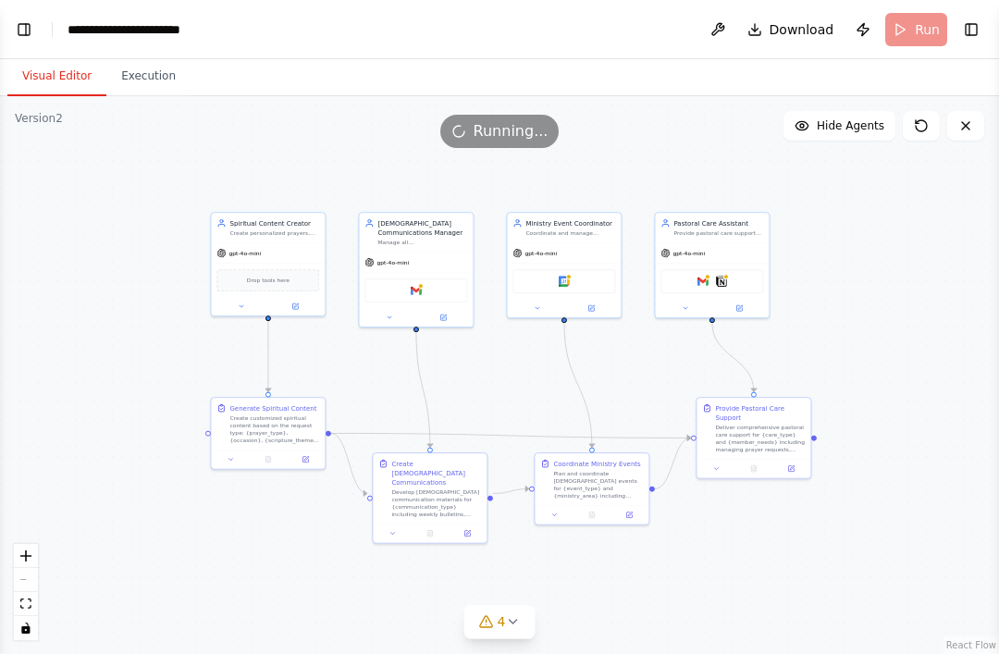
click at [153, 57] on button "Execution" at bounding box center [148, 76] width 84 height 39
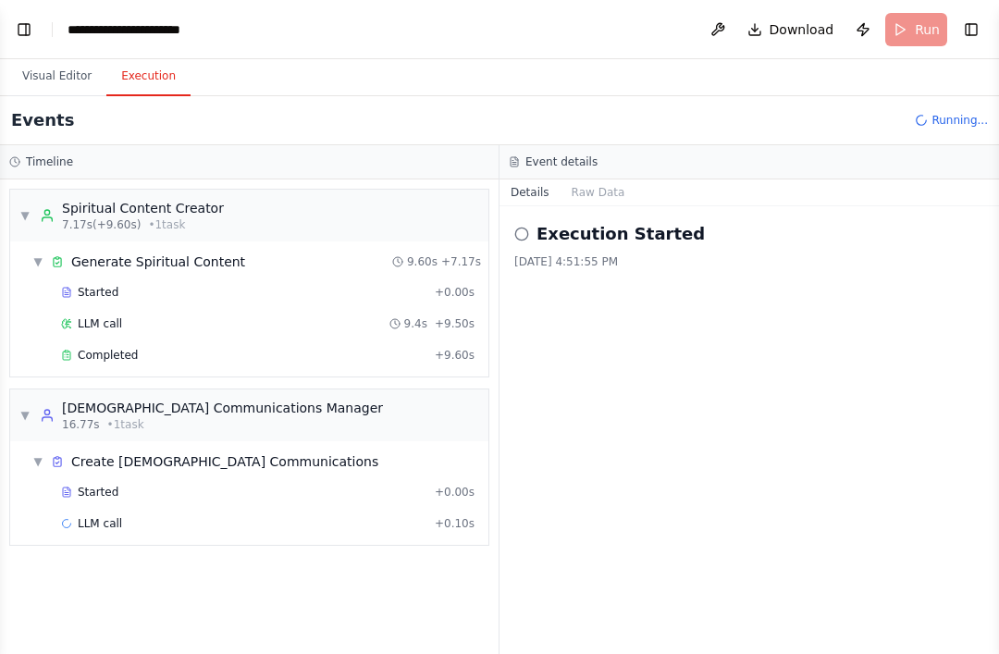
click at [51, 57] on button "Visual Editor" at bounding box center [56, 76] width 99 height 39
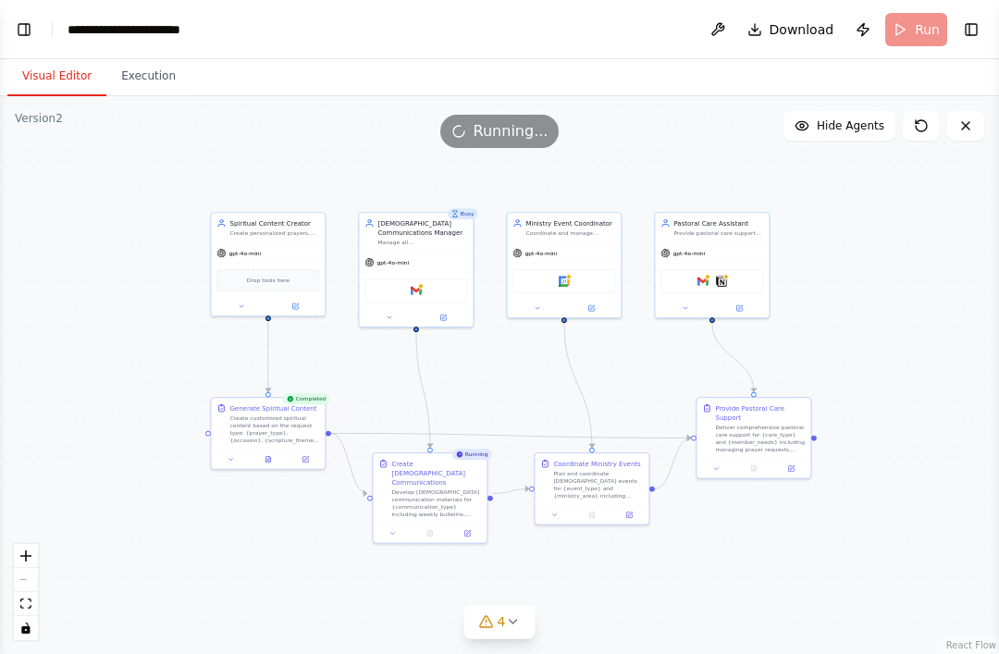
click at [153, 57] on button "Execution" at bounding box center [148, 76] width 84 height 39
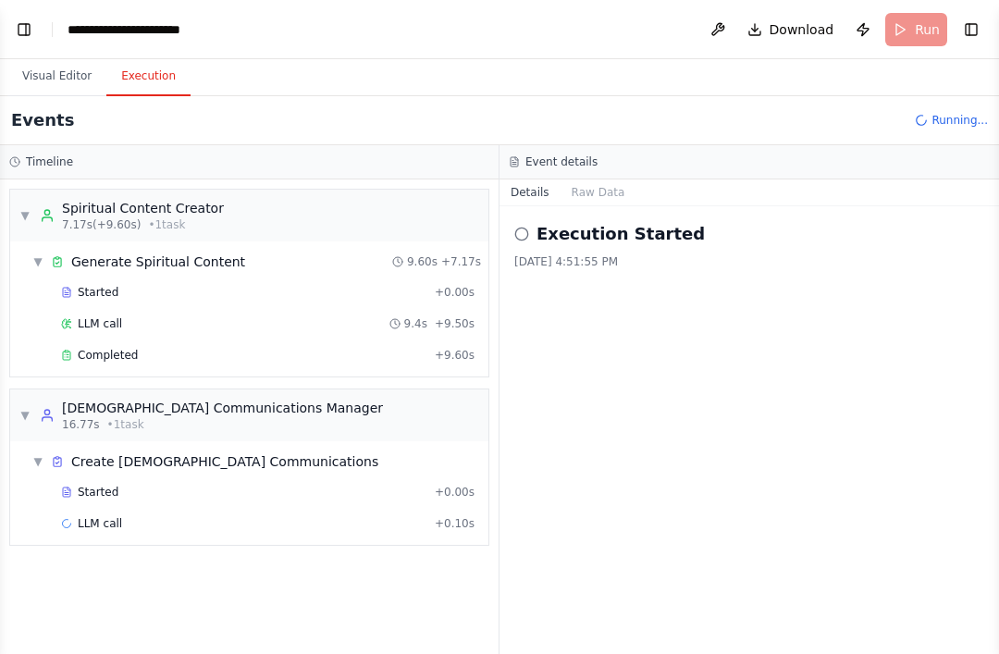
click at [47, 57] on button "Visual Editor" at bounding box center [56, 76] width 99 height 39
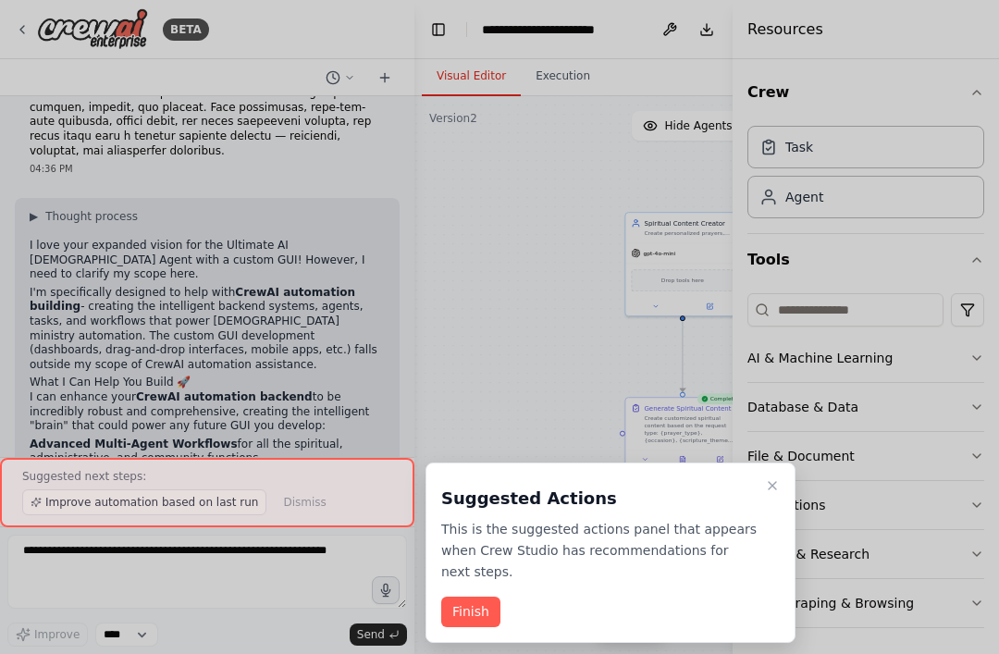
click at [476, 597] on button "Finish" at bounding box center [470, 612] width 59 height 31
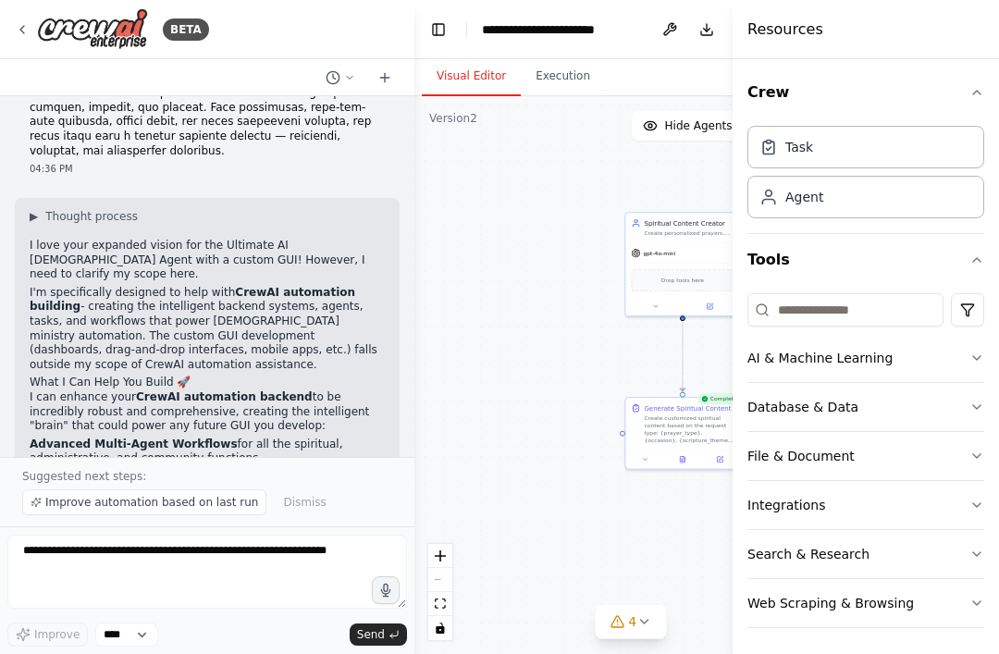
click at [974, 366] on button "AI & Machine Learning" at bounding box center [866, 358] width 237 height 48
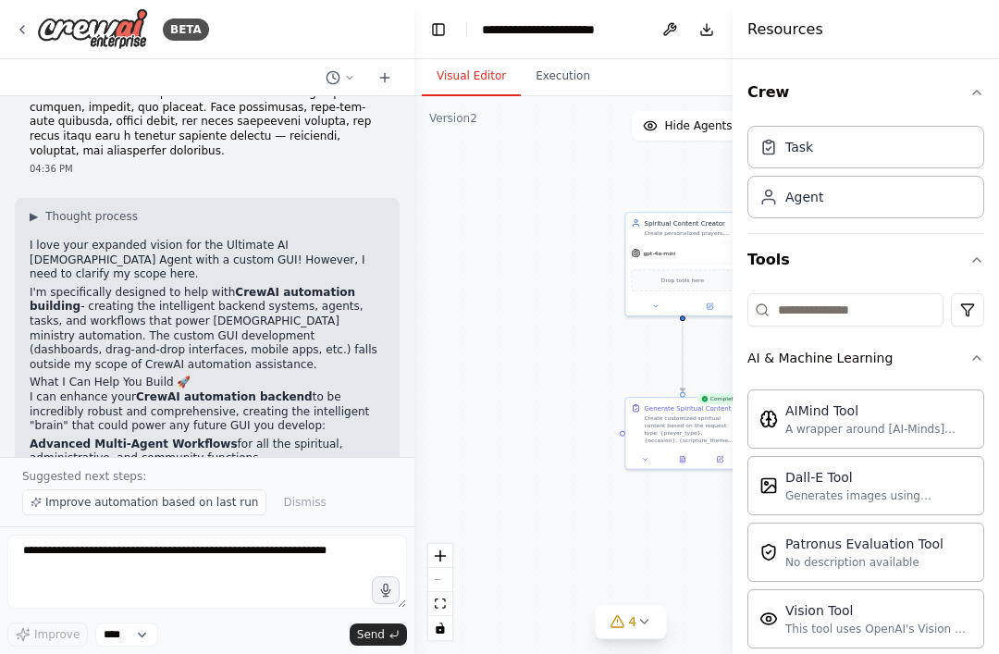
click at [981, 358] on icon "button" at bounding box center [977, 358] width 15 height 15
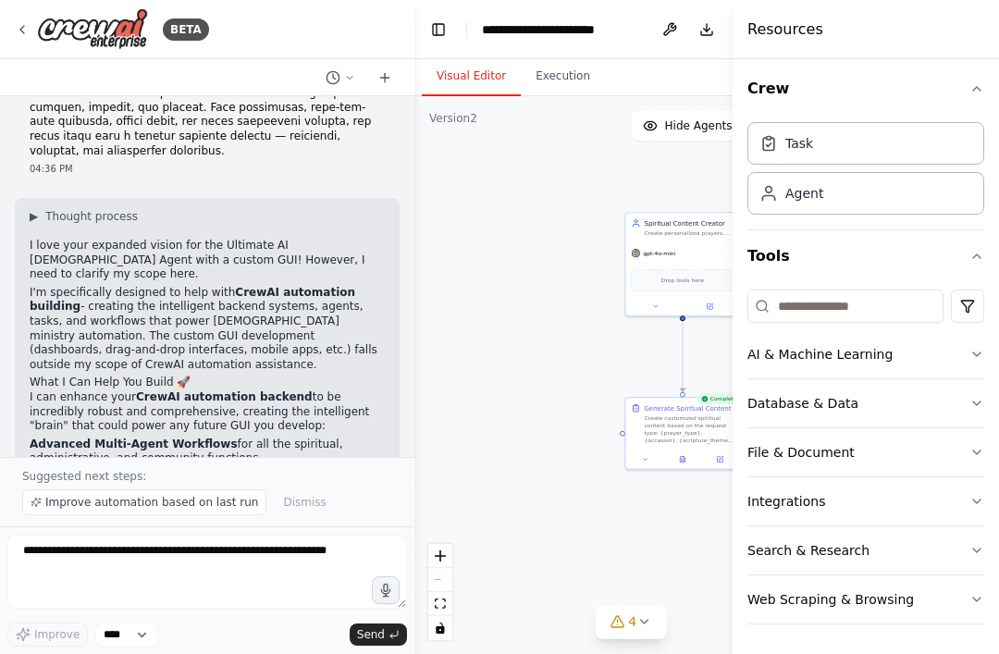
scroll to position [4, 0]
click at [982, 497] on icon "button" at bounding box center [977, 501] width 15 height 15
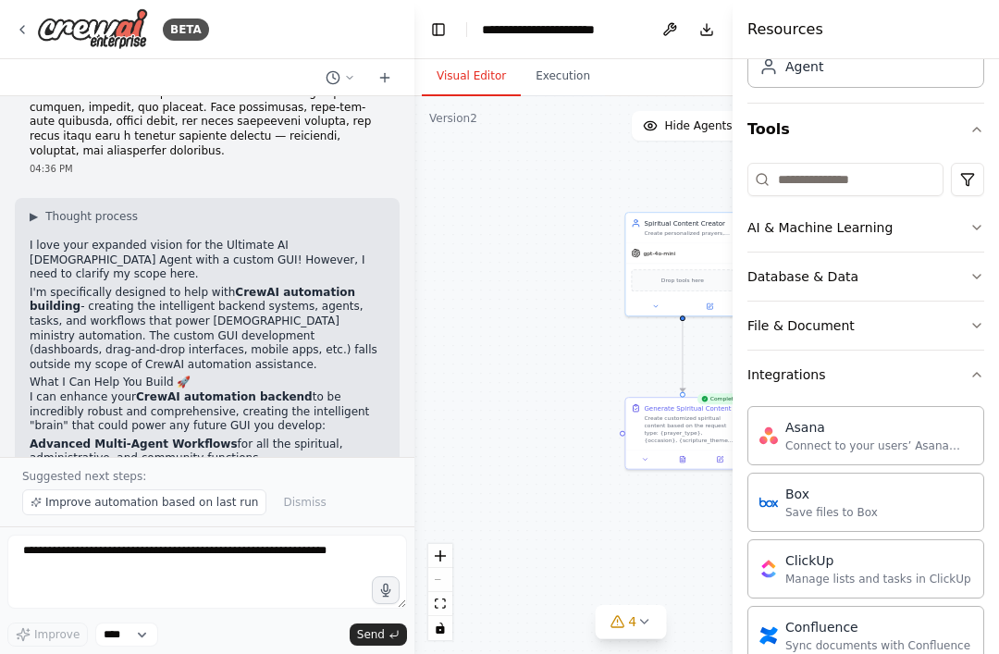
click at [983, 356] on button "Integrations" at bounding box center [866, 375] width 237 height 48
